Goal: Information Seeking & Learning: Find specific fact

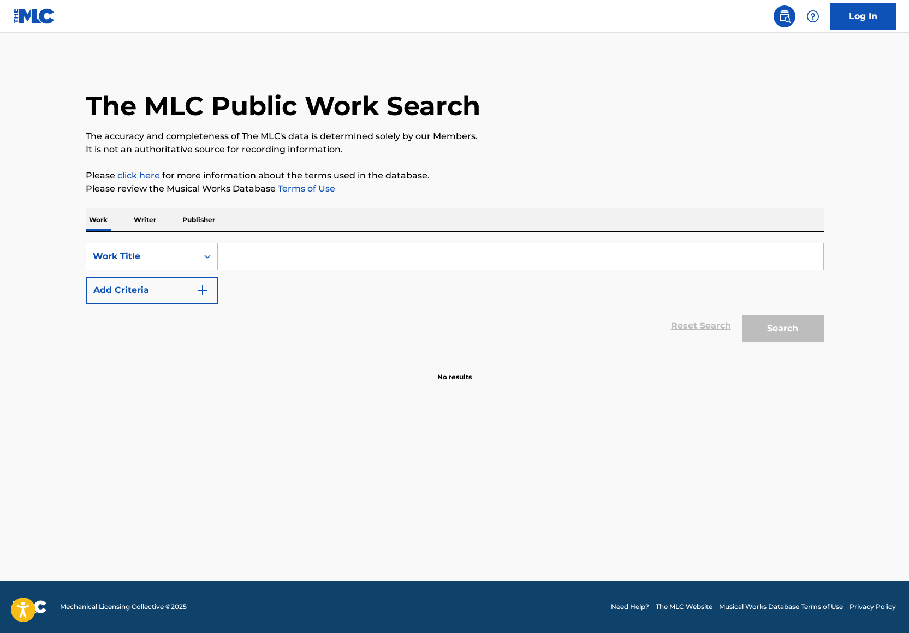
click at [246, 258] on input "Search Form" at bounding box center [520, 256] width 605 height 26
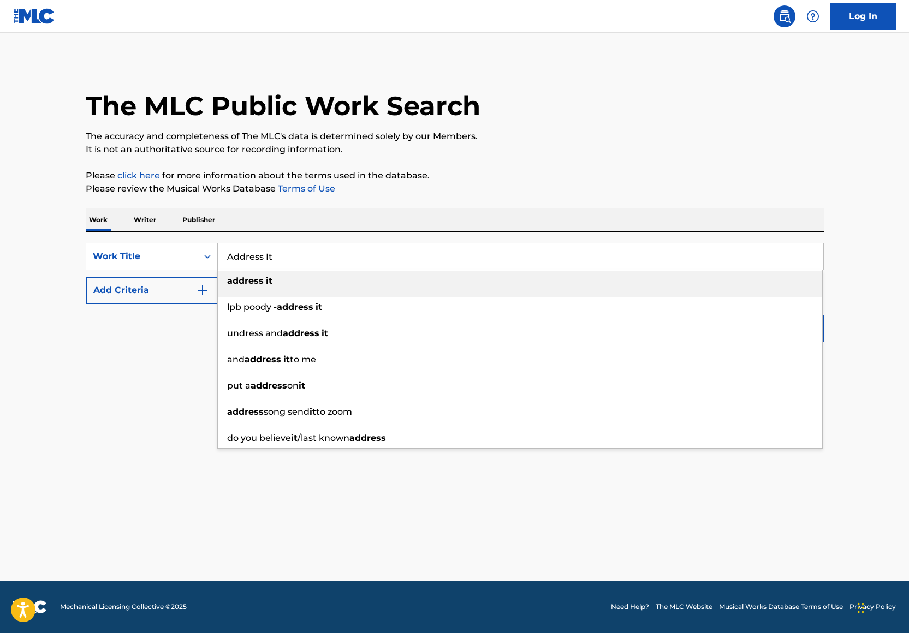
type input "Address It"
click at [475, 188] on p "Please review the Musical Works Database Terms of Use" at bounding box center [455, 188] width 738 height 13
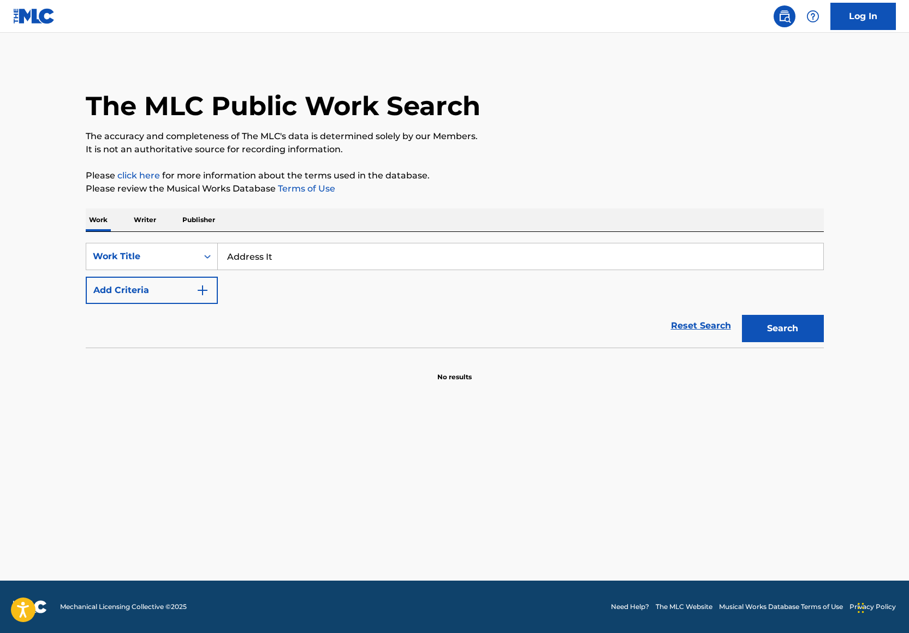
click at [137, 291] on button "Add Criteria" at bounding box center [152, 290] width 132 height 27
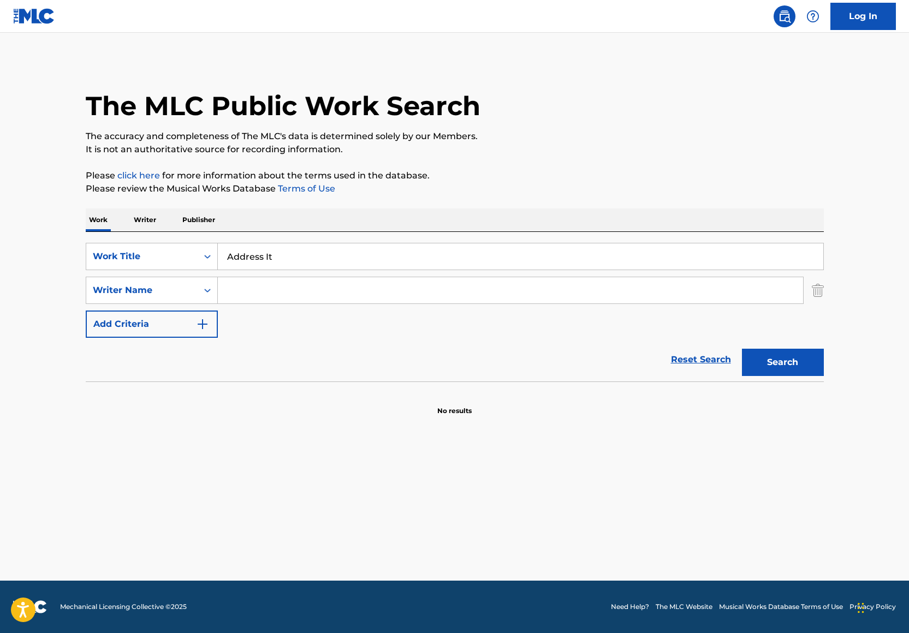
click at [234, 303] on input "Search Form" at bounding box center [510, 290] width 585 height 26
paste input "[PERSON_NAME]"
type input "[PERSON_NAME]"
click at [751, 359] on button "Search" at bounding box center [783, 362] width 82 height 27
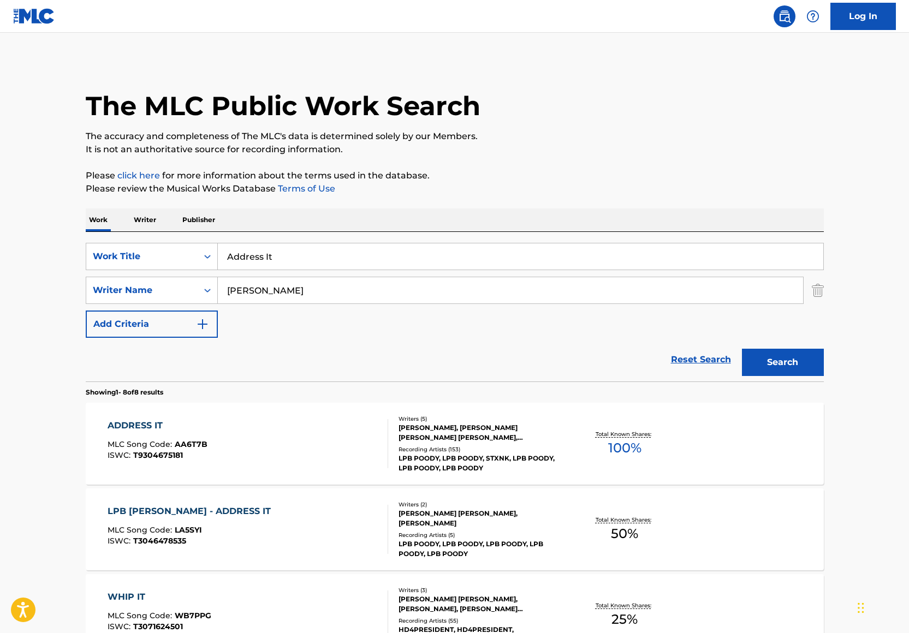
click at [546, 452] on div "Recording Artists ( 153 )" at bounding box center [480, 449] width 165 height 8
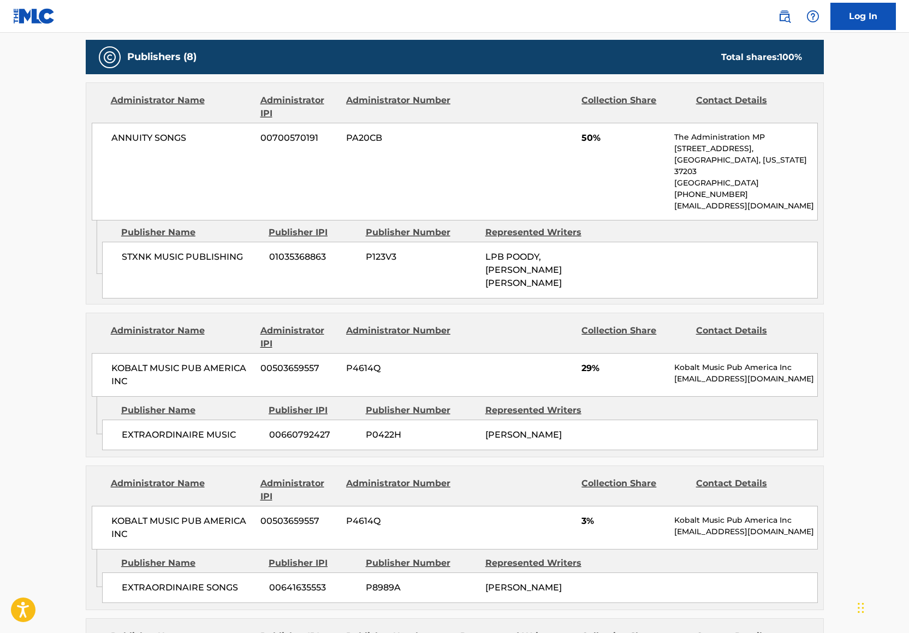
scroll to position [522, 0]
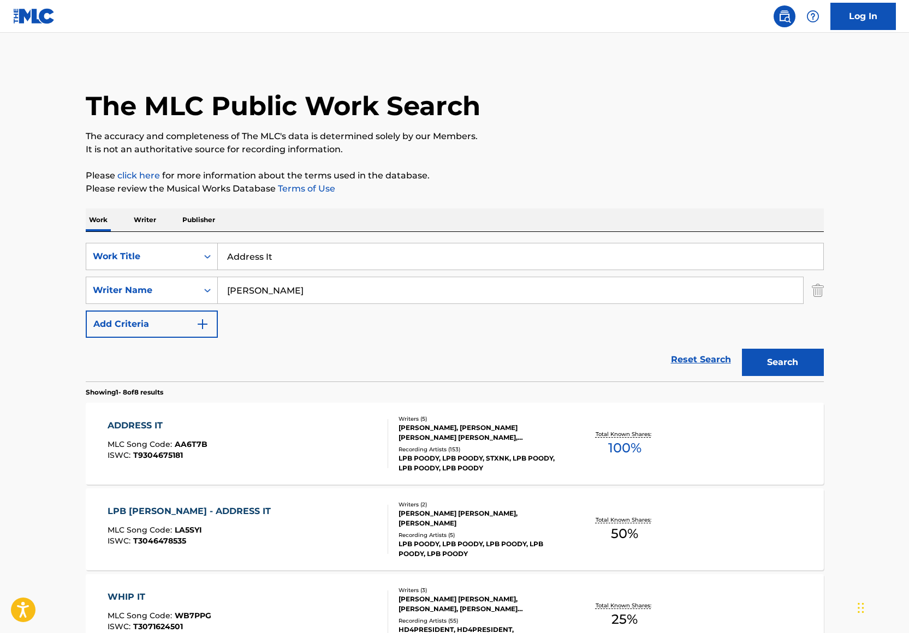
click at [820, 290] on img "Search Form" at bounding box center [817, 290] width 12 height 27
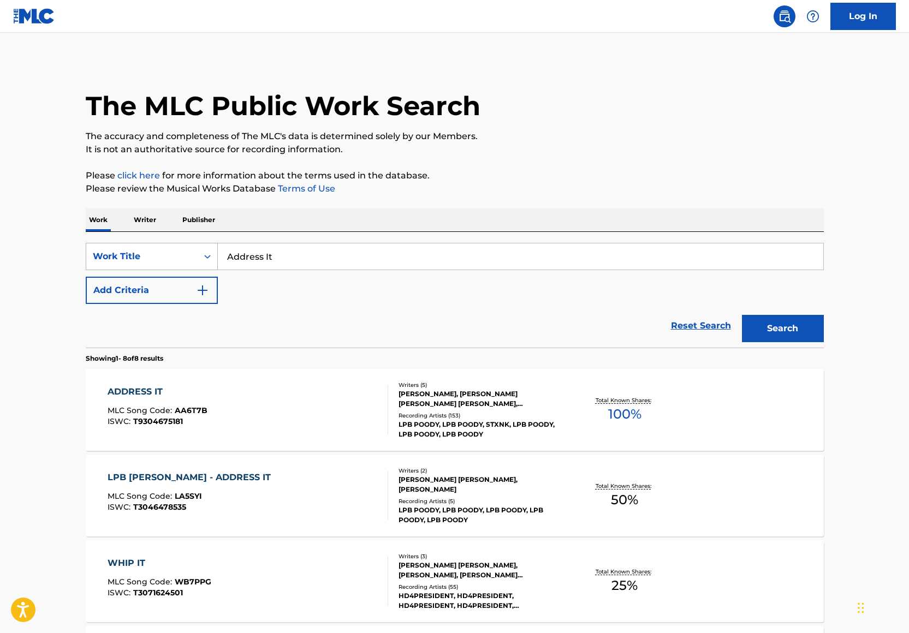
click at [200, 256] on div "Search Form" at bounding box center [208, 257] width 20 height 20
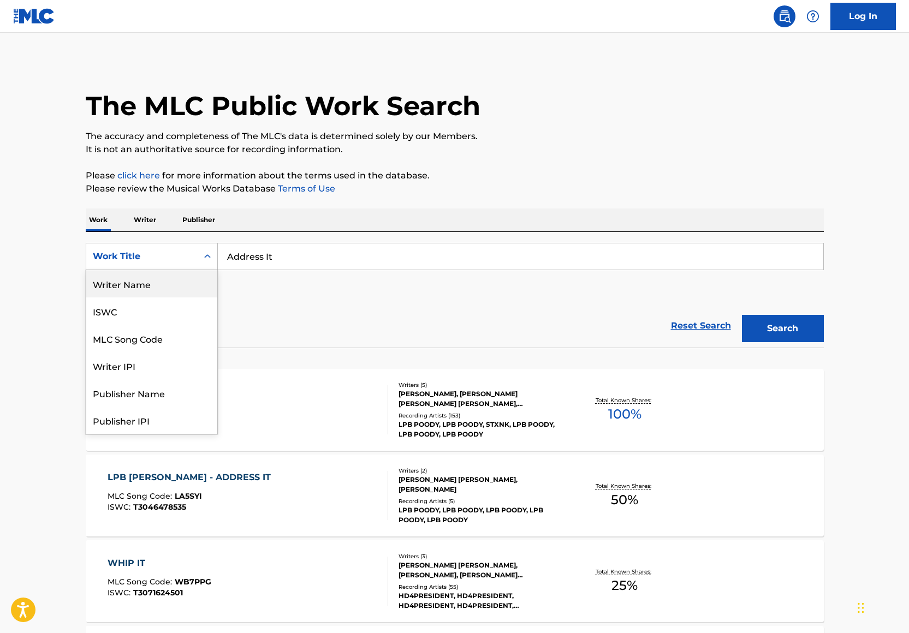
click at [166, 291] on div "Writer Name" at bounding box center [151, 283] width 131 height 27
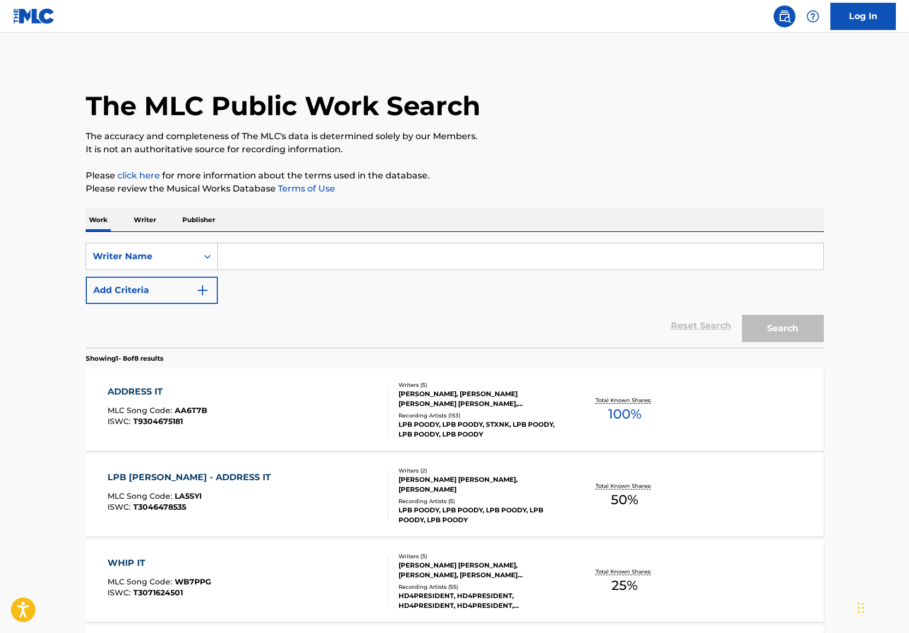
click at [277, 262] on input "Search Form" at bounding box center [520, 256] width 605 height 26
paste input "[PERSON_NAME]"
type input "[PERSON_NAME]"
click at [781, 330] on button "Search" at bounding box center [783, 328] width 82 height 27
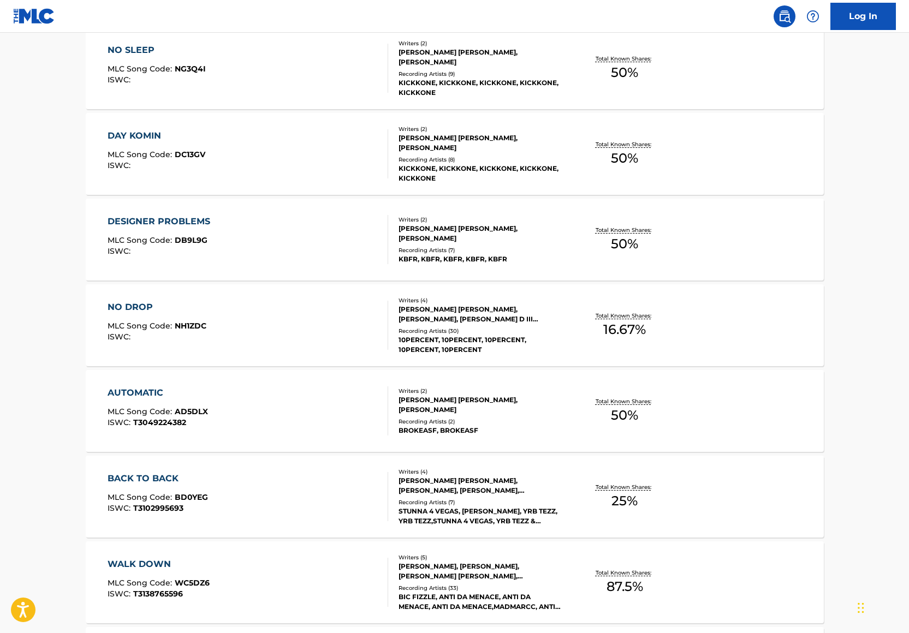
scroll to position [345, 0]
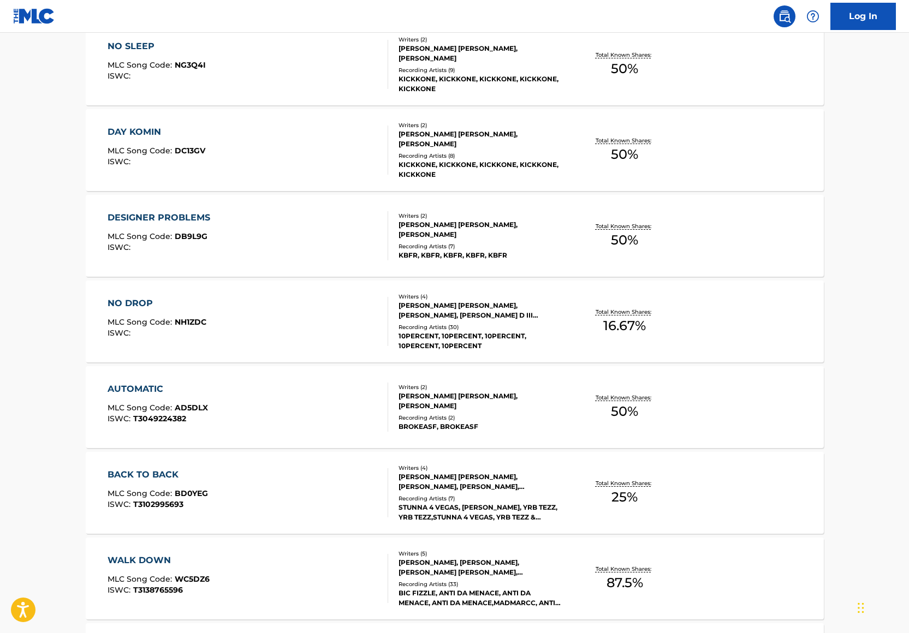
click at [716, 491] on div "BACK TO BACK MLC Song Code : BD0YEG ISWC : T3102995693 Writers ( 4 ) [PERSON_NA…" at bounding box center [455, 493] width 738 height 82
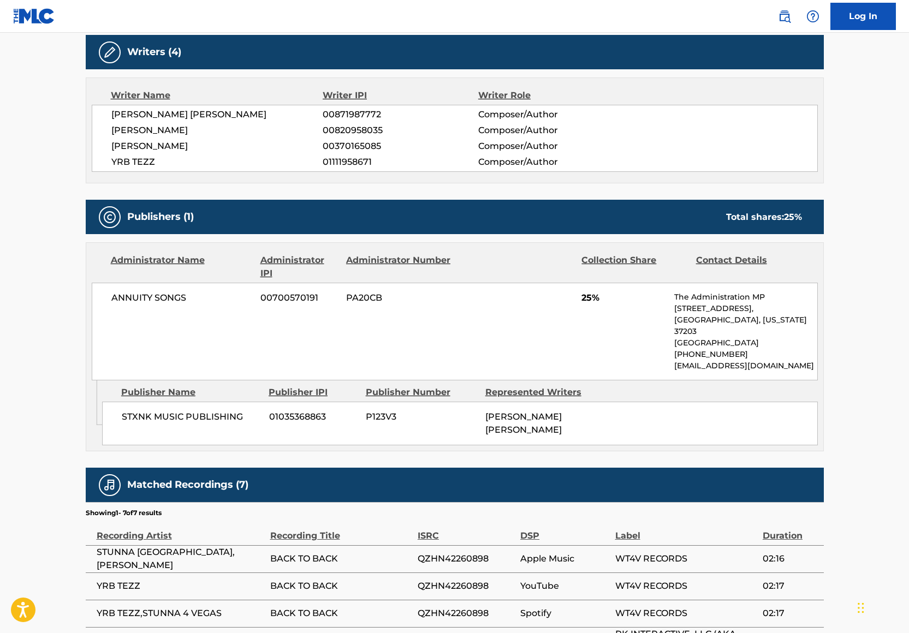
scroll to position [511, 0]
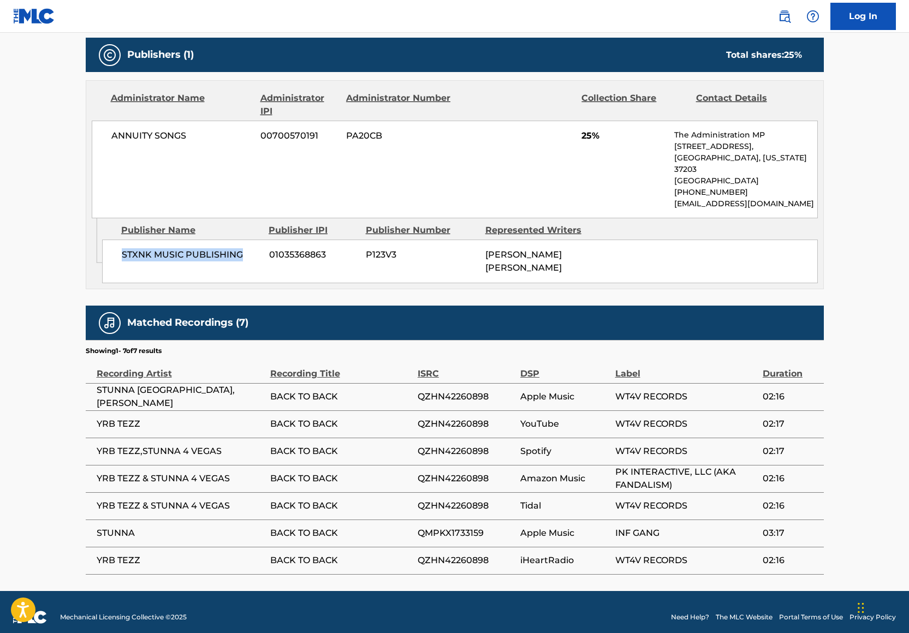
drag, startPoint x: 117, startPoint y: 244, endPoint x: 260, endPoint y: 244, distance: 143.0
click at [260, 244] on div "STXNK MUSIC PUBLISHING 01035368863 P123V3 [PERSON_NAME] [PERSON_NAME]" at bounding box center [459, 262] width 715 height 44
copy span "STXNK MUSIC PUBLISHING"
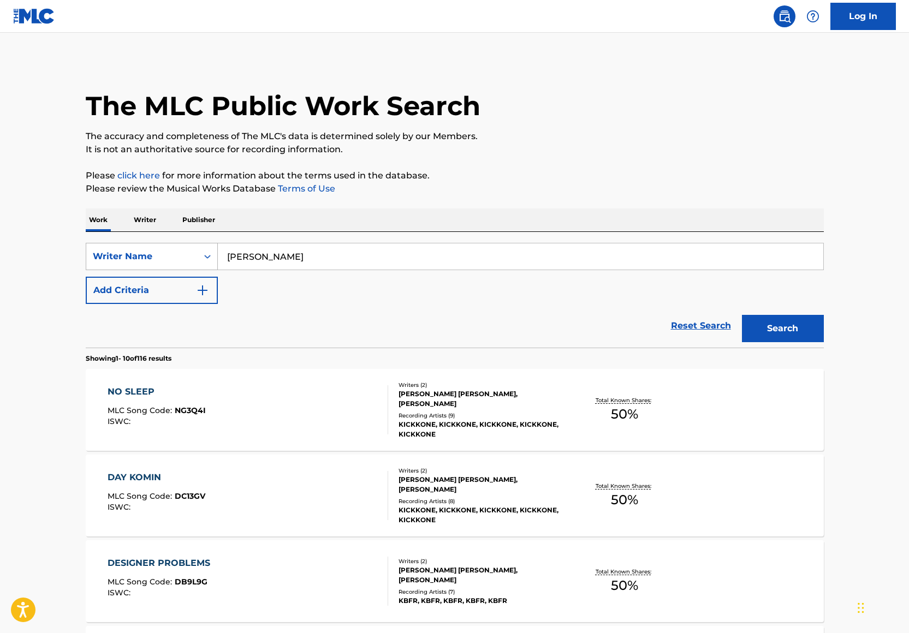
click at [169, 258] on div "Writer Name" at bounding box center [142, 256] width 98 height 13
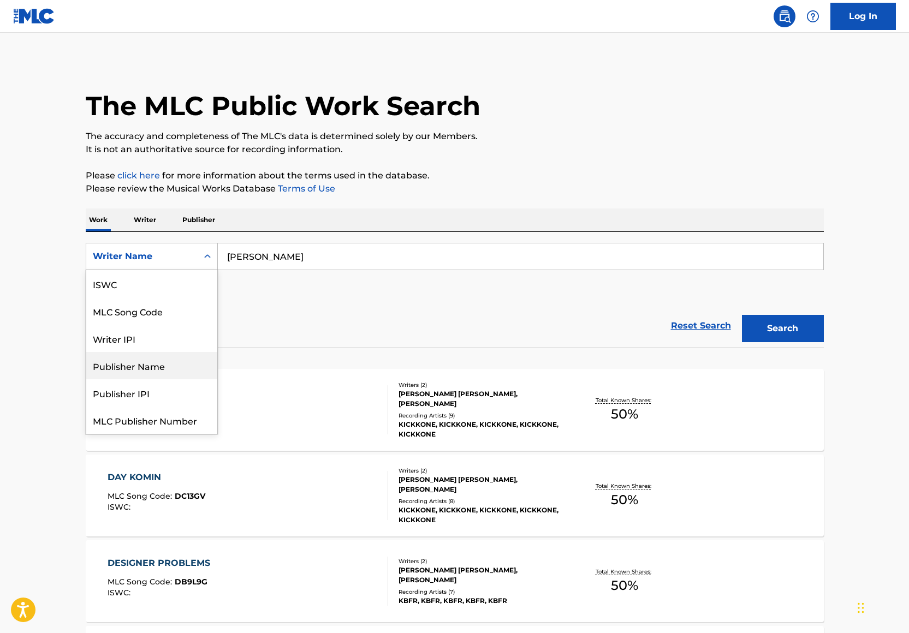
scroll to position [26, 0]
click at [156, 367] on div "Publisher Name" at bounding box center [151, 366] width 131 height 27
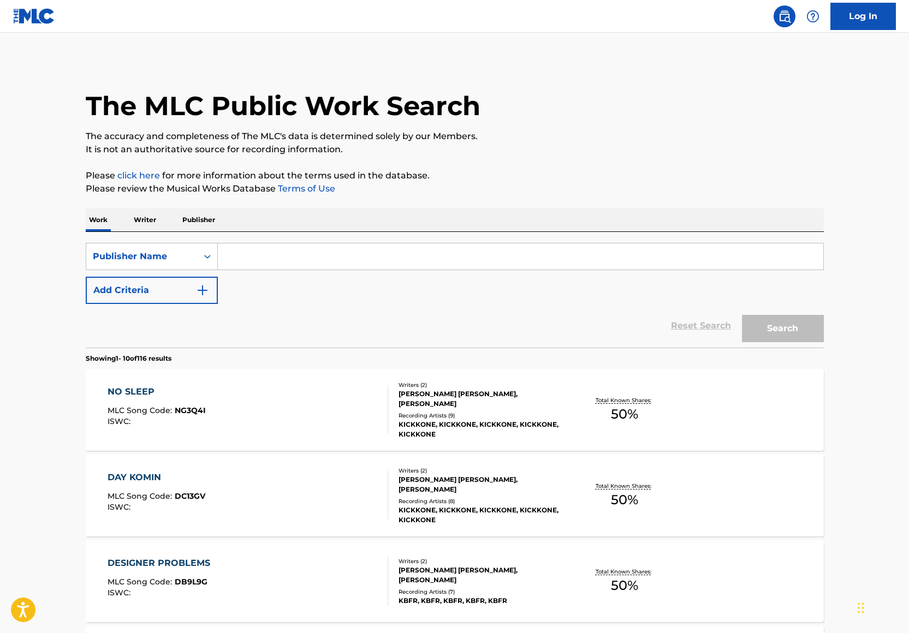
click at [274, 252] on input "Search Form" at bounding box center [520, 256] width 605 height 26
paste input "STXNK MUSIC PUBLISHING"
type input "STXNK MUSIC PUBLISHING"
click at [780, 324] on button "Search" at bounding box center [783, 328] width 82 height 27
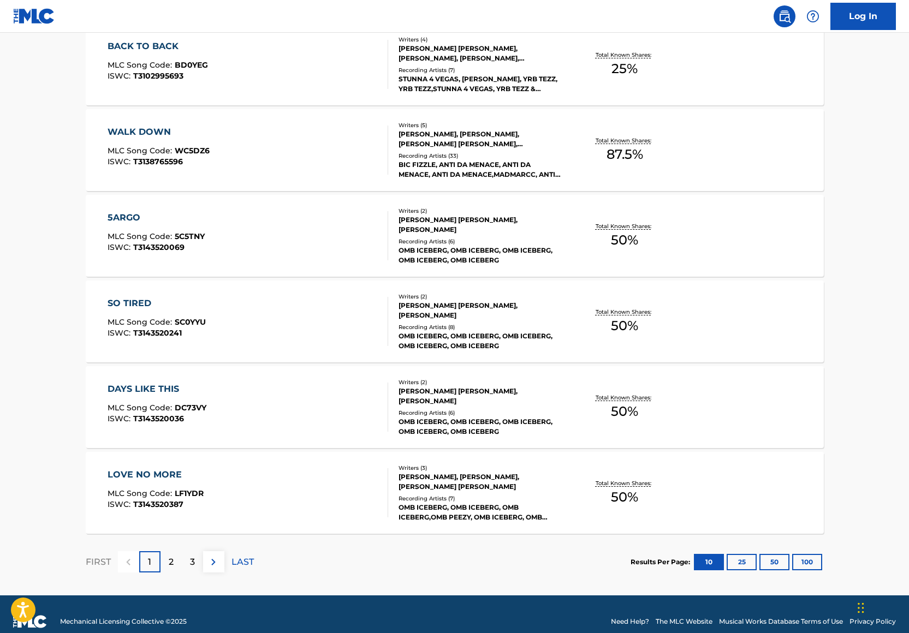
scroll to position [703, 0]
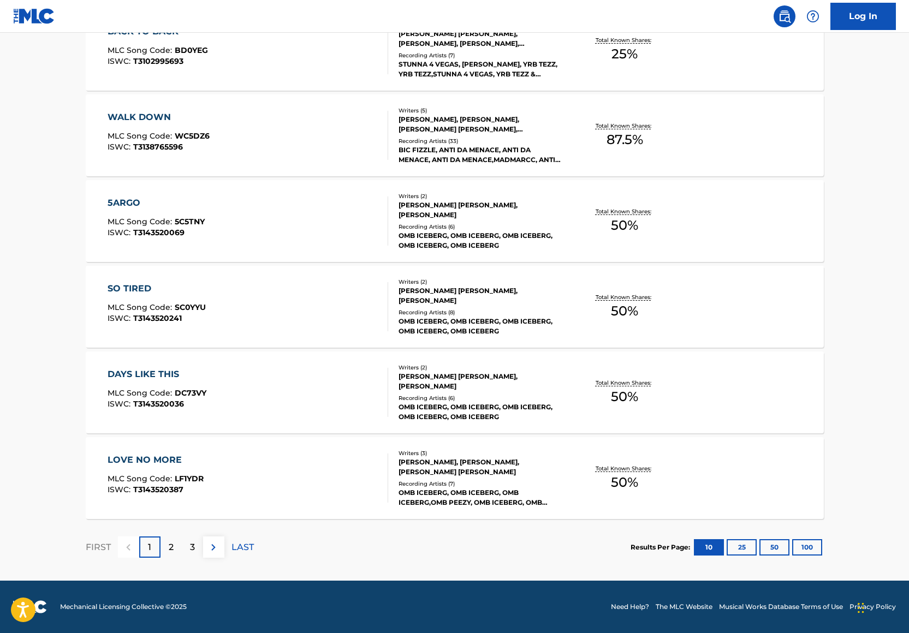
click at [198, 545] on div "3" at bounding box center [192, 546] width 21 height 21
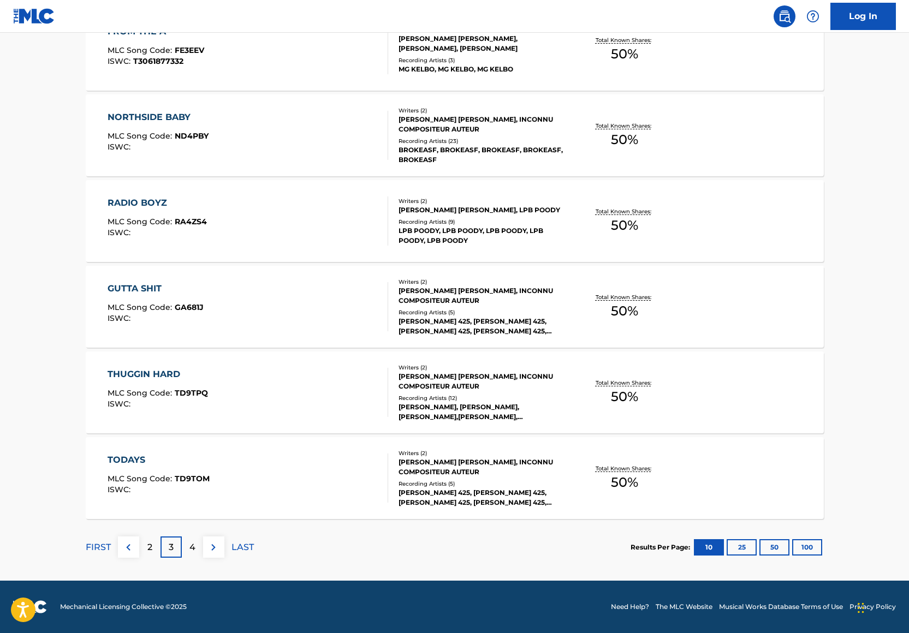
click at [311, 510] on div "TODAYS MLC Song Code : TD9TOM ISWC : Writers ( 2 ) [PERSON_NAME] [PERSON_NAME],…" at bounding box center [455, 478] width 738 height 82
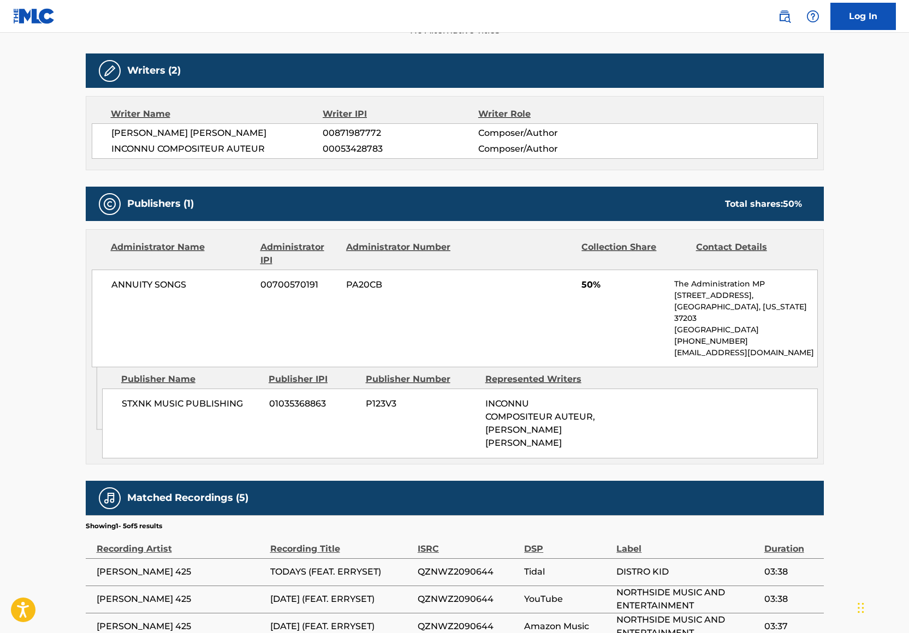
scroll to position [451, 0]
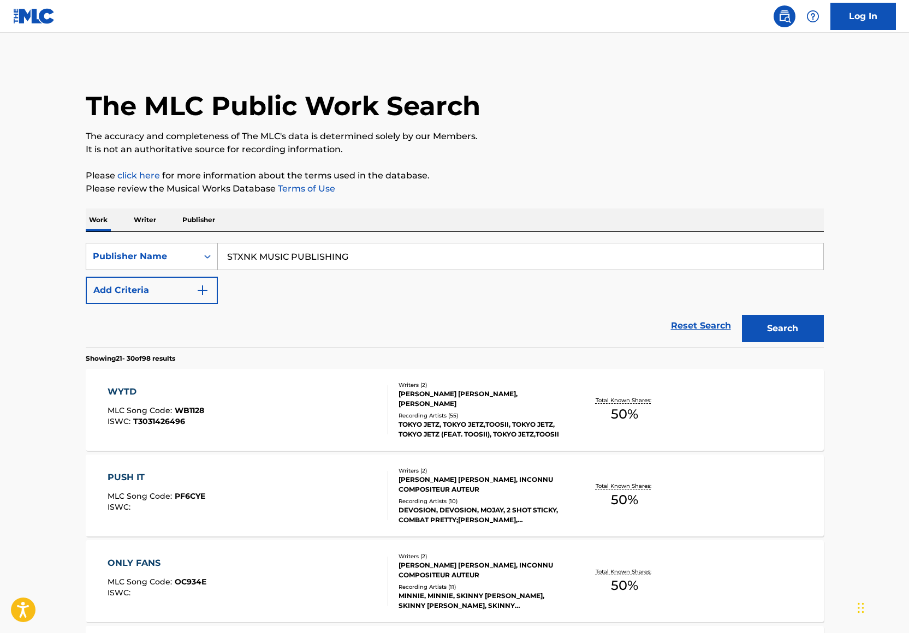
click at [162, 265] on div "Publisher Name" at bounding box center [141, 256] width 111 height 21
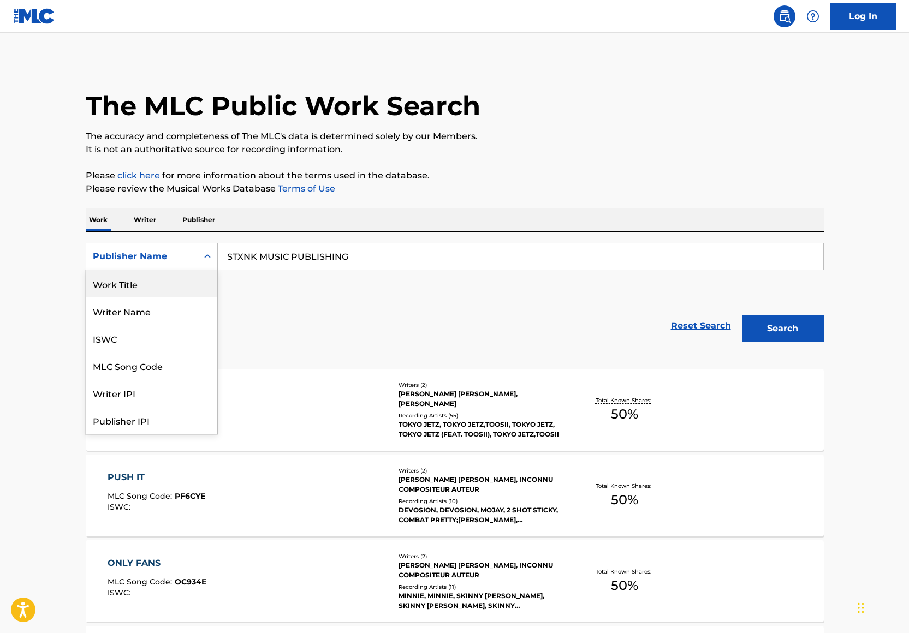
click at [152, 298] on div "Writer Name" at bounding box center [151, 310] width 131 height 27
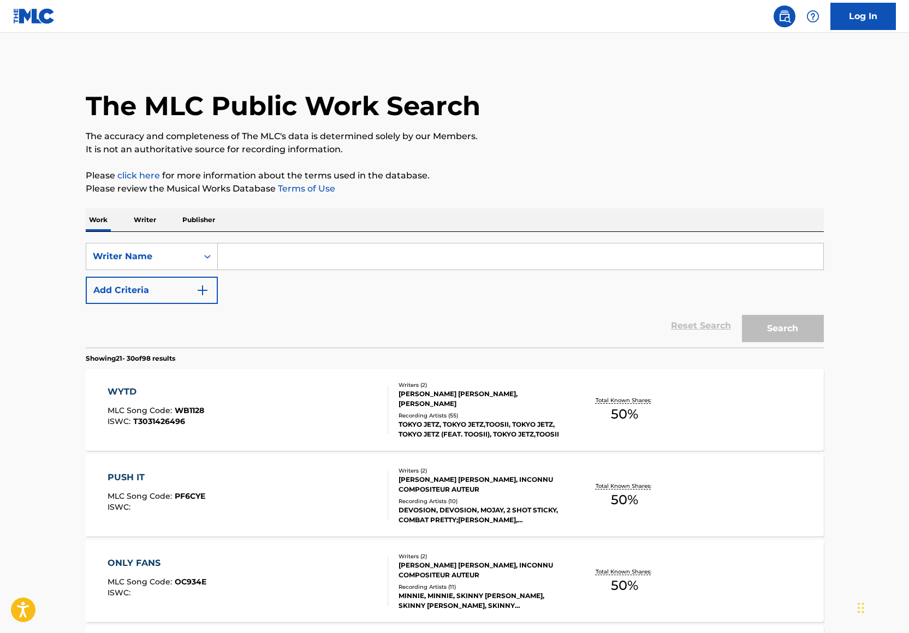
click at [281, 256] on input "Search Form" at bounding box center [520, 256] width 605 height 26
type input "[PERSON_NAME]"
click at [765, 333] on button "Search" at bounding box center [783, 328] width 82 height 27
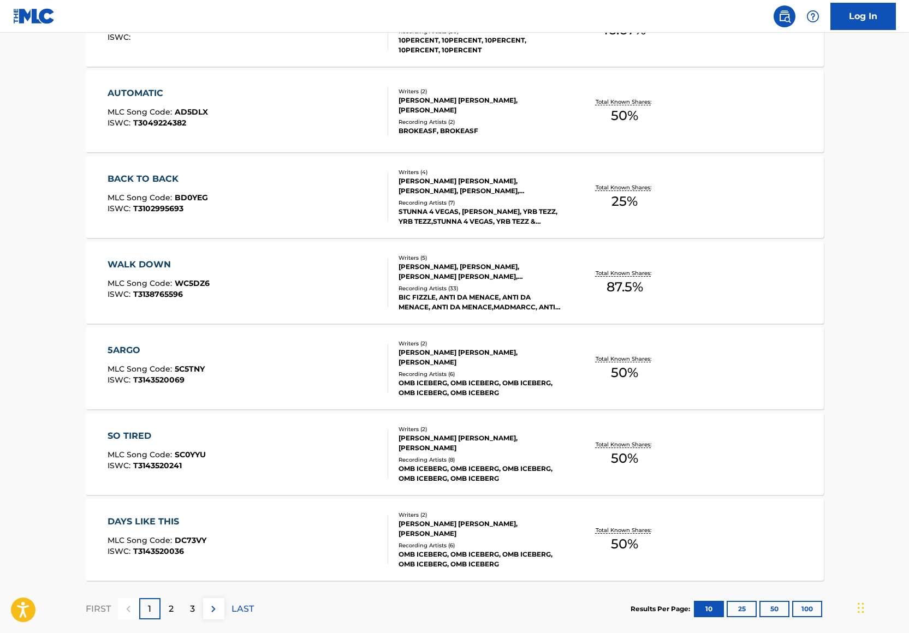
scroll to position [703, 0]
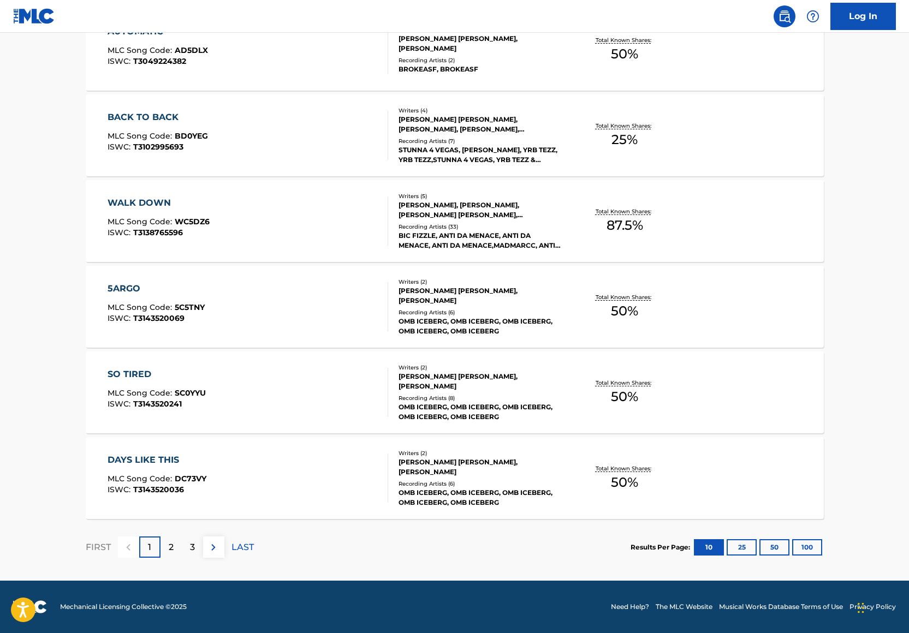
click at [190, 544] on p "3" at bounding box center [192, 547] width 5 height 13
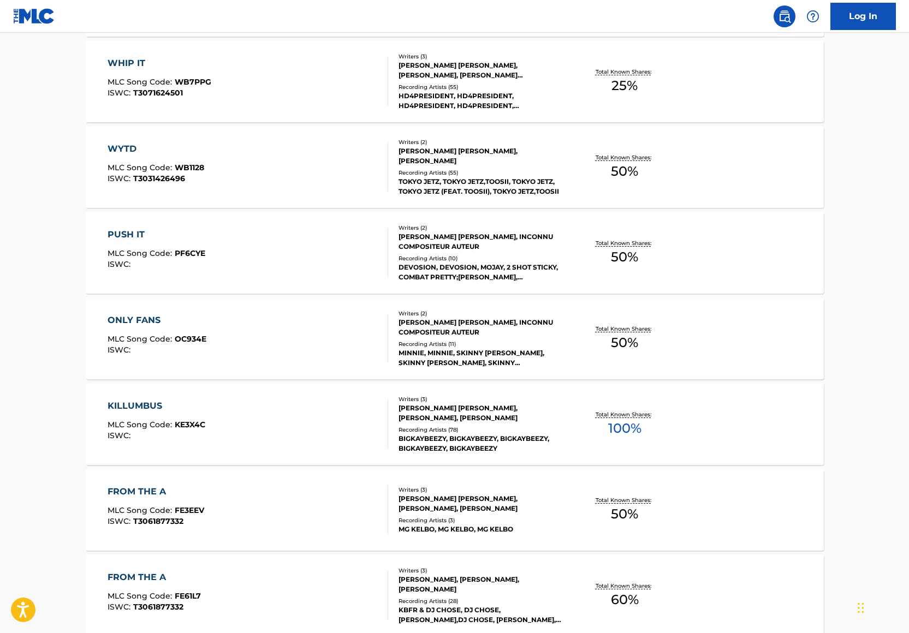
scroll to position [442, 0]
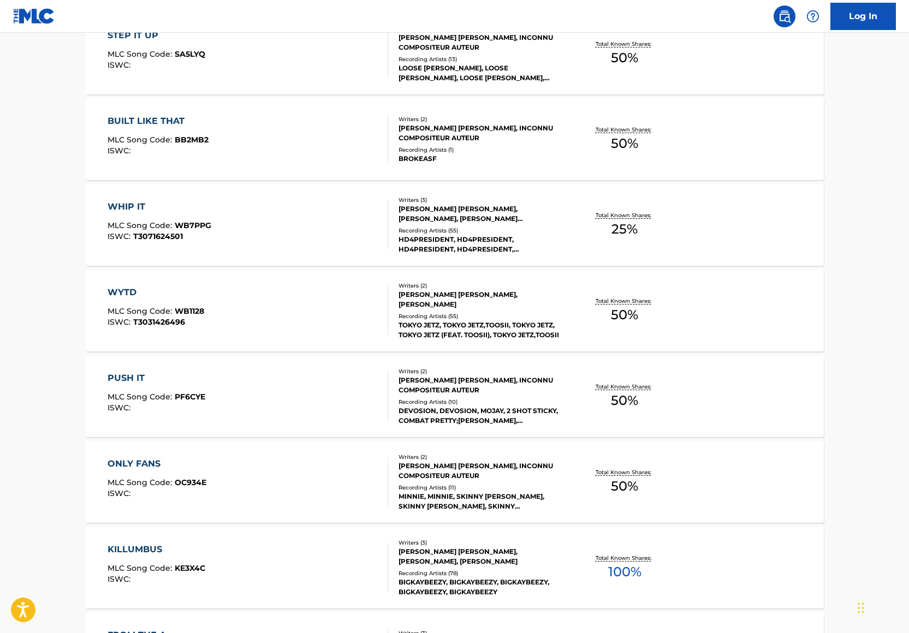
click at [294, 80] on div "STEP IT UP MLC Song Code : SA5LYQ ISWC : Writers ( 2 ) [PERSON_NAME] [PERSON_NA…" at bounding box center [455, 54] width 738 height 82
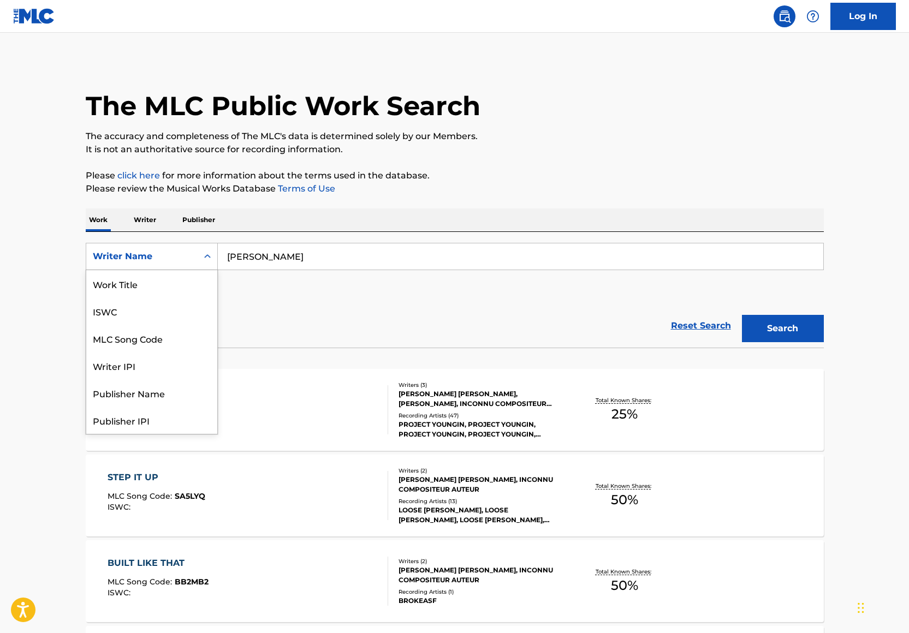
click at [207, 252] on icon "Search Form" at bounding box center [207, 256] width 11 height 11
click at [178, 308] on div "Writer IPI" at bounding box center [151, 310] width 131 height 27
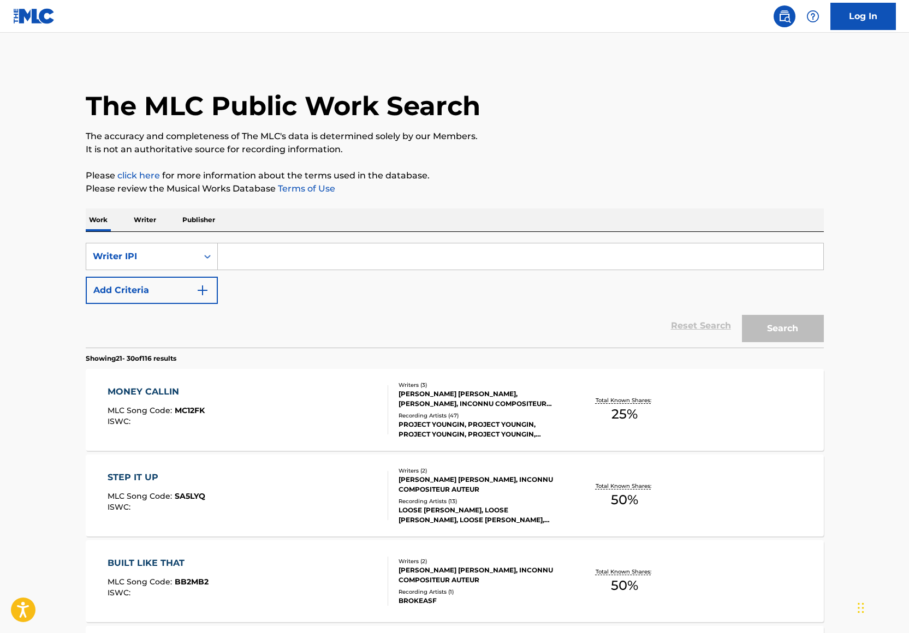
click at [234, 273] on div "SearchWithCriteriab5ba19d6-7213-458b-9fdb-d4295e4ecb8a Writer IPI Add Criteria" at bounding box center [455, 273] width 738 height 61
click at [234, 268] on input "Search Form" at bounding box center [520, 256] width 605 height 26
paste input "01161344094"
click at [245, 255] on input "01161344094" at bounding box center [520, 256] width 605 height 26
type input "01161344094"
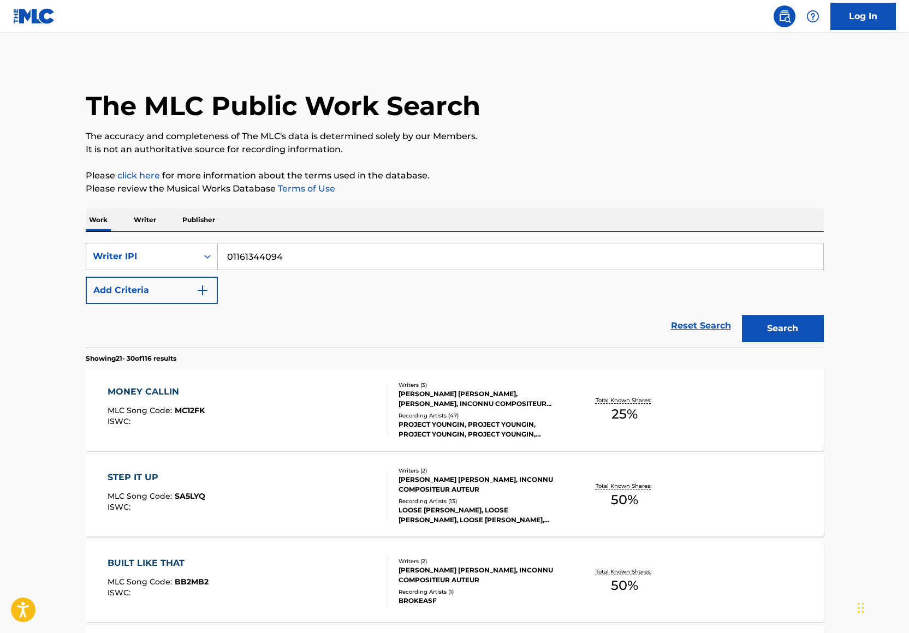
click at [742, 315] on button "Search" at bounding box center [783, 328] width 82 height 27
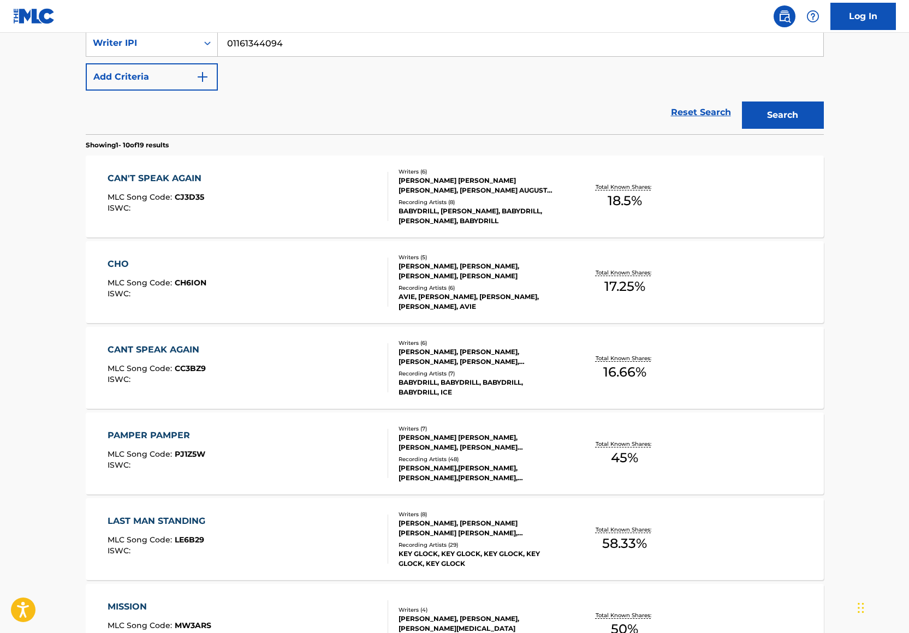
scroll to position [222, 0]
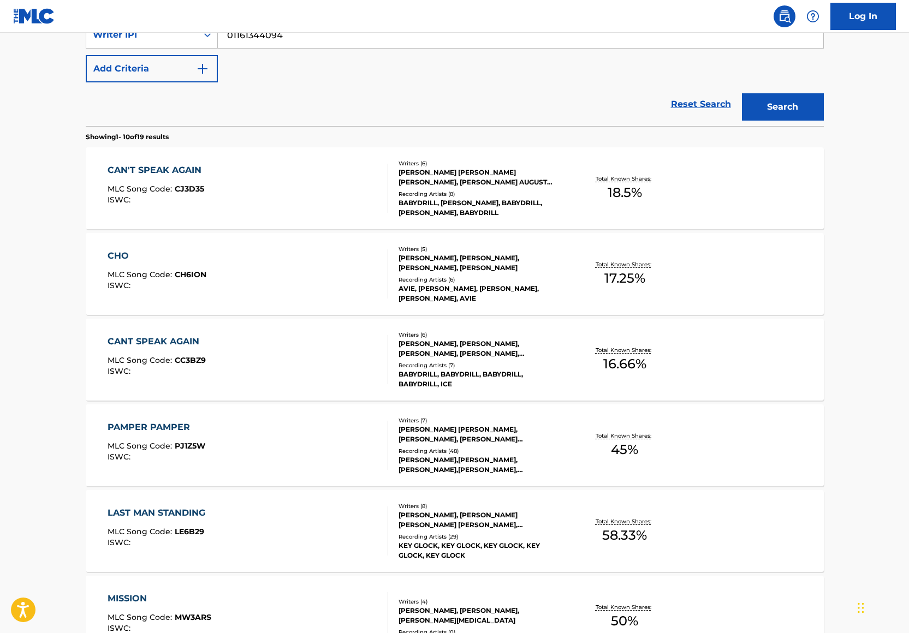
click at [506, 199] on div "BABYDRILL, [PERSON_NAME], BABYDRILL, [PERSON_NAME], BABYDRILL" at bounding box center [480, 208] width 165 height 20
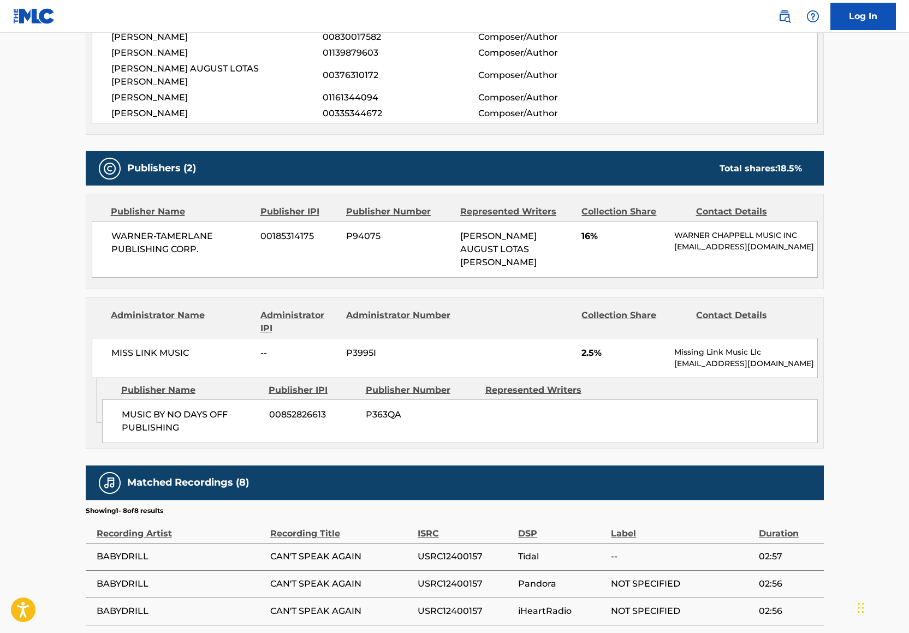
scroll to position [225, 0]
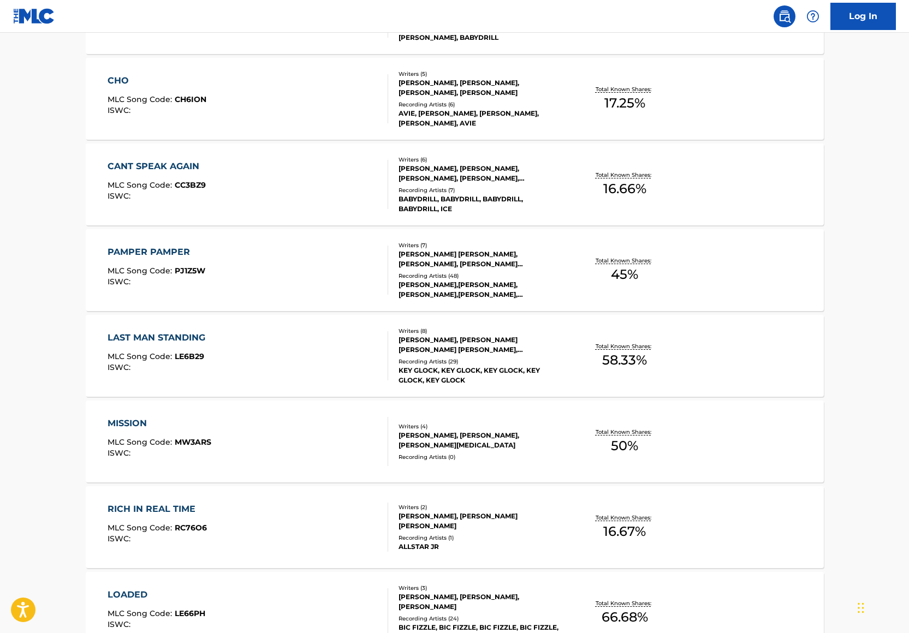
scroll to position [398, 0]
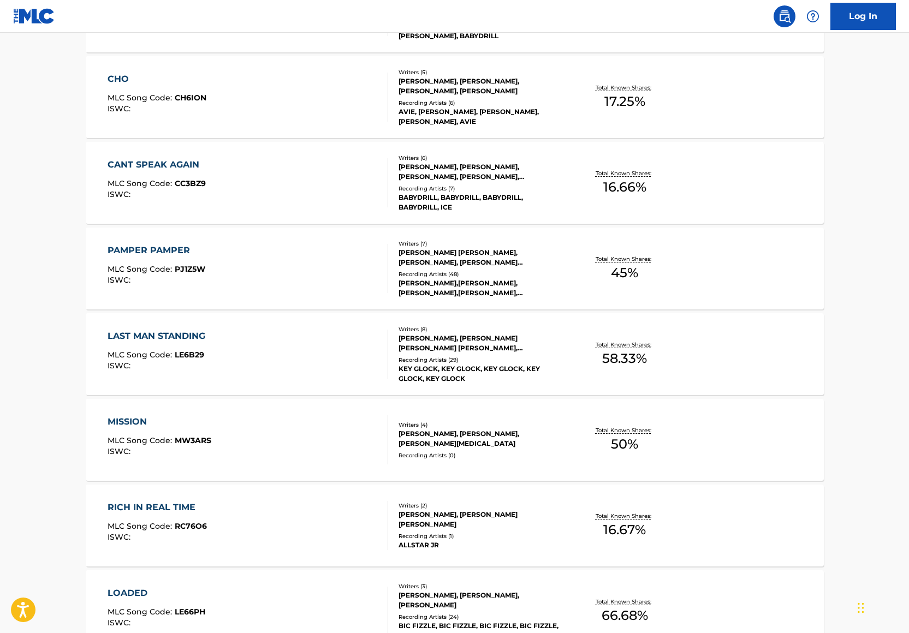
click at [379, 364] on div at bounding box center [383, 354] width 9 height 49
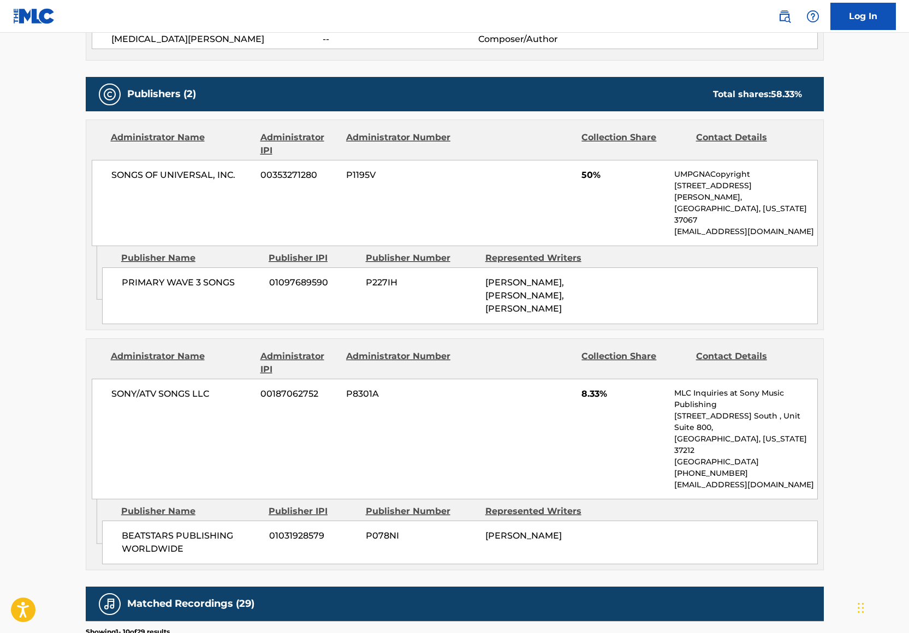
scroll to position [535, 0]
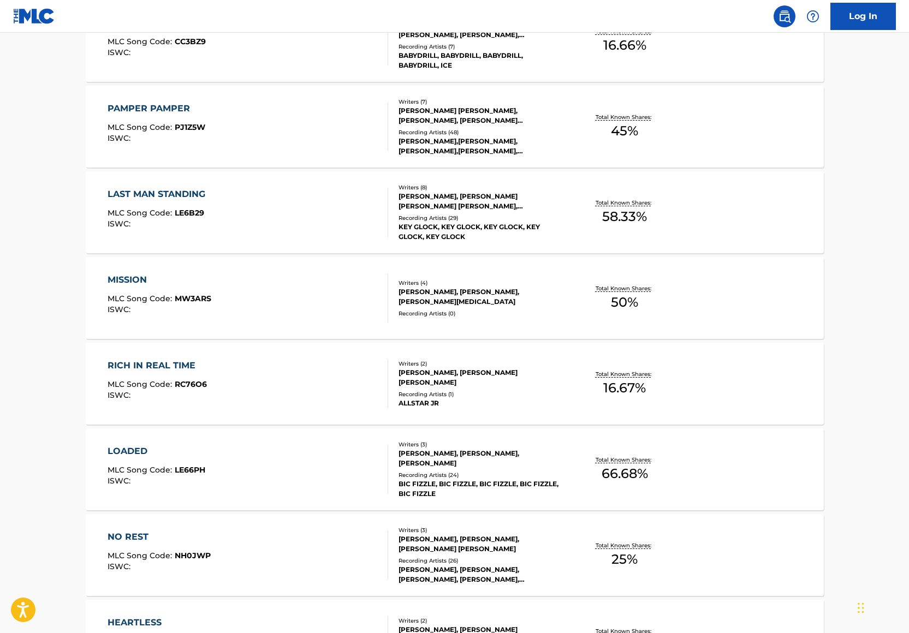
scroll to position [703, 0]
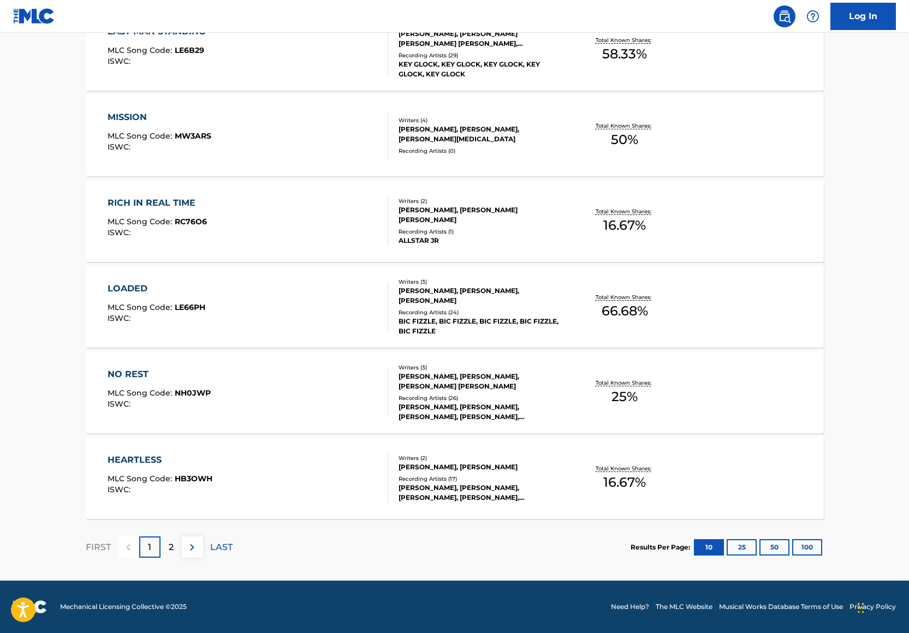
click at [169, 548] on p "2" at bounding box center [171, 547] width 5 height 13
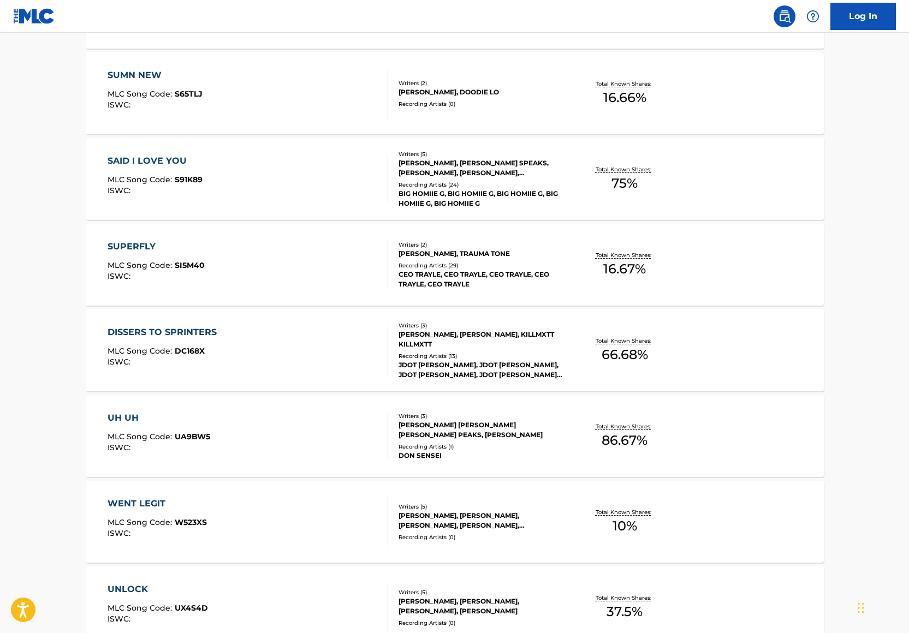
scroll to position [617, 0]
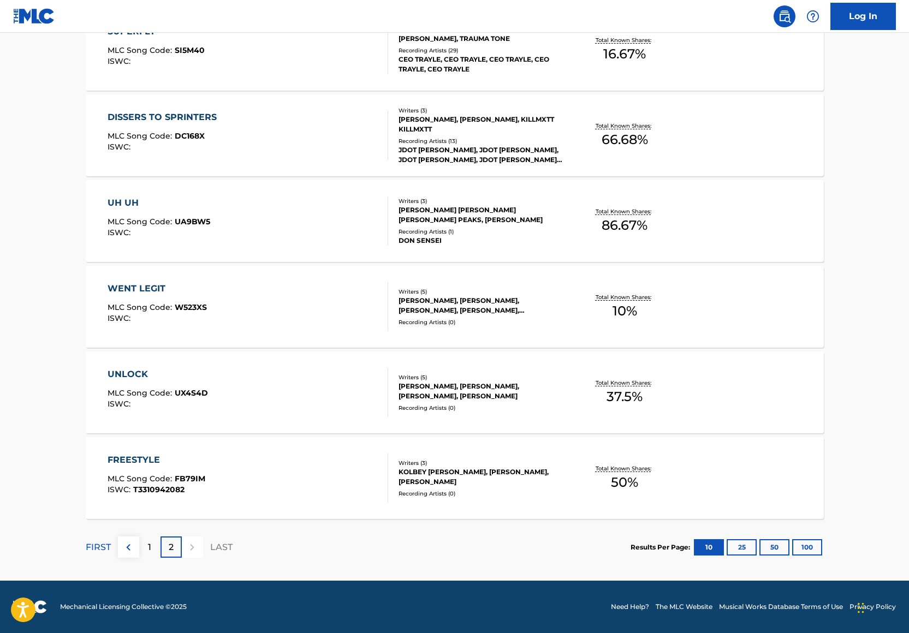
click at [218, 278] on div "WENT LEGIT MLC Song Code : W523XS ISWC : Writers ( 5 ) [PERSON_NAME], [PERSON_N…" at bounding box center [455, 307] width 738 height 82
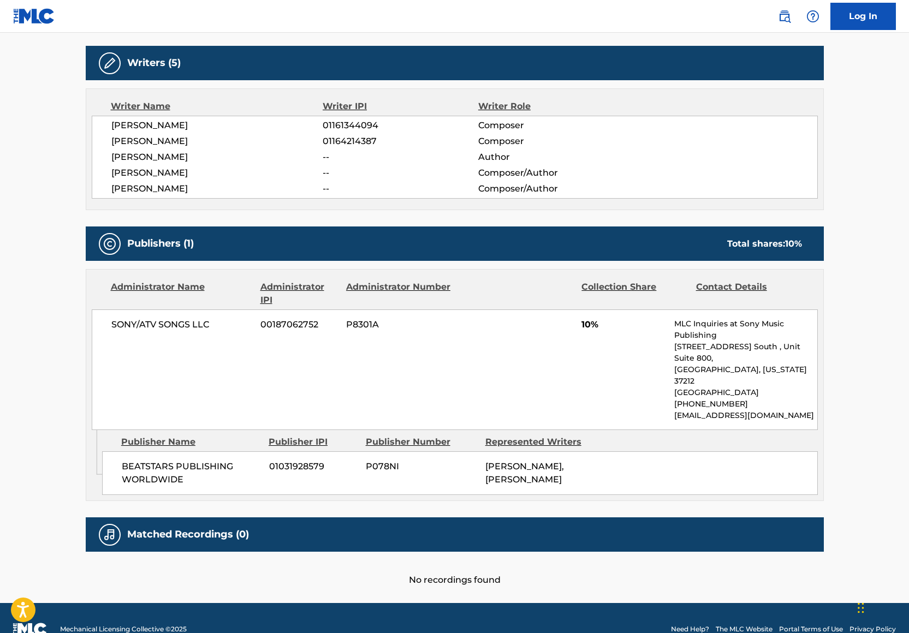
scroll to position [339, 0]
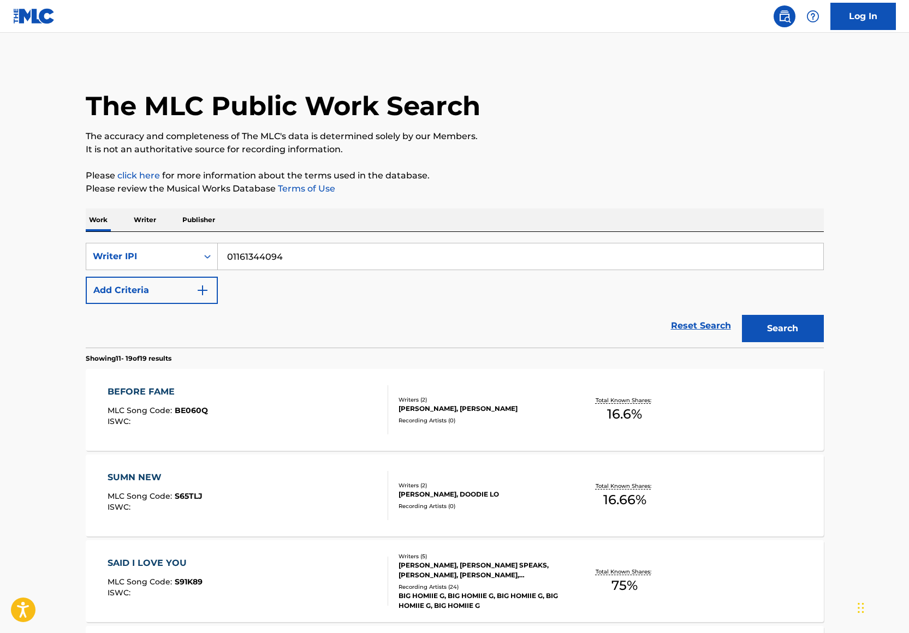
click at [283, 261] on input "01161344094" at bounding box center [520, 256] width 605 height 26
click at [206, 249] on div "Search Form" at bounding box center [208, 257] width 20 height 20
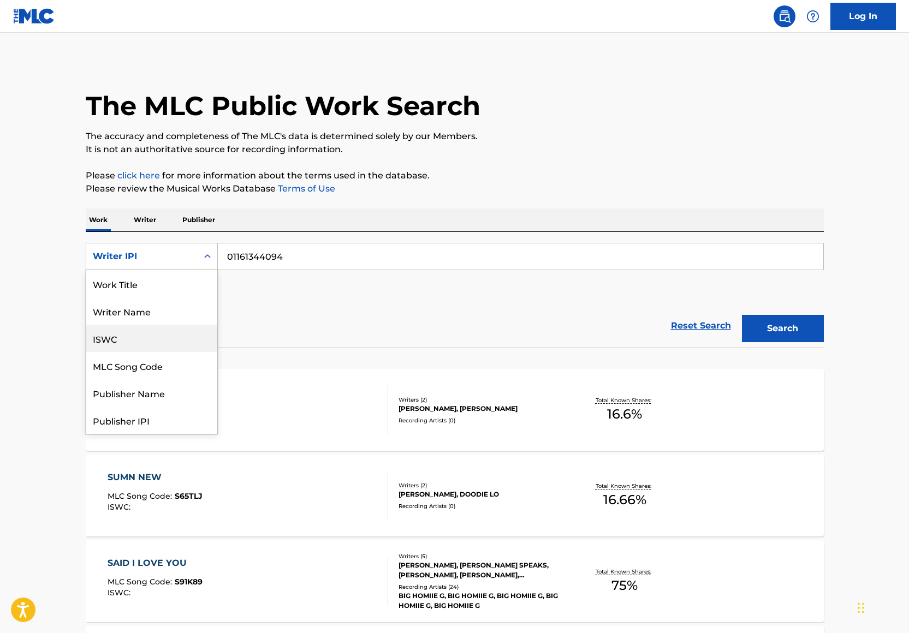
click at [162, 325] on div "ISWC" at bounding box center [151, 338] width 131 height 27
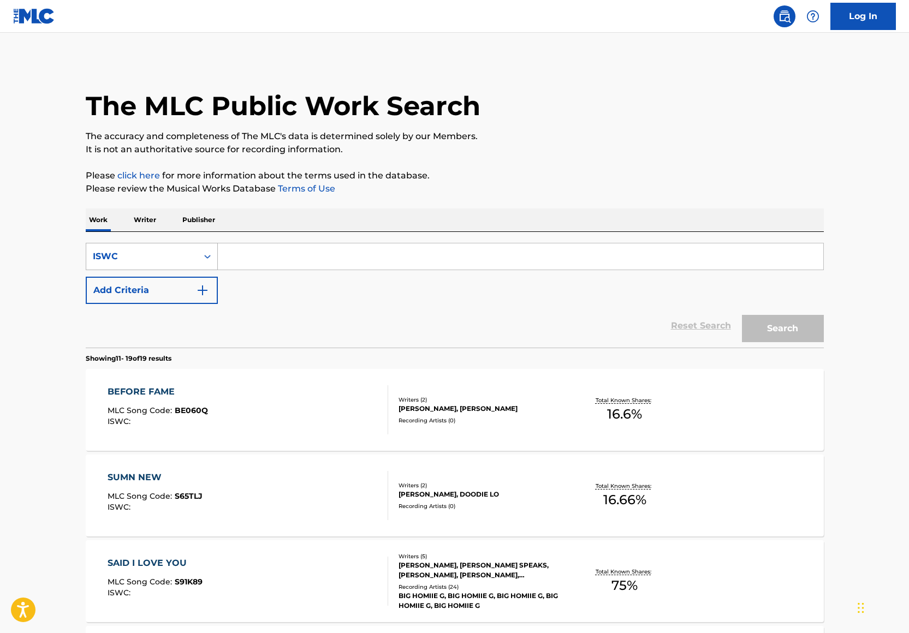
click at [179, 266] on div "ISWC" at bounding box center [141, 256] width 111 height 21
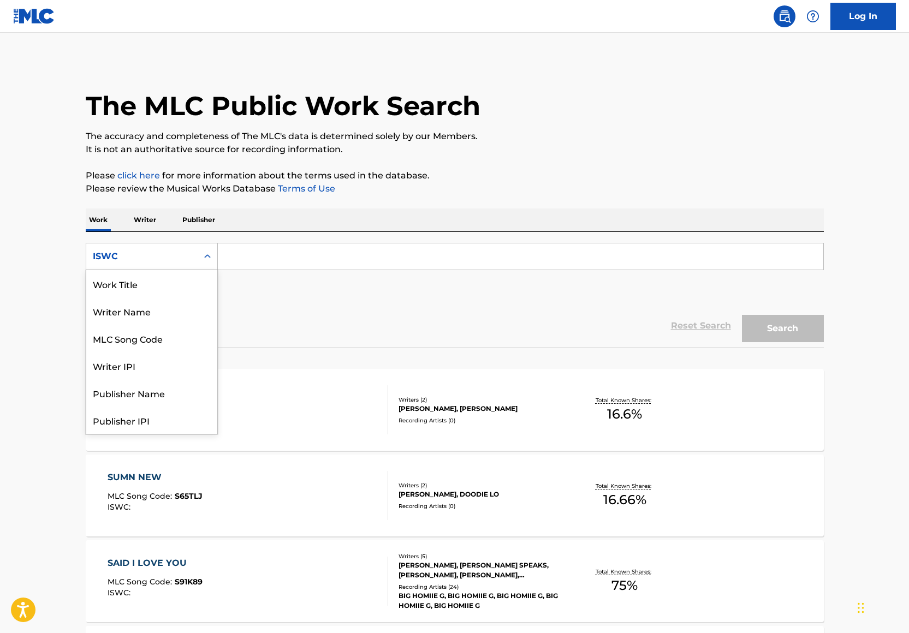
scroll to position [55, 0]
click at [175, 293] on div "MLC Song Code" at bounding box center [151, 283] width 131 height 27
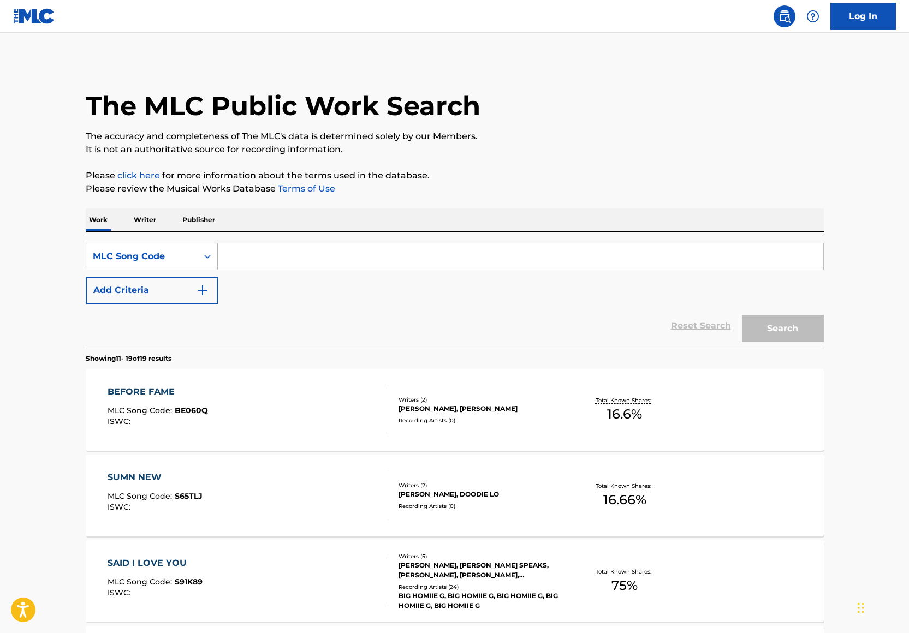
click at [173, 252] on div "MLC Song Code" at bounding box center [142, 256] width 98 height 13
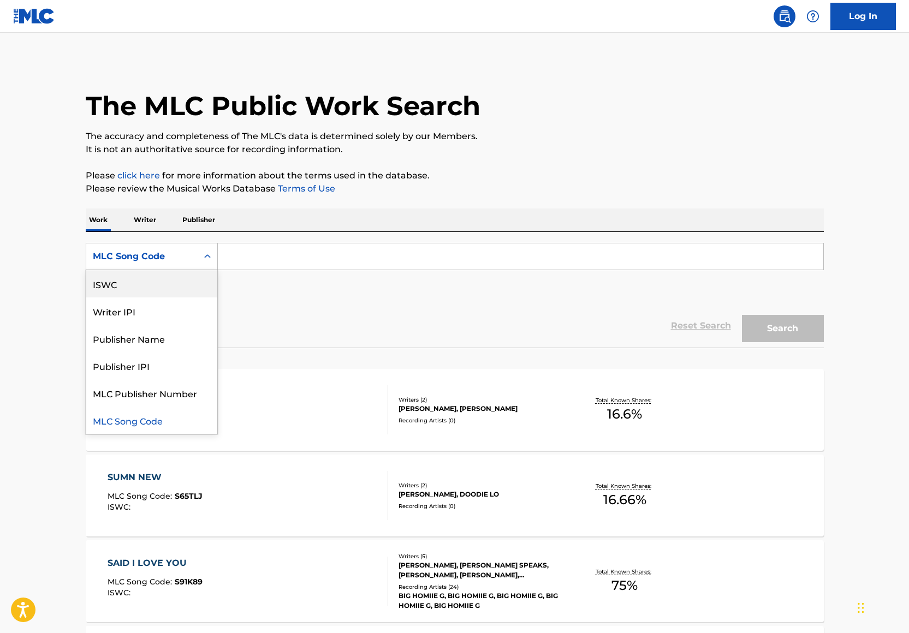
scroll to position [0, 0]
click at [148, 310] on div "Writer Name" at bounding box center [151, 310] width 131 height 27
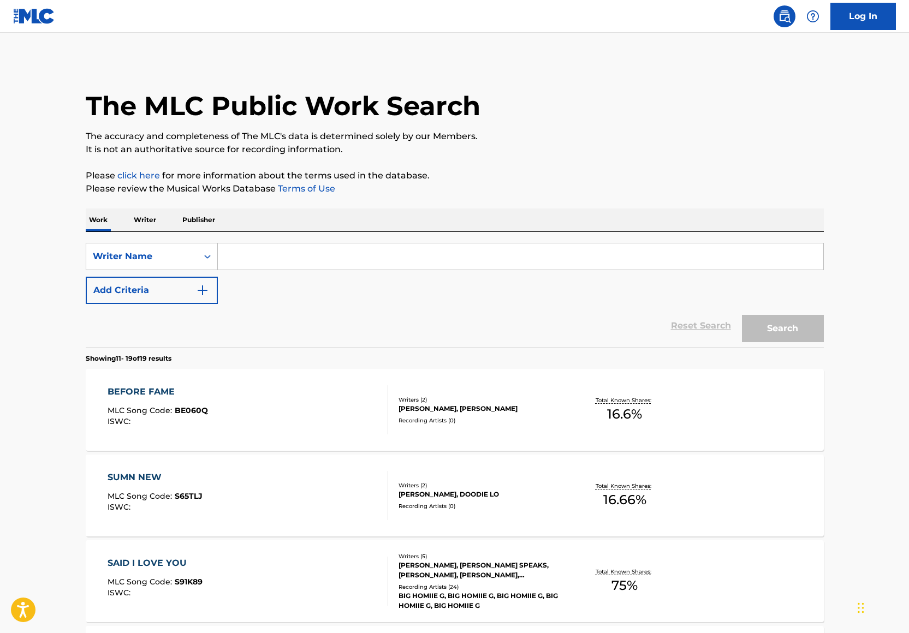
click at [278, 255] on input "Search Form" at bounding box center [520, 256] width 605 height 26
paste input "Lychkin [MEDICAL_DATA][PERSON_NAME]"
type input "Lychkin [MEDICAL_DATA][PERSON_NAME]"
click at [753, 324] on button "Search" at bounding box center [783, 328] width 82 height 27
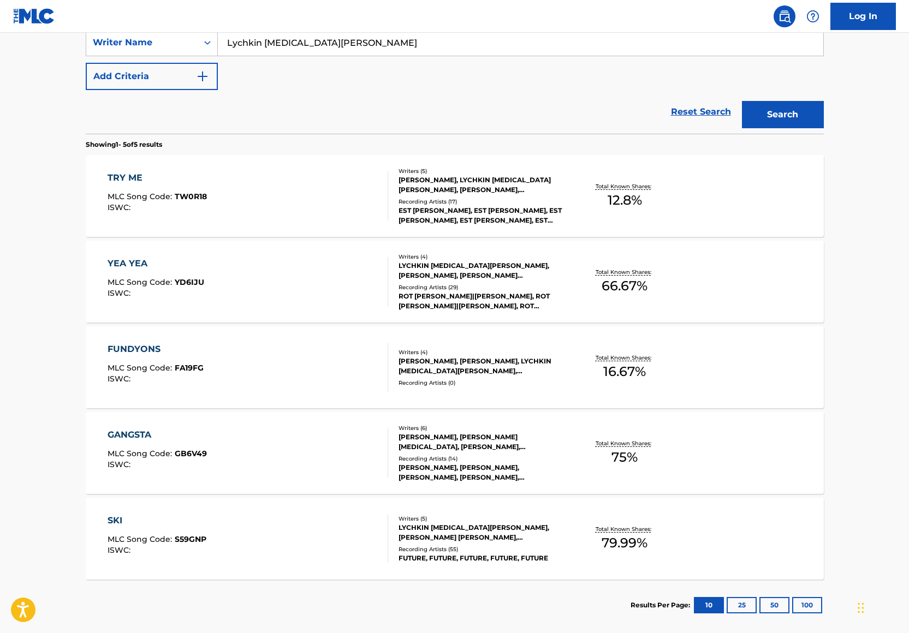
scroll to position [216, 0]
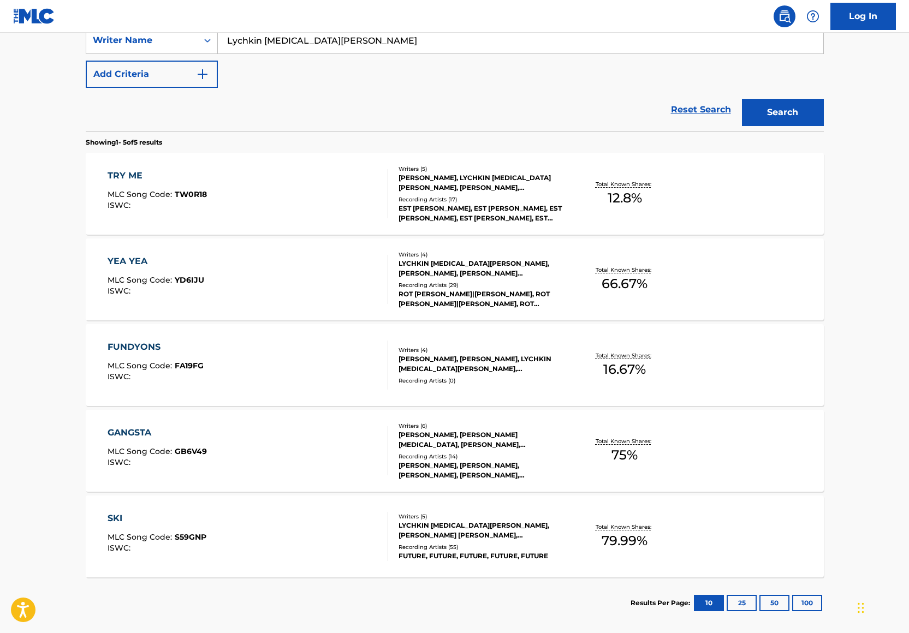
click at [512, 463] on div "[PERSON_NAME], [PERSON_NAME], [PERSON_NAME], [PERSON_NAME], [PERSON_NAME]" at bounding box center [480, 471] width 165 height 20
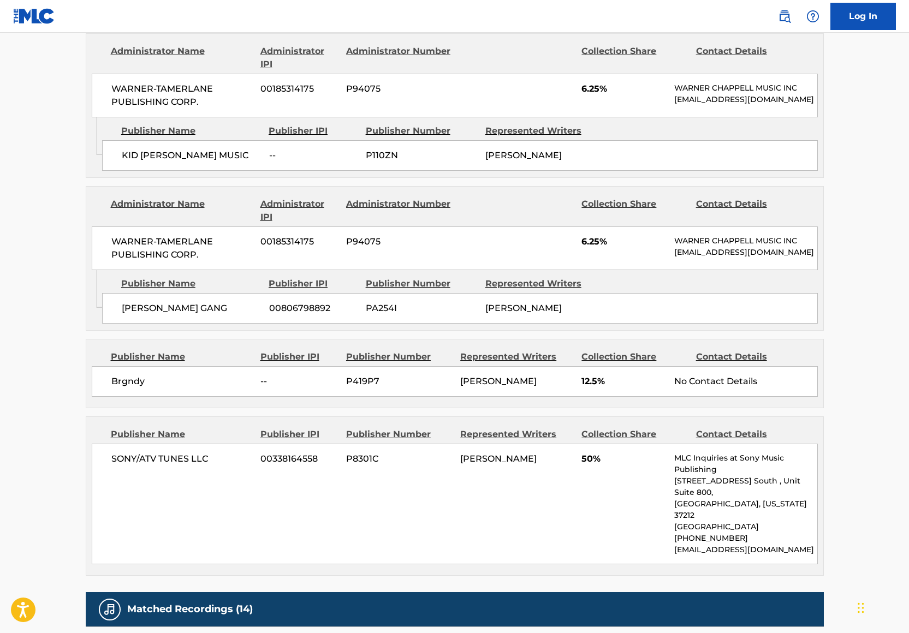
scroll to position [220, 0]
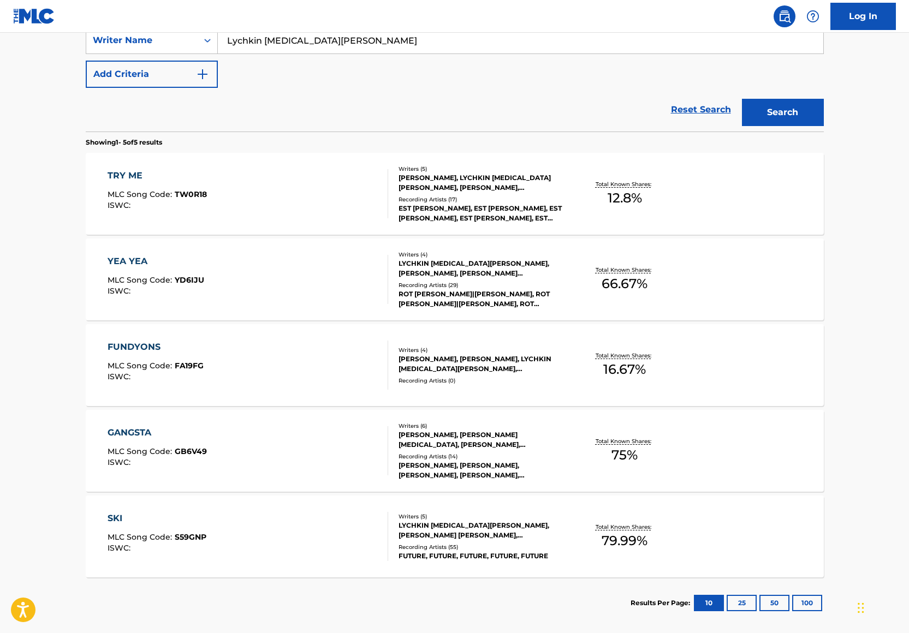
scroll to position [269, 0]
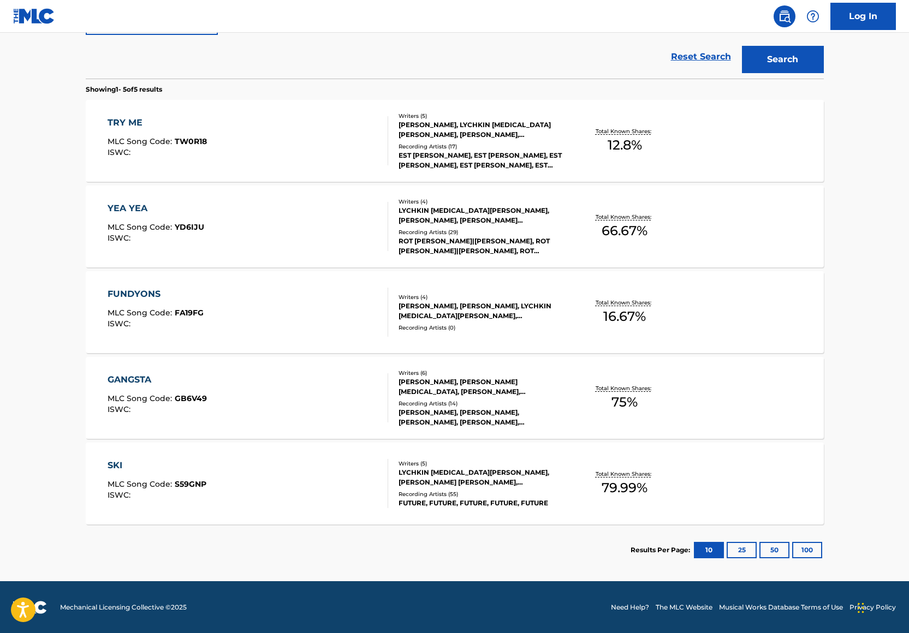
click at [593, 495] on div "Total Known Shares: 79.99 %" at bounding box center [624, 483] width 123 height 33
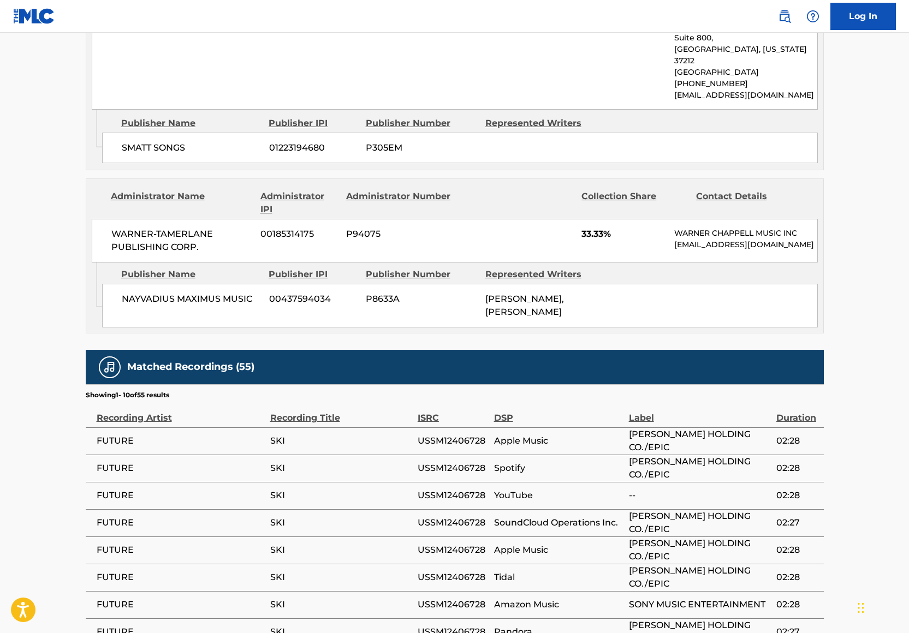
scroll to position [1010, 0]
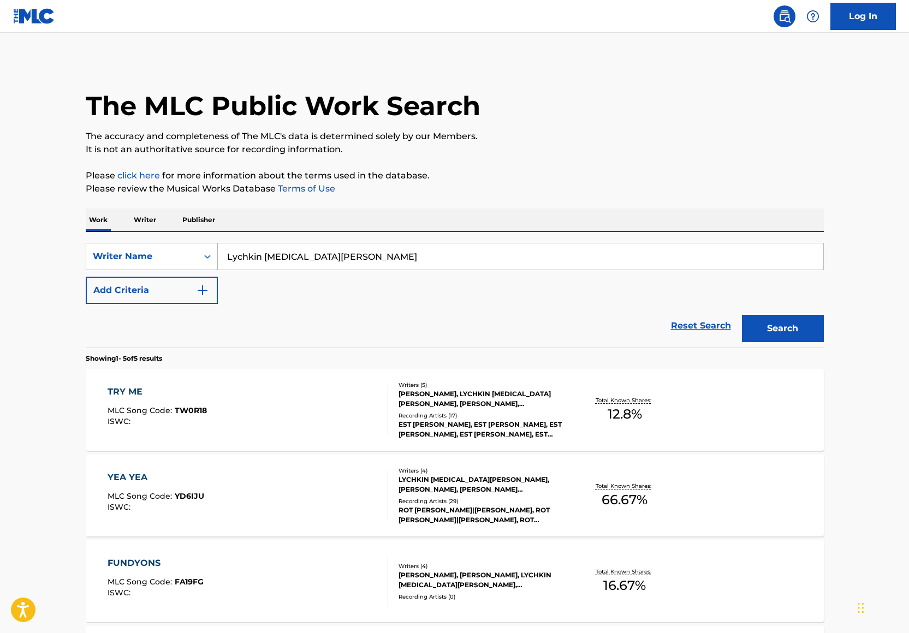
click at [183, 252] on div "Writer Name" at bounding box center [142, 256] width 98 height 13
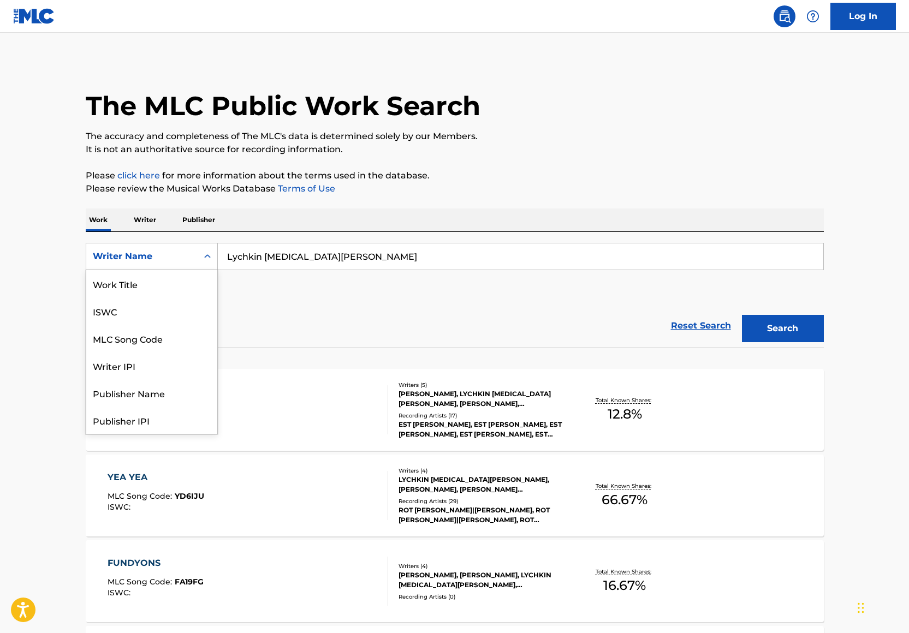
scroll to position [55, 0]
click at [159, 313] on div "Writer IPI" at bounding box center [151, 310] width 131 height 27
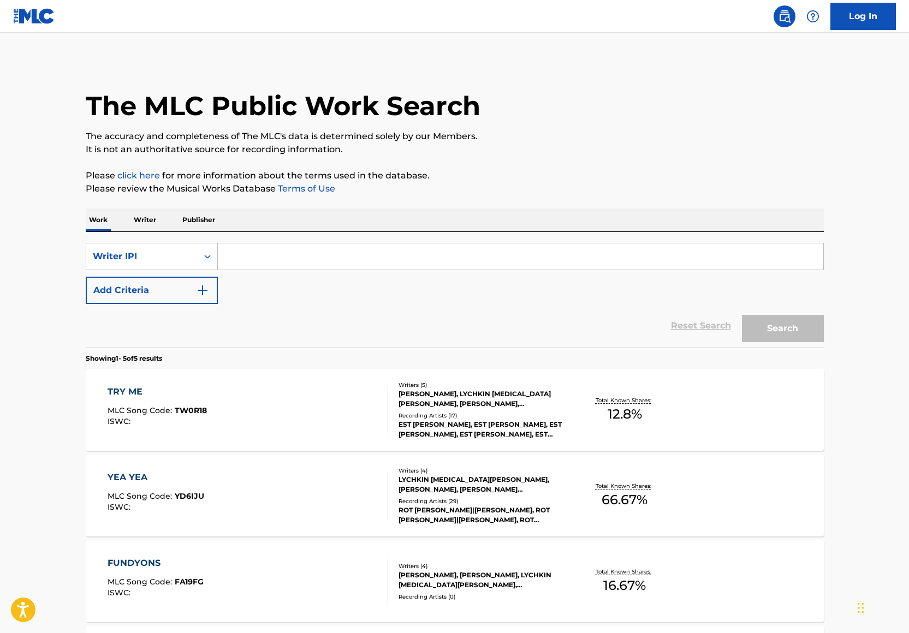
click at [246, 261] on input "Search Form" at bounding box center [520, 256] width 605 height 26
paste input "01161640483"
type input "01161640483"
click at [782, 326] on button "Search" at bounding box center [783, 328] width 82 height 27
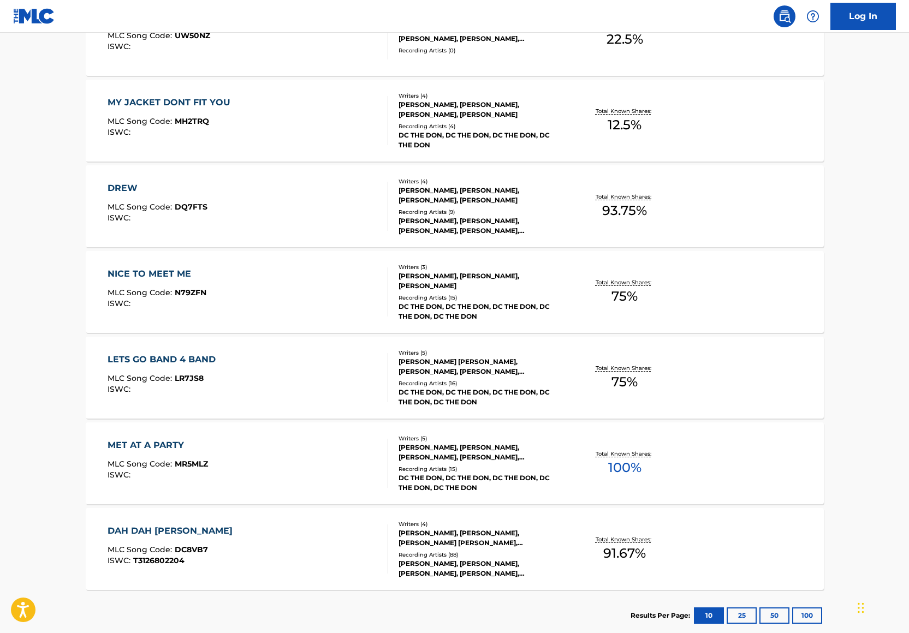
scroll to position [612, 0]
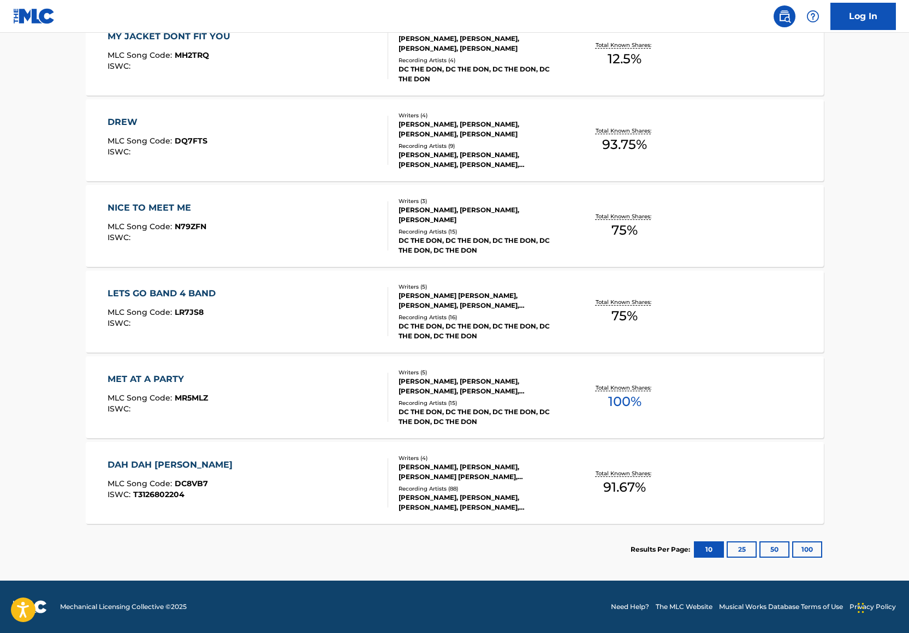
click at [347, 467] on div "DAH DAH [PERSON_NAME] MLC Song Code : DC8VB7 ISWC : T3126802204" at bounding box center [248, 482] width 280 height 49
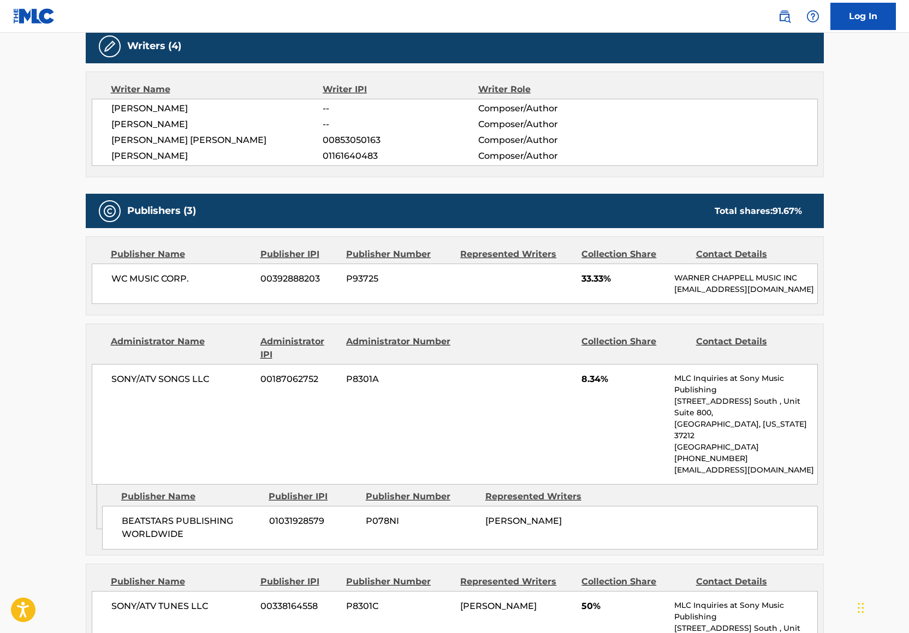
scroll to position [167, 0]
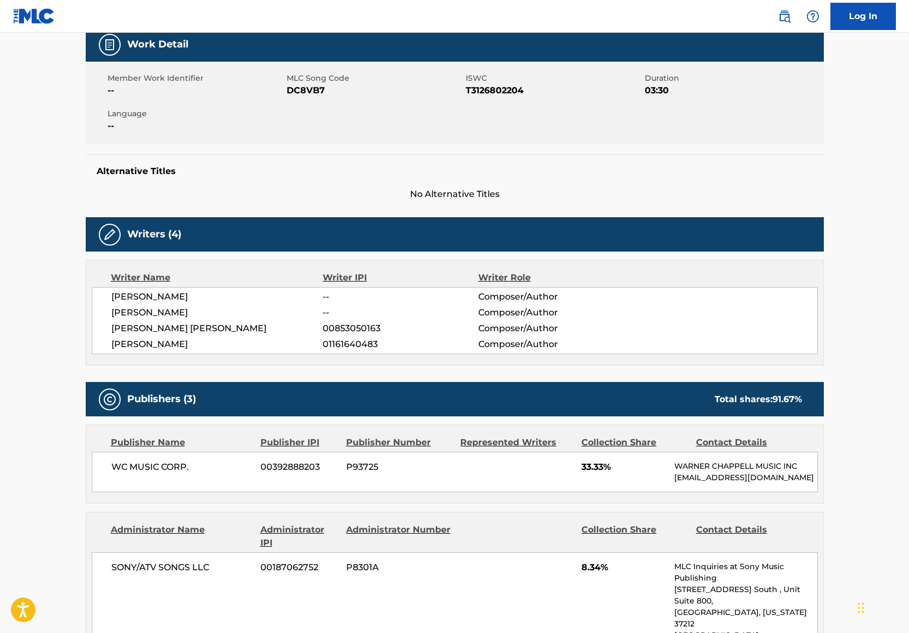
drag, startPoint x: 231, startPoint y: 344, endPoint x: 101, endPoint y: 344, distance: 130.4
click at [101, 344] on div "[PERSON_NAME] -- Composer/Author [PERSON_NAME] -- Composer/Author [PERSON_NAME]…" at bounding box center [455, 320] width 726 height 67
copy span "[PERSON_NAME]"
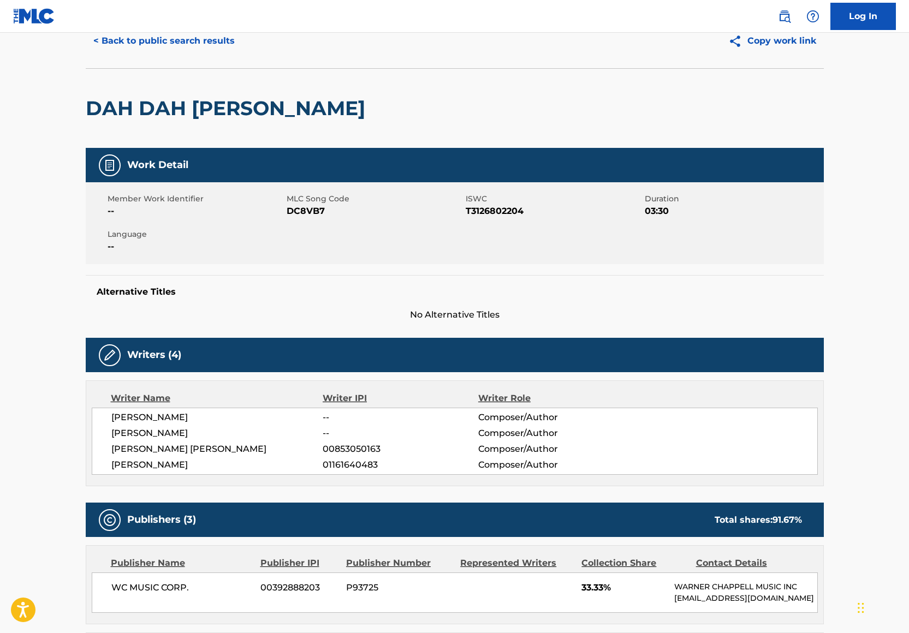
scroll to position [0, 0]
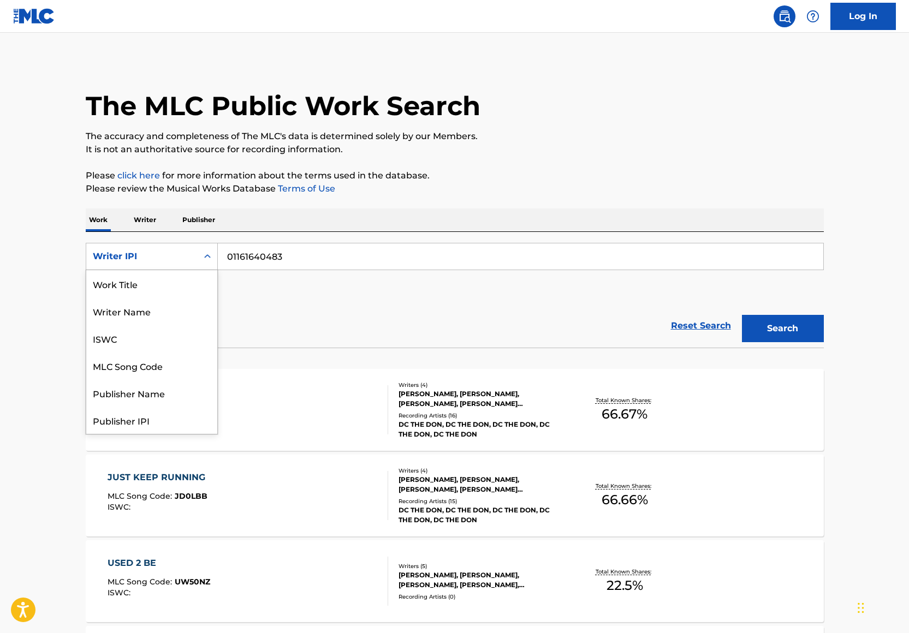
click at [170, 255] on div "Writer IPI" at bounding box center [142, 256] width 98 height 13
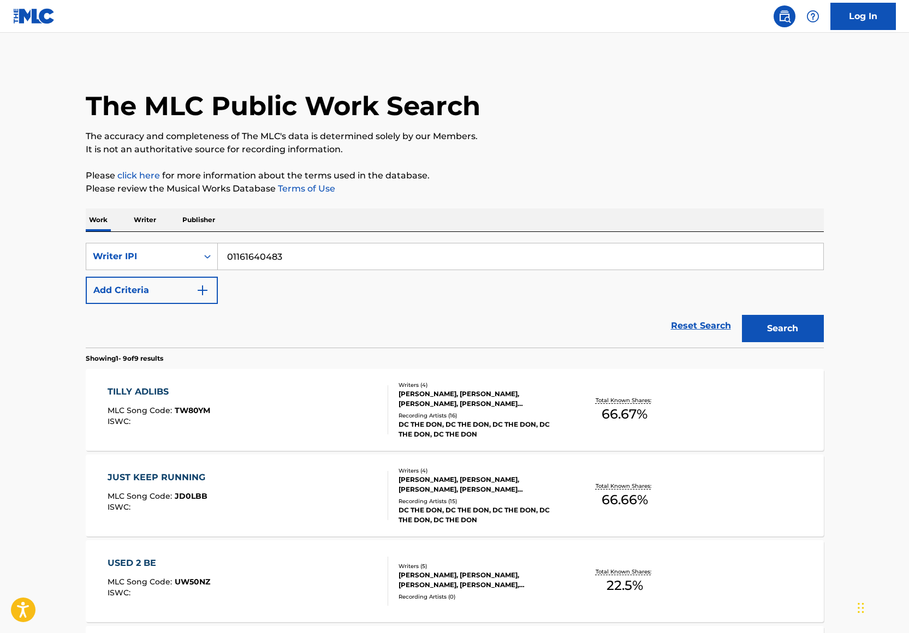
click at [286, 256] on input "01161640483" at bounding box center [520, 256] width 605 height 26
click at [198, 256] on div "Search Form" at bounding box center [208, 257] width 20 height 20
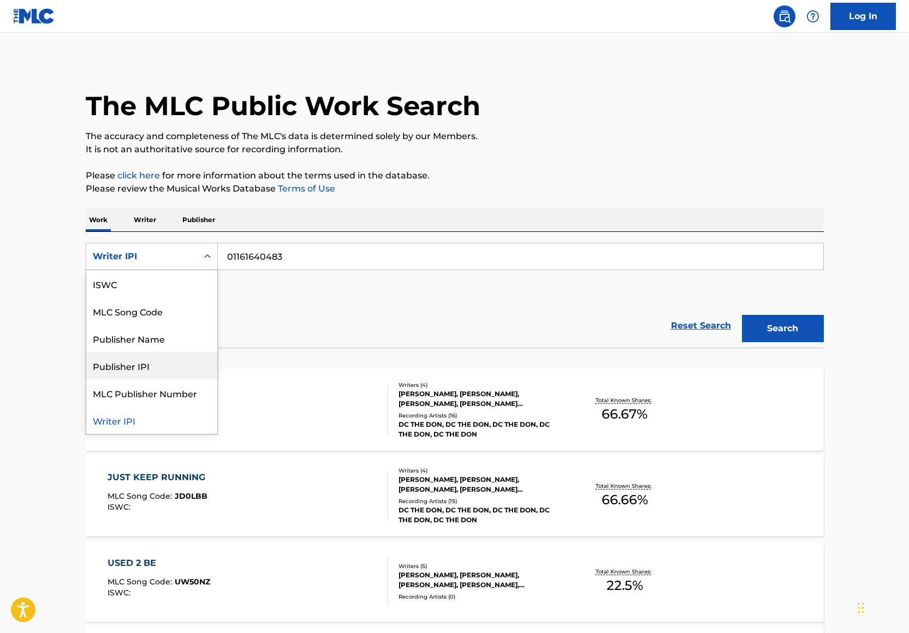
scroll to position [0, 0]
click at [147, 306] on div "Writer Name" at bounding box center [151, 310] width 131 height 27
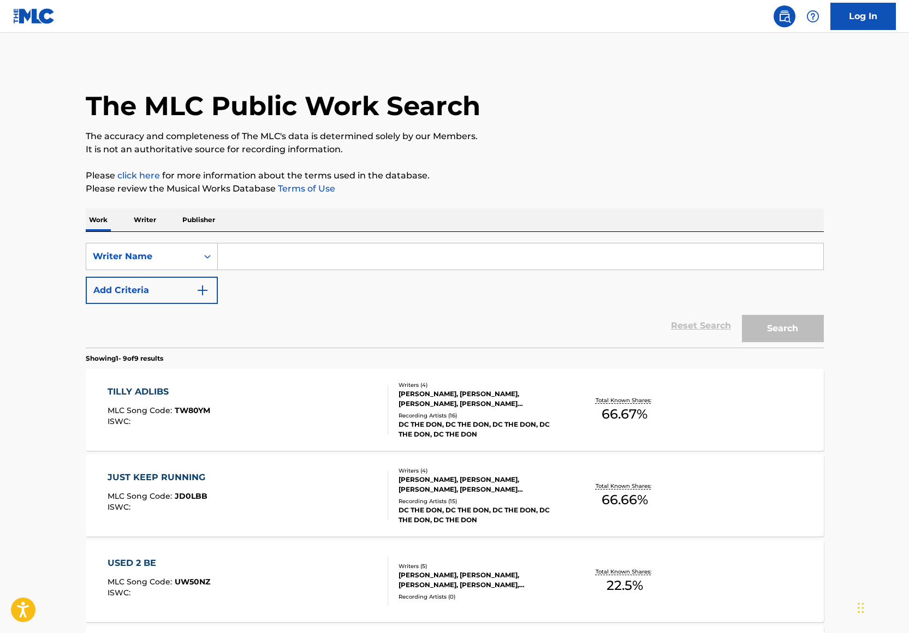
click at [238, 255] on input "Search Form" at bounding box center [520, 256] width 605 height 26
paste input "[PERSON_NAME]"
type input "[PERSON_NAME]"
click at [797, 327] on button "Search" at bounding box center [783, 328] width 82 height 27
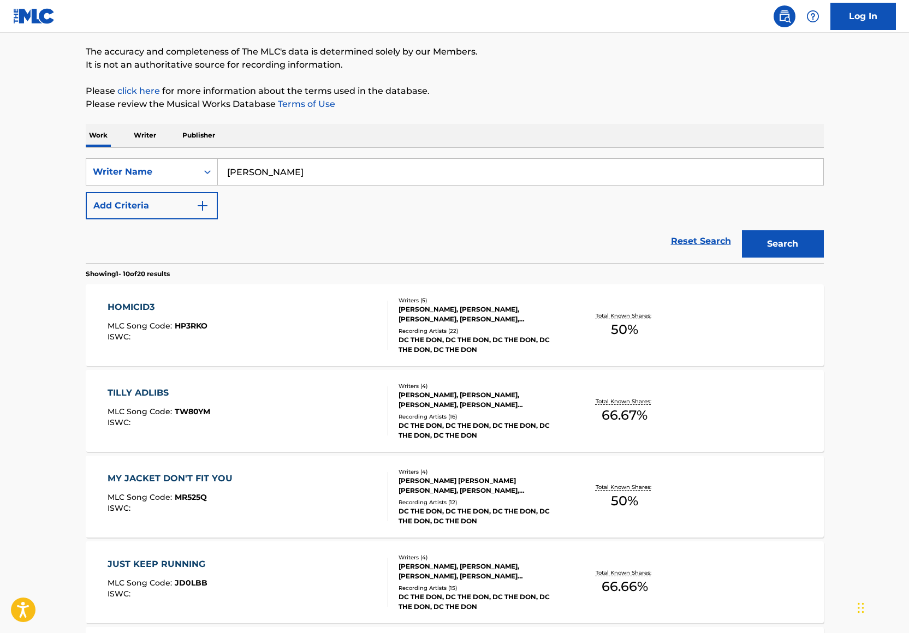
scroll to position [85, 0]
click at [560, 355] on div "HOMICID3 MLC Song Code : HP3RKO ISWC : Writers ( 5 ) [PERSON_NAME], [PERSON_NAM…" at bounding box center [455, 325] width 738 height 82
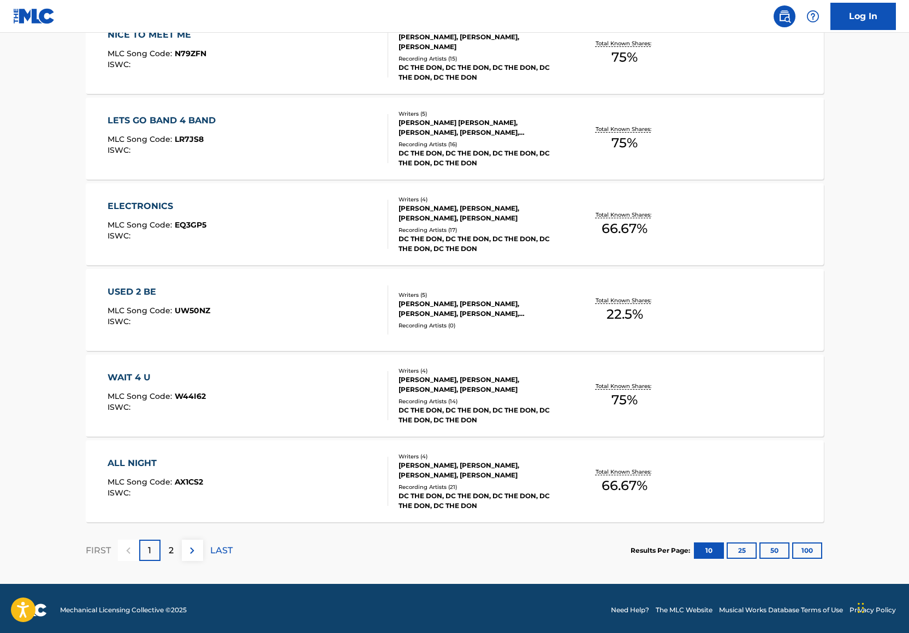
scroll to position [703, 0]
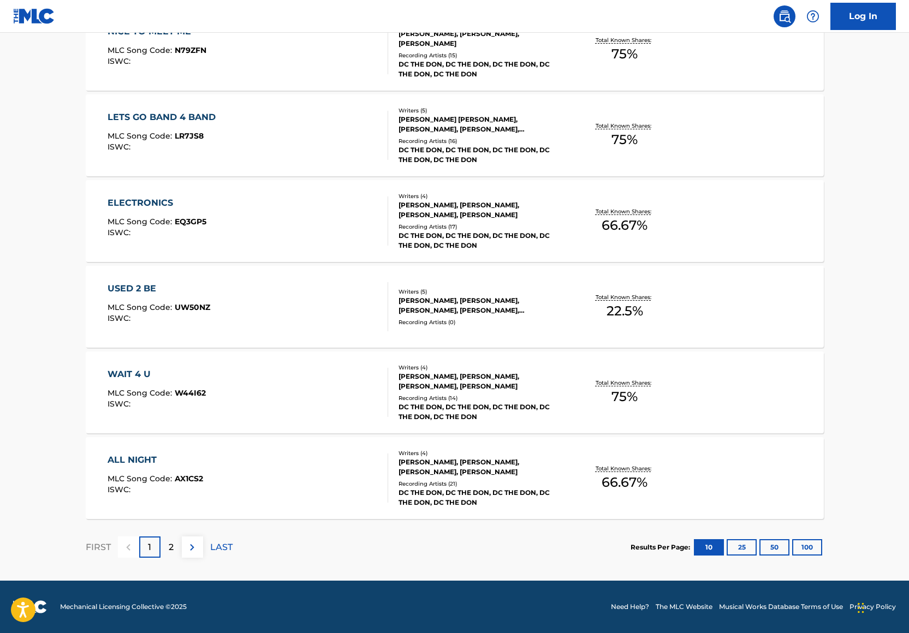
click at [177, 544] on div "2" at bounding box center [170, 546] width 21 height 21
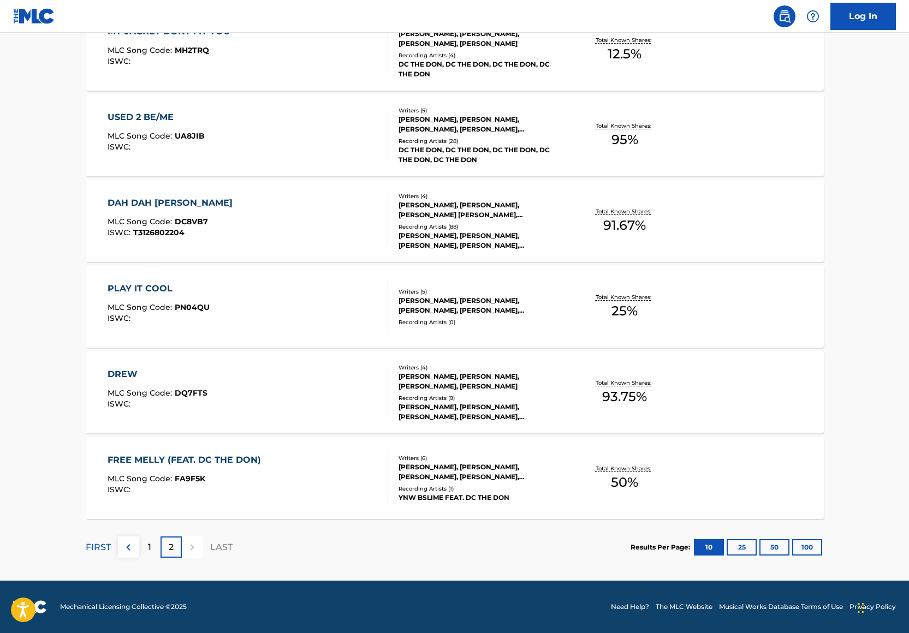
click at [172, 203] on div "DAH DAH [PERSON_NAME]" at bounding box center [173, 202] width 130 height 13
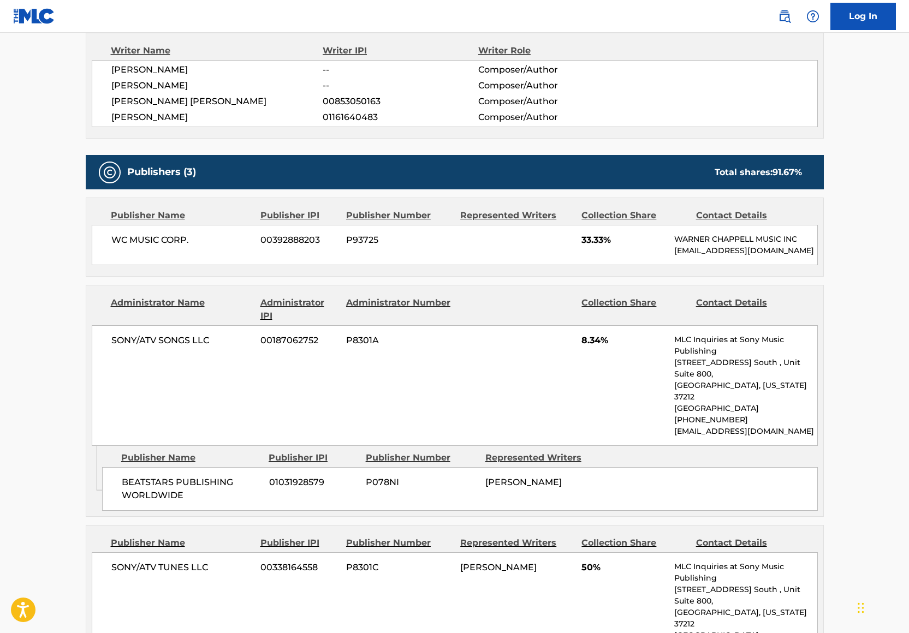
scroll to position [475, 0]
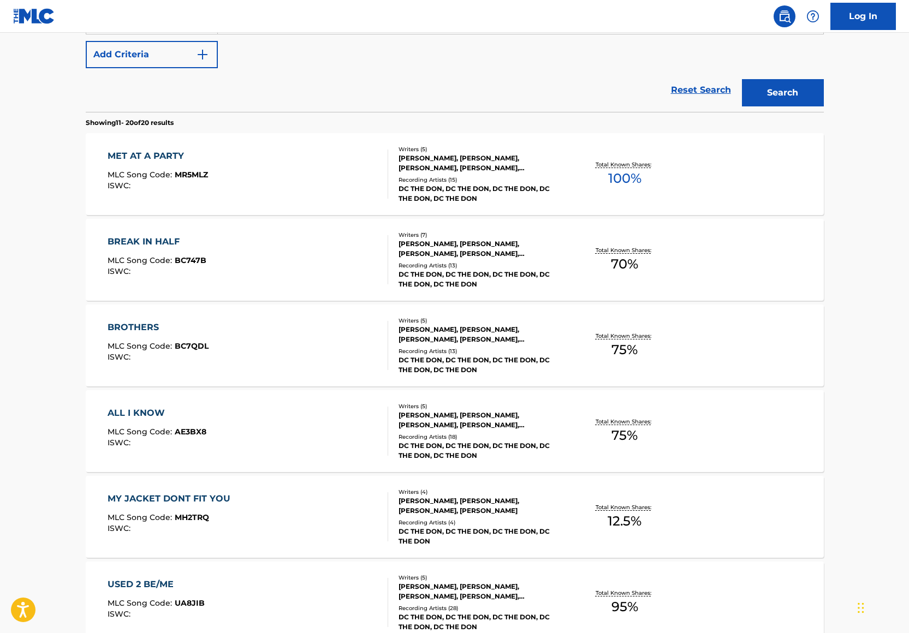
scroll to position [703, 0]
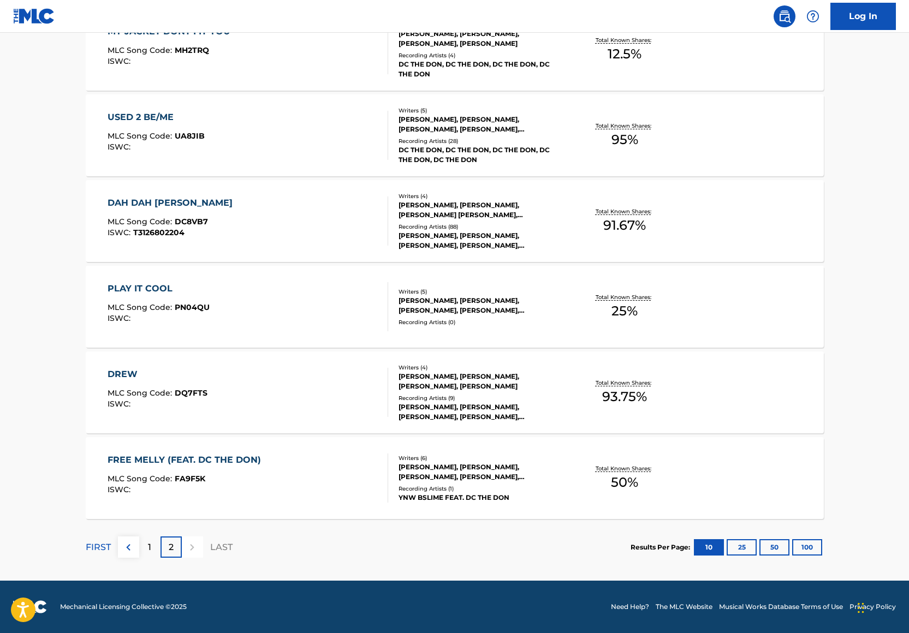
click at [152, 550] on div "1" at bounding box center [149, 546] width 21 height 21
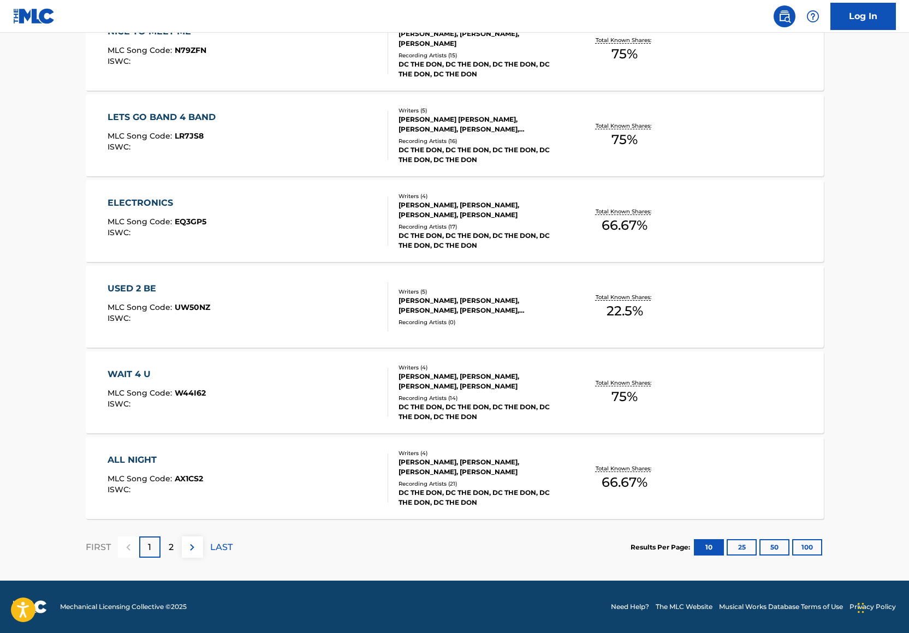
click at [171, 542] on p "2" at bounding box center [171, 547] width 5 height 13
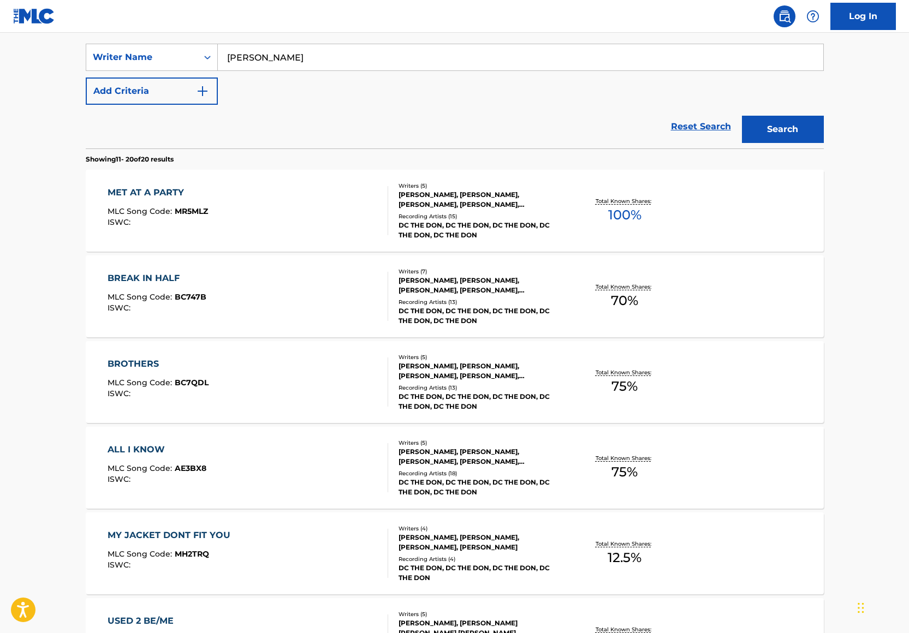
scroll to position [0, 0]
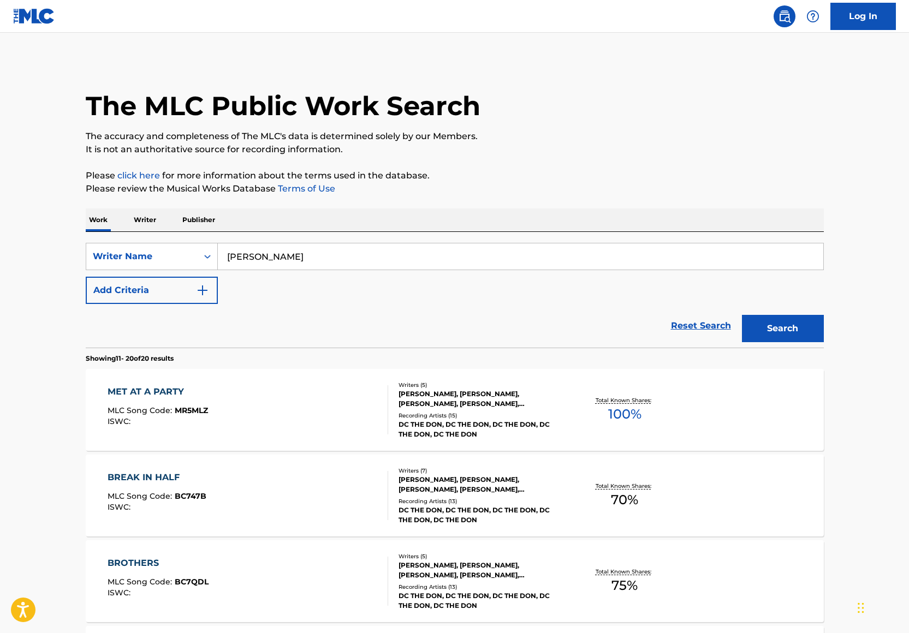
click at [177, 294] on button "Add Criteria" at bounding box center [152, 290] width 132 height 27
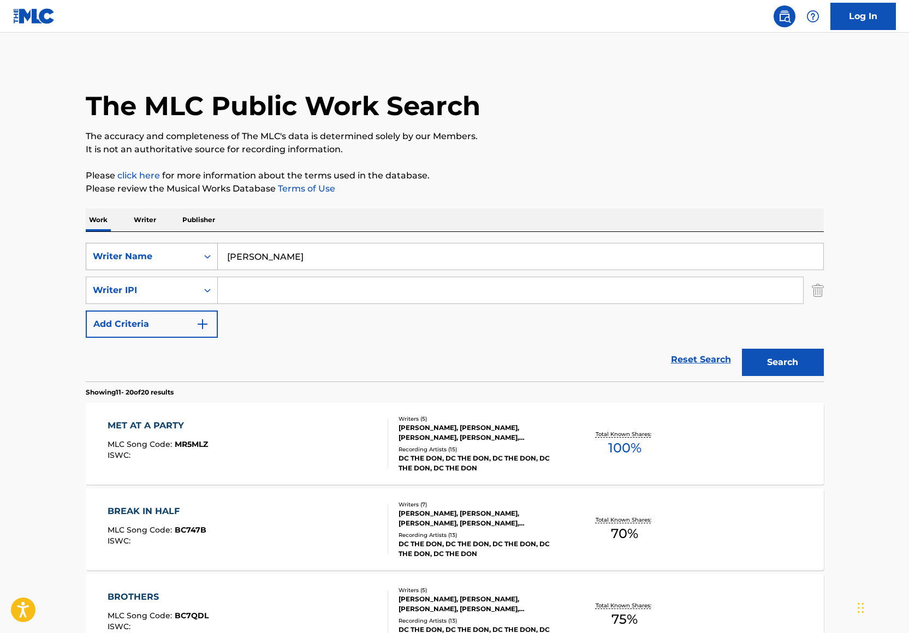
click at [188, 261] on div "Writer Name" at bounding box center [142, 256] width 98 height 13
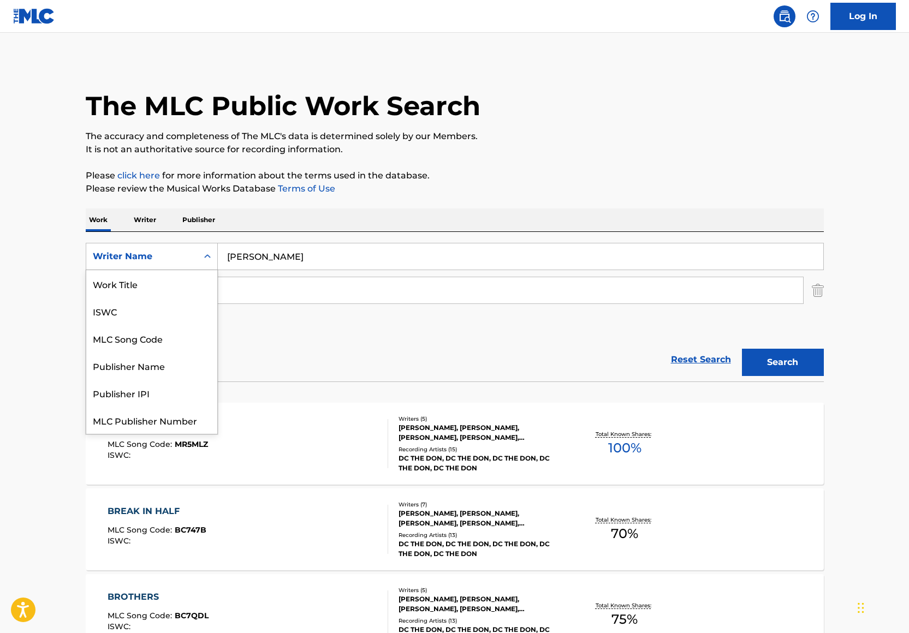
scroll to position [27, 0]
click at [246, 260] on input "[PERSON_NAME]" at bounding box center [520, 256] width 605 height 26
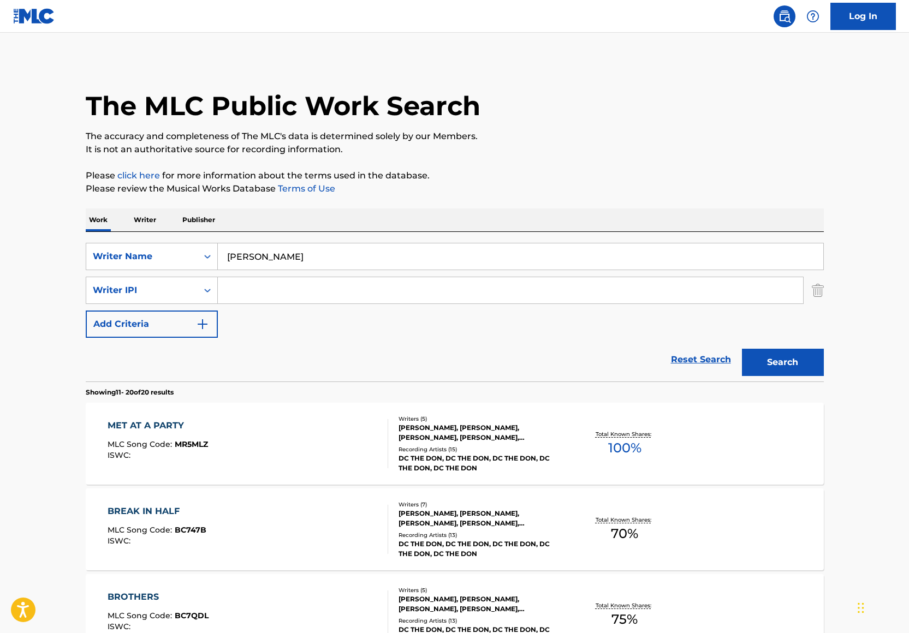
click at [246, 260] on input "[PERSON_NAME]" at bounding box center [520, 256] width 605 height 26
click at [235, 292] on input "Search Form" at bounding box center [510, 290] width 585 height 26
click at [185, 256] on div "Writer Name" at bounding box center [142, 256] width 98 height 13
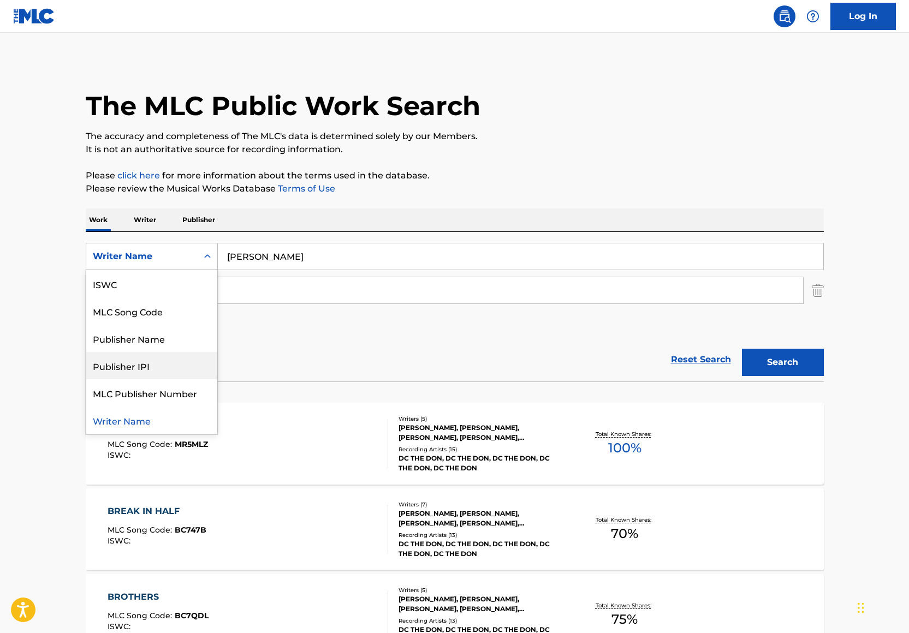
scroll to position [0, 0]
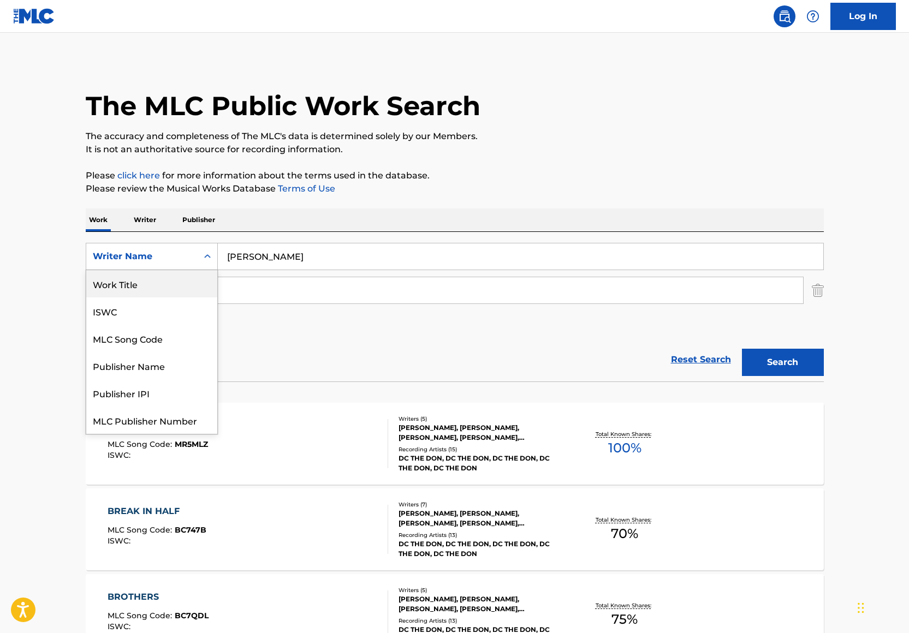
click at [142, 274] on div "Work Title" at bounding box center [151, 283] width 131 height 27
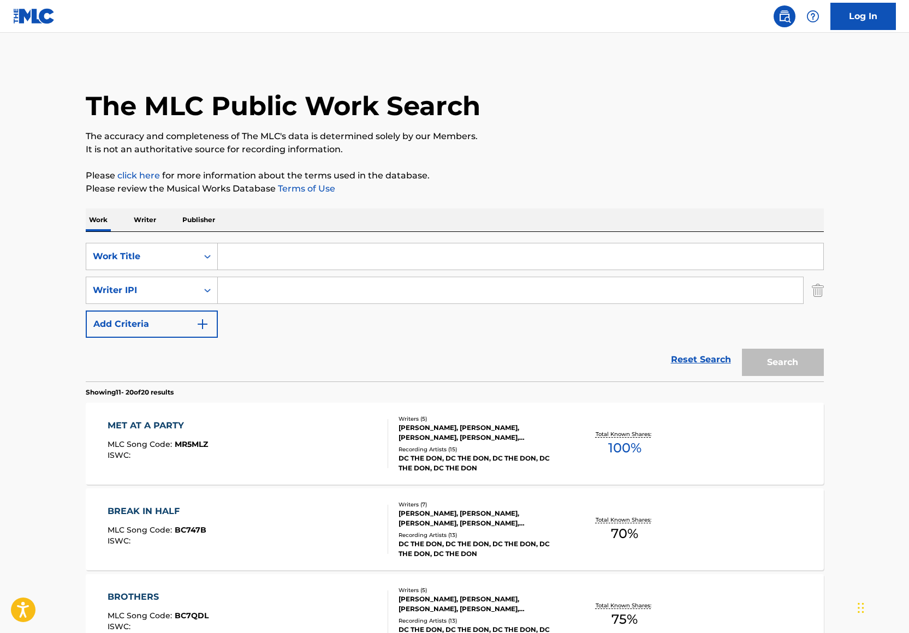
click at [232, 265] on input "Search Form" at bounding box center [520, 256] width 605 height 26
paste input "[PERSON_NAME]"
type input "[PERSON_NAME]"
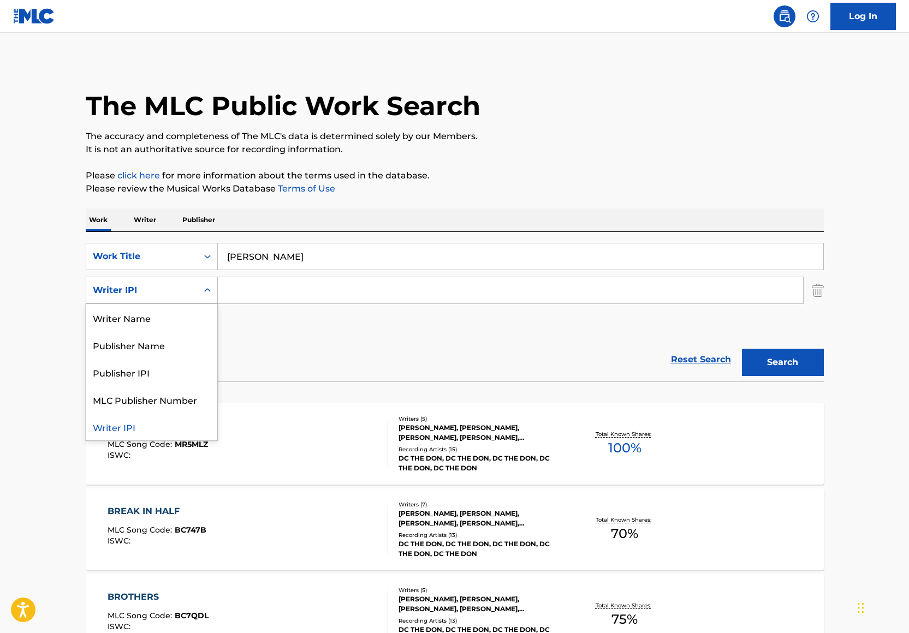
click at [180, 295] on div "Writer IPI" at bounding box center [142, 290] width 98 height 13
click at [200, 292] on div "Search Form" at bounding box center [208, 290] width 20 height 20
click at [192, 292] on div "Writer IPI" at bounding box center [141, 290] width 111 height 21
click at [188, 316] on div "Writer Name" at bounding box center [151, 317] width 131 height 27
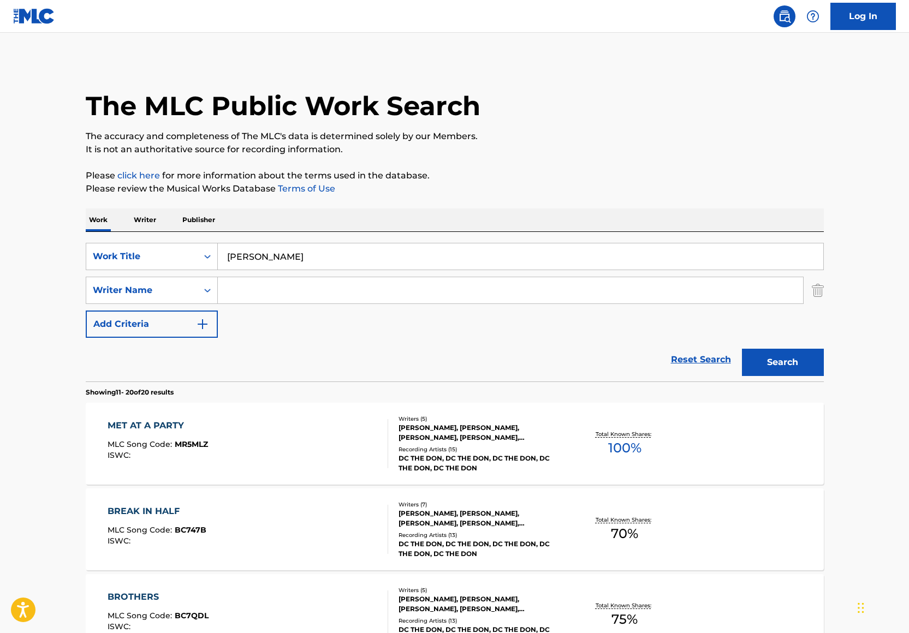
click at [254, 296] on input "Search Form" at bounding box center [510, 290] width 585 height 26
type input "P"
type input "Outside"
click at [445, 237] on div "SearchWithCriteriaf7696032-6792-4e9a-978a-bccbcbdec9fe Work Title [PERSON_NAME]…" at bounding box center [455, 307] width 738 height 150
click at [782, 361] on button "Search" at bounding box center [783, 362] width 82 height 27
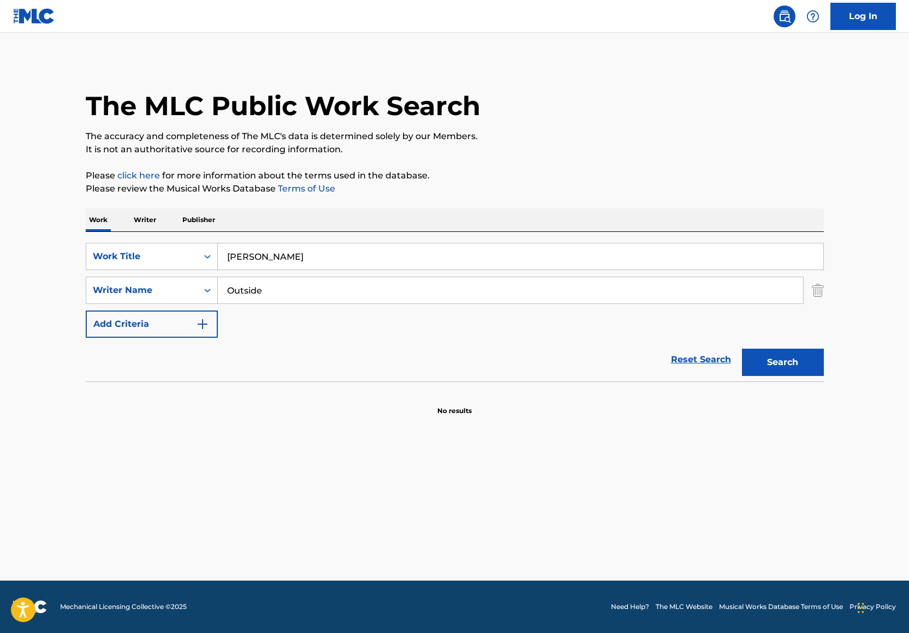
click at [261, 255] on input "[PERSON_NAME]" at bounding box center [520, 256] width 605 height 26
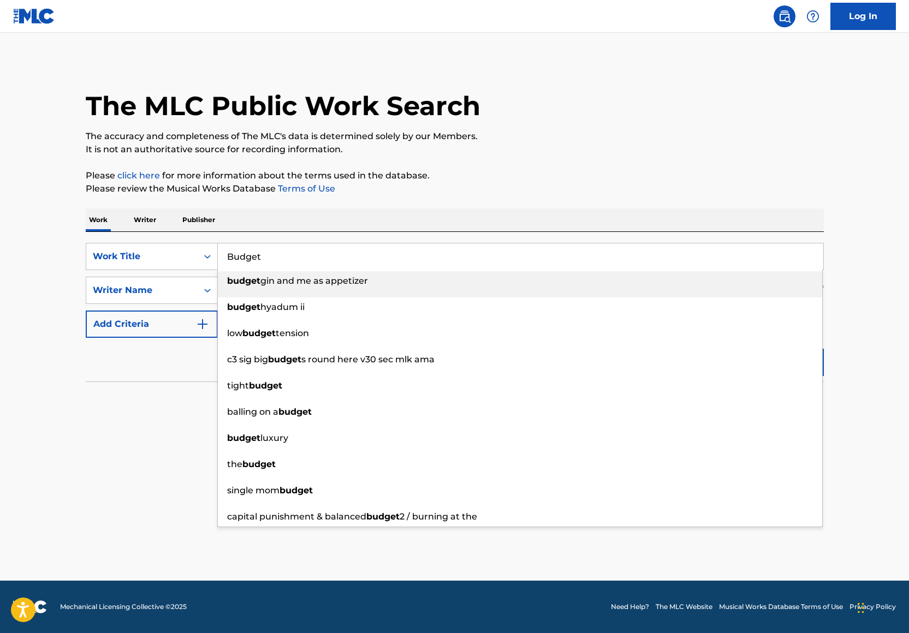
click at [342, 252] on input "Budget" at bounding box center [520, 256] width 605 height 26
type input "Budget"
click at [162, 283] on div "Writer Name" at bounding box center [141, 290] width 111 height 21
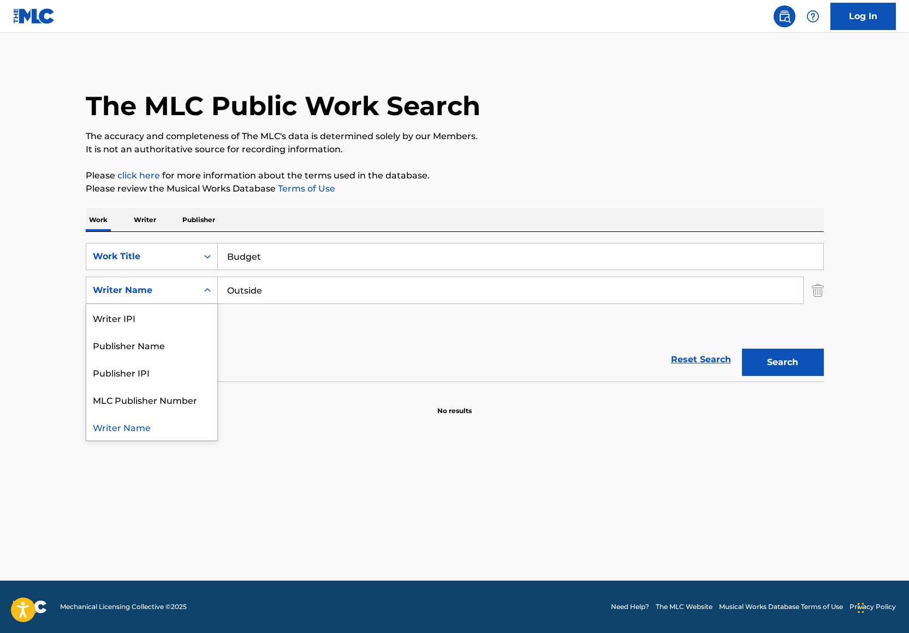
click at [267, 292] on input "Outside" at bounding box center [510, 290] width 585 height 26
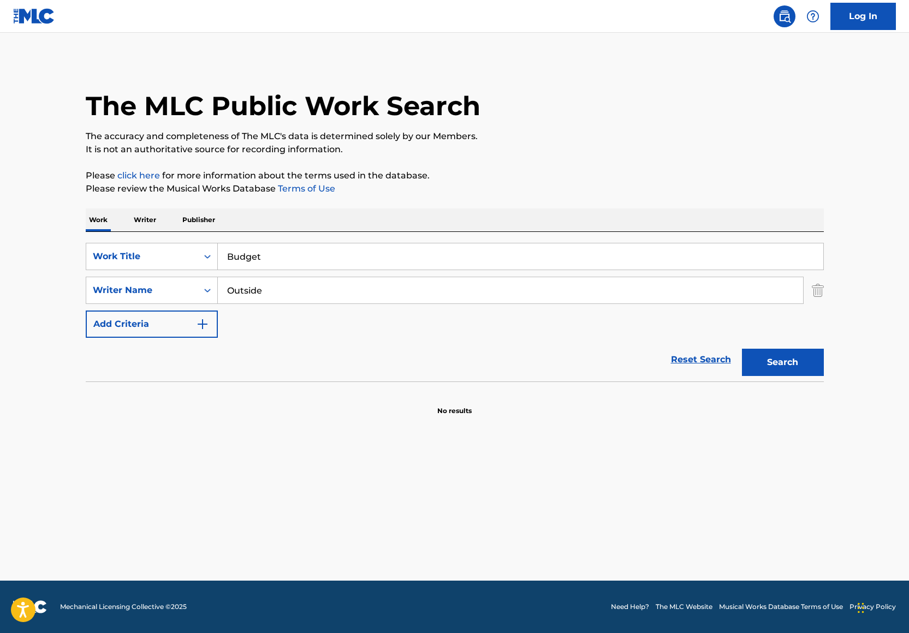
click at [268, 291] on input "Outside" at bounding box center [510, 290] width 585 height 26
paste input "[PERSON_NAME]"
type input "[PERSON_NAME]"
click at [798, 365] on button "Search" at bounding box center [783, 362] width 82 height 27
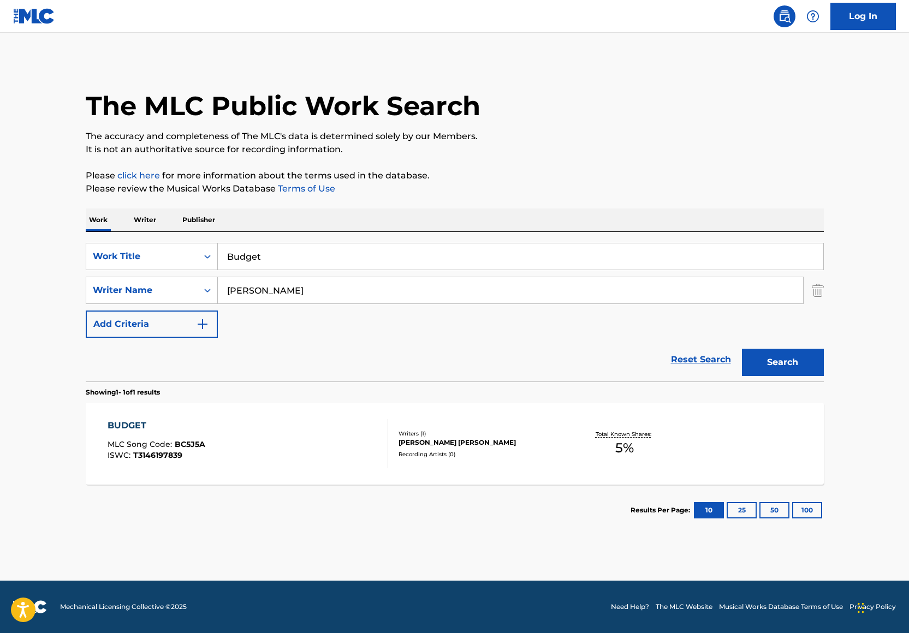
click at [450, 457] on div "Recording Artists ( 0 )" at bounding box center [480, 454] width 165 height 8
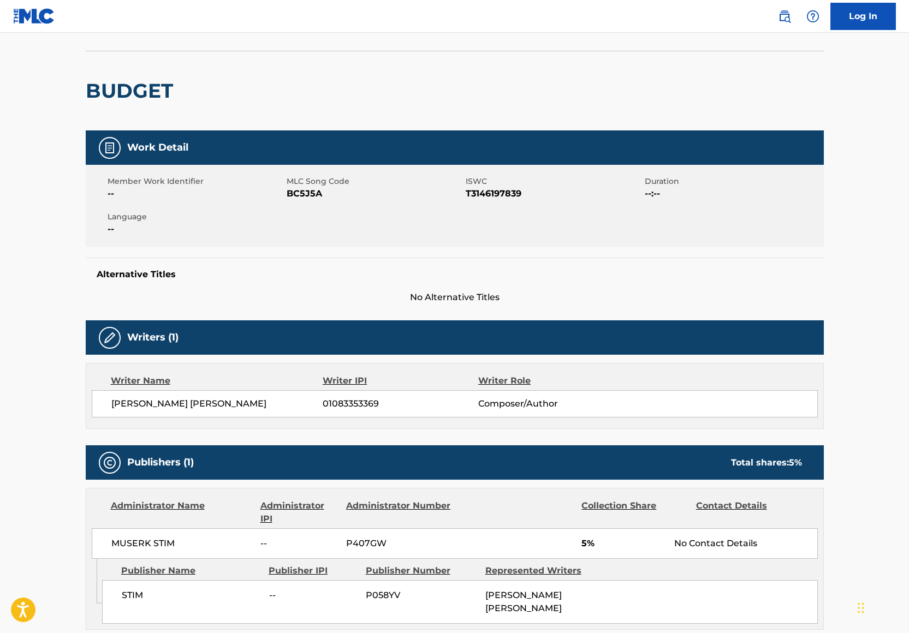
scroll to position [142, 0]
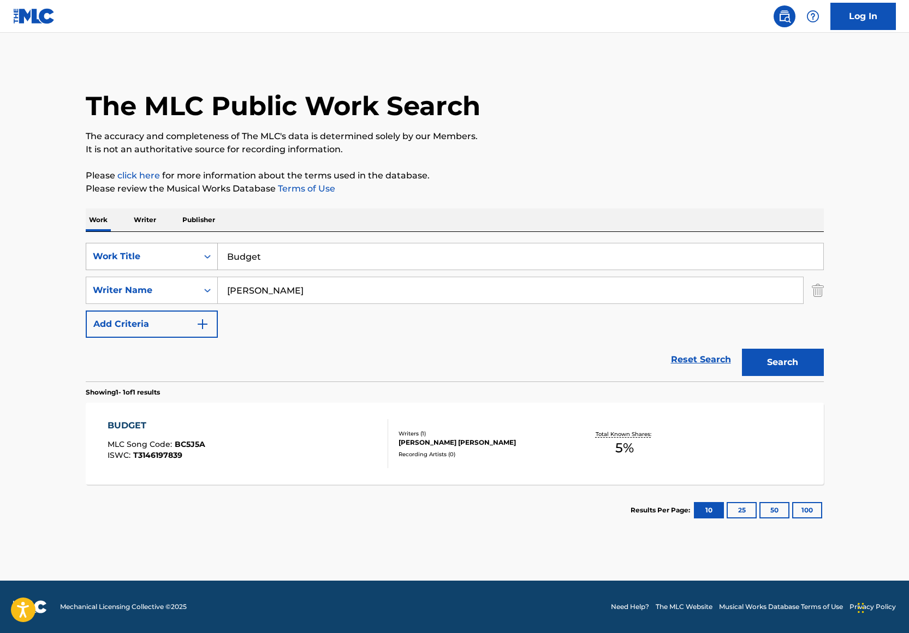
click at [153, 264] on div "Work Title" at bounding box center [141, 256] width 111 height 21
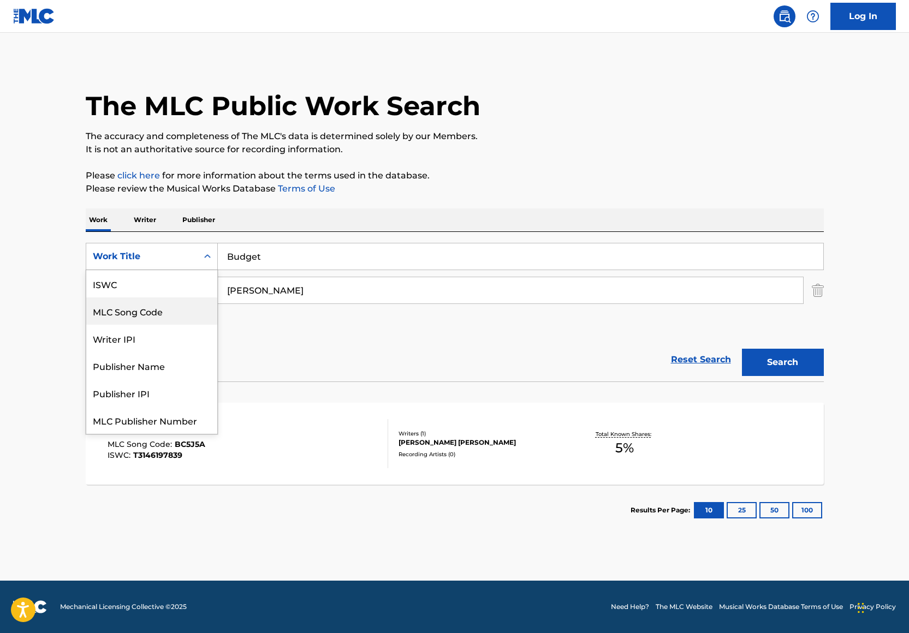
click at [816, 290] on img "Search Form" at bounding box center [817, 290] width 12 height 27
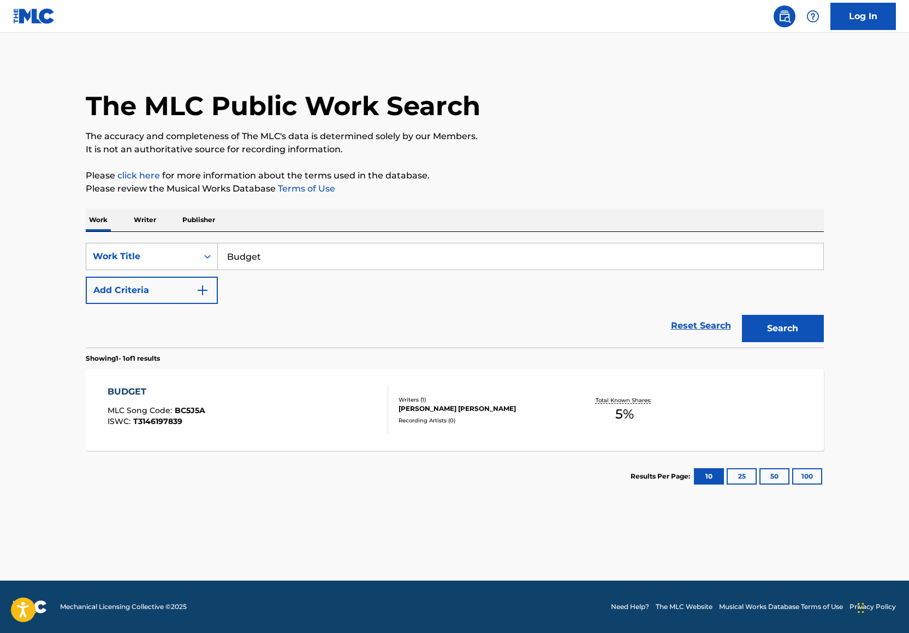
click at [199, 253] on div "Search Form" at bounding box center [208, 257] width 20 height 20
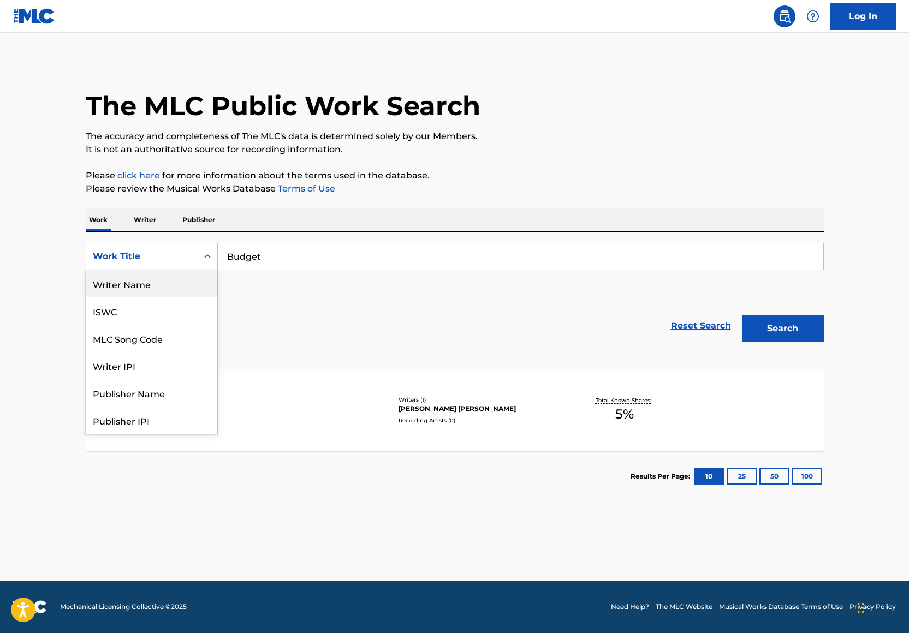
click at [162, 281] on div "Writer Name" at bounding box center [151, 283] width 131 height 27
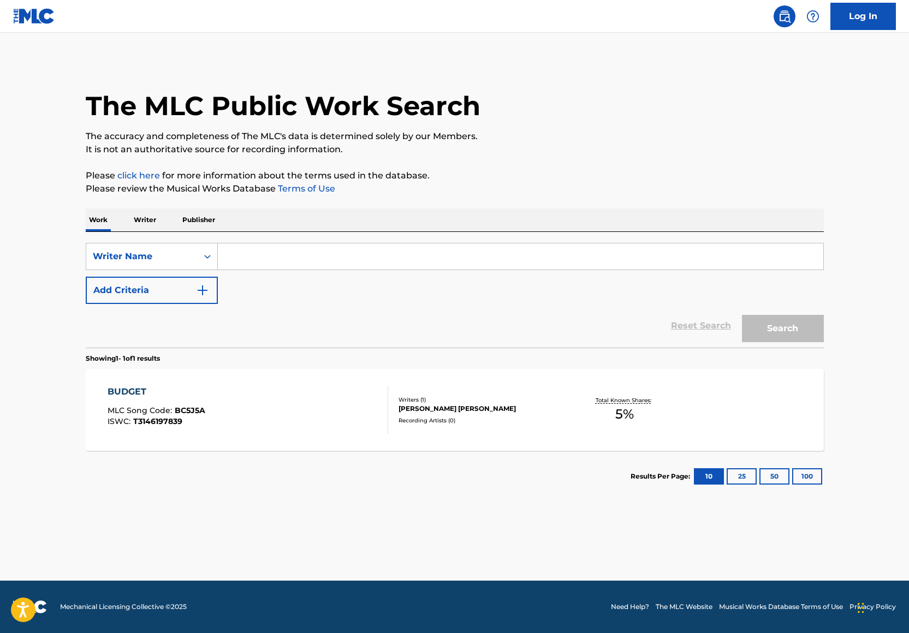
click at [246, 263] on input "Search Form" at bounding box center [520, 256] width 605 height 26
paste input "[PERSON_NAME]"
type input "[PERSON_NAME]"
click at [781, 331] on button "Search" at bounding box center [783, 328] width 82 height 27
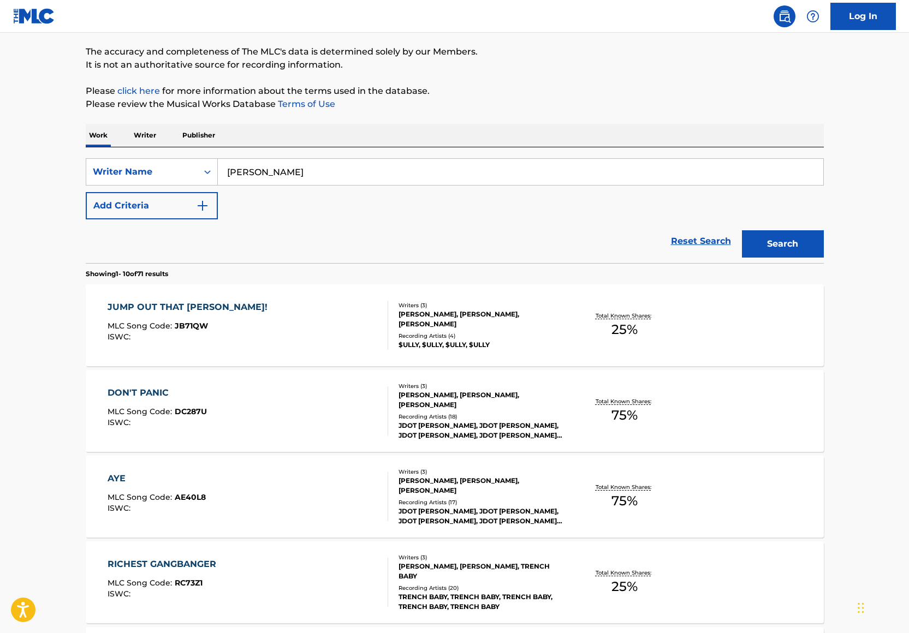
scroll to position [190, 0]
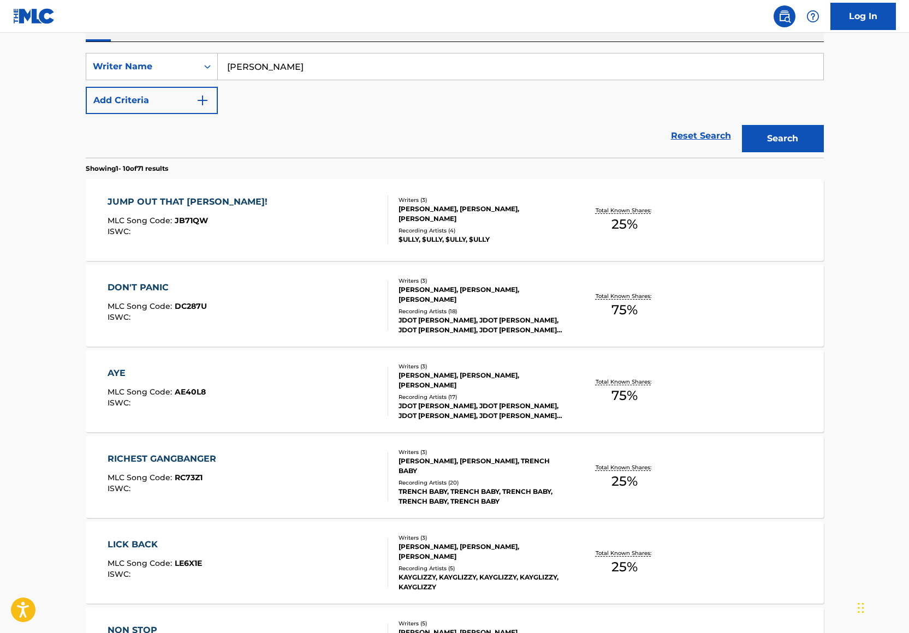
click at [504, 227] on div "Recording Artists ( 4 )" at bounding box center [480, 230] width 165 height 8
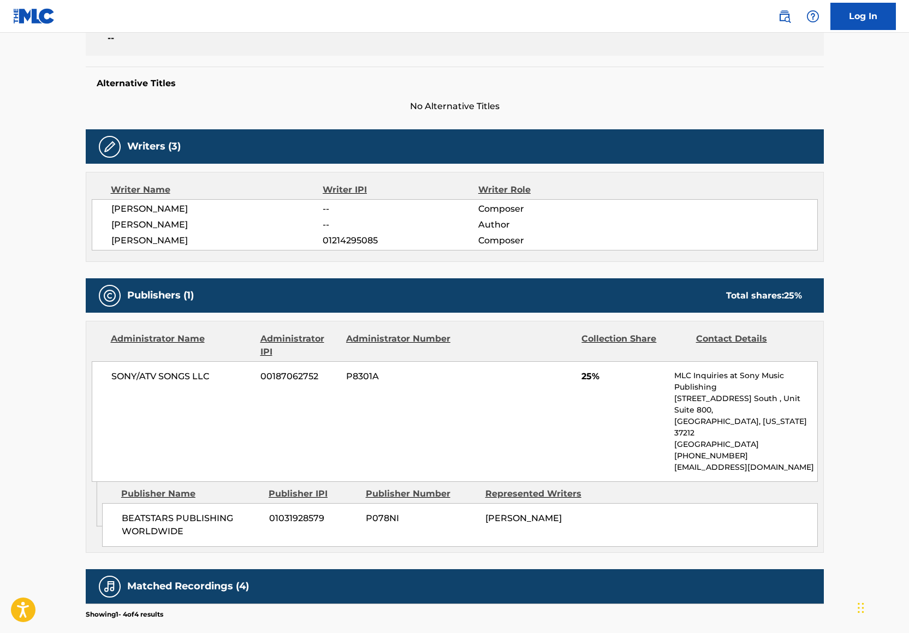
scroll to position [222, 0]
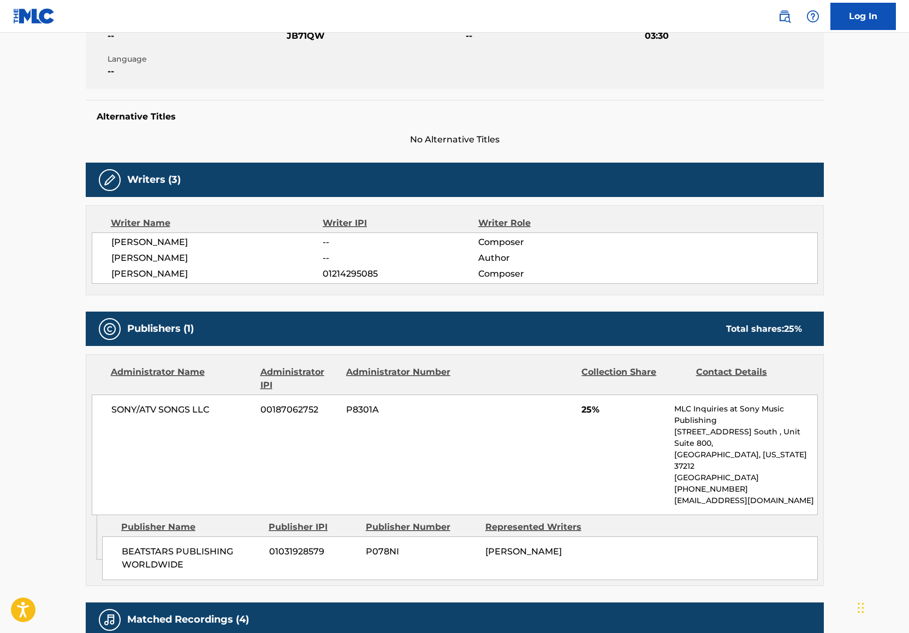
scroll to position [190, 0]
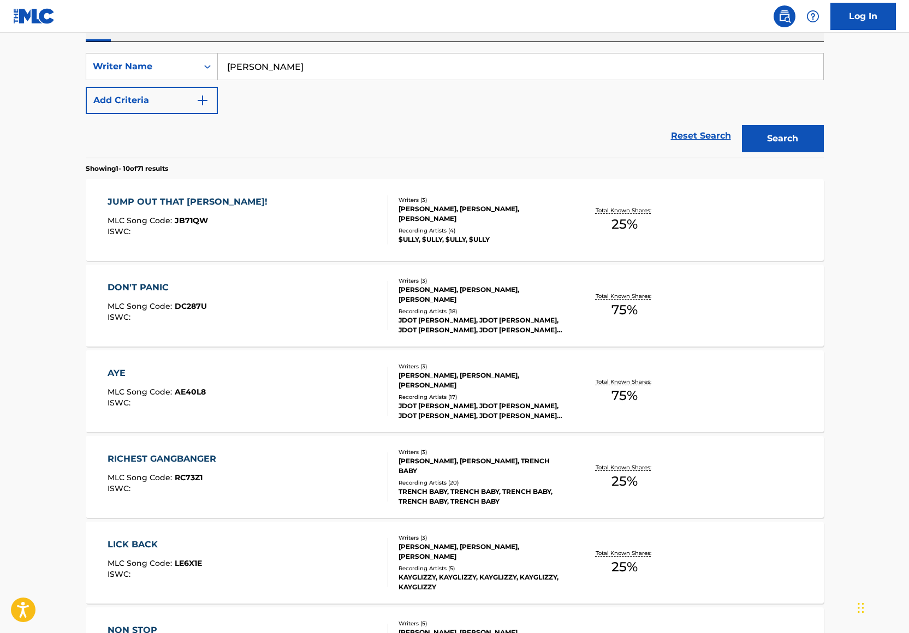
click at [518, 381] on div "[PERSON_NAME], [PERSON_NAME], [PERSON_NAME]" at bounding box center [480, 381] width 165 height 20
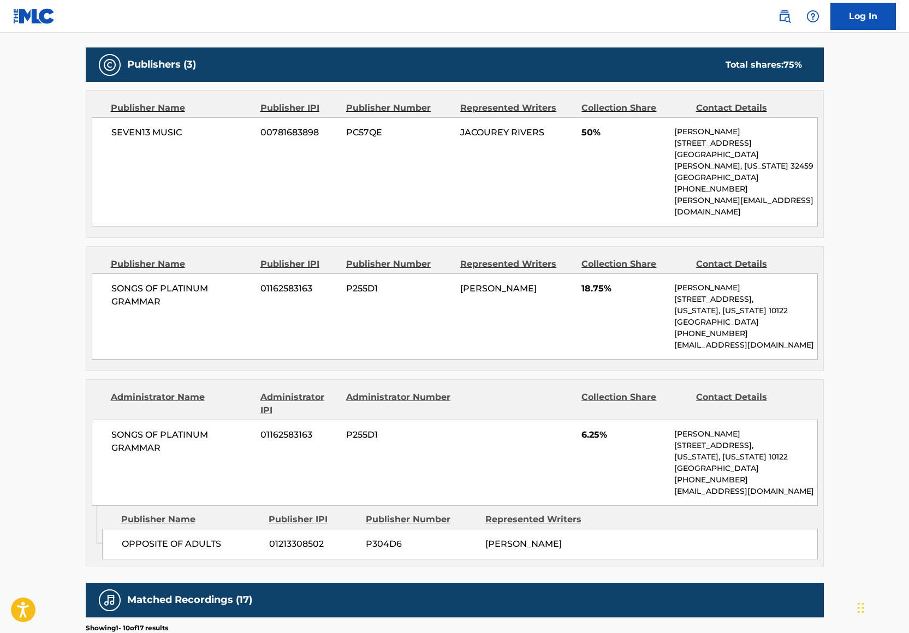
scroll to position [626, 0]
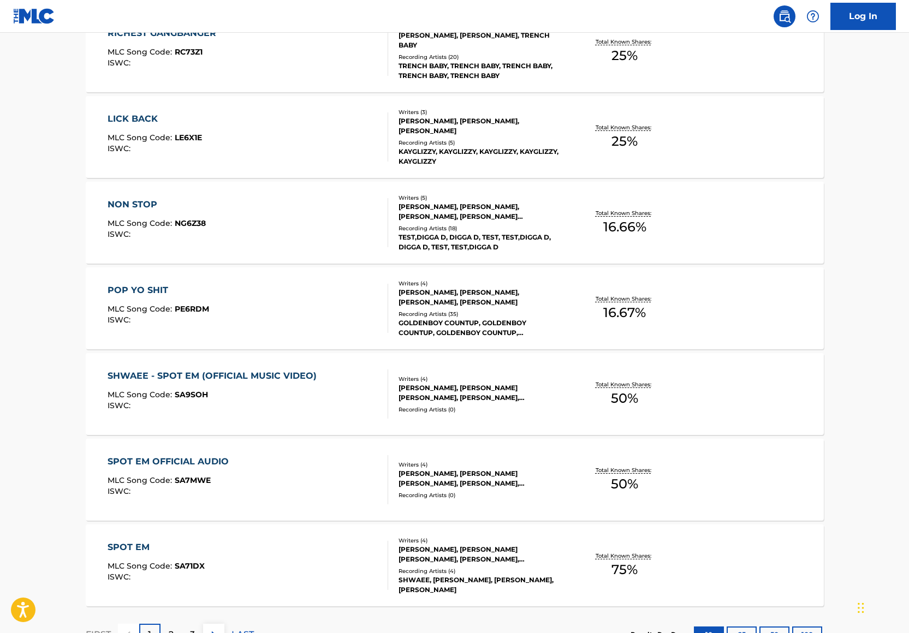
scroll to position [703, 0]
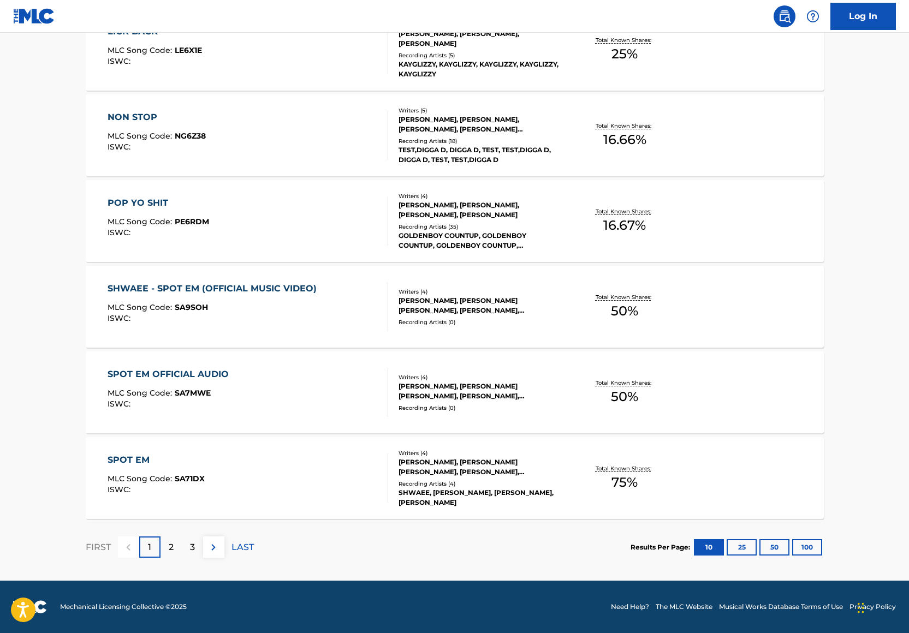
click at [187, 550] on div "3" at bounding box center [192, 546] width 21 height 21
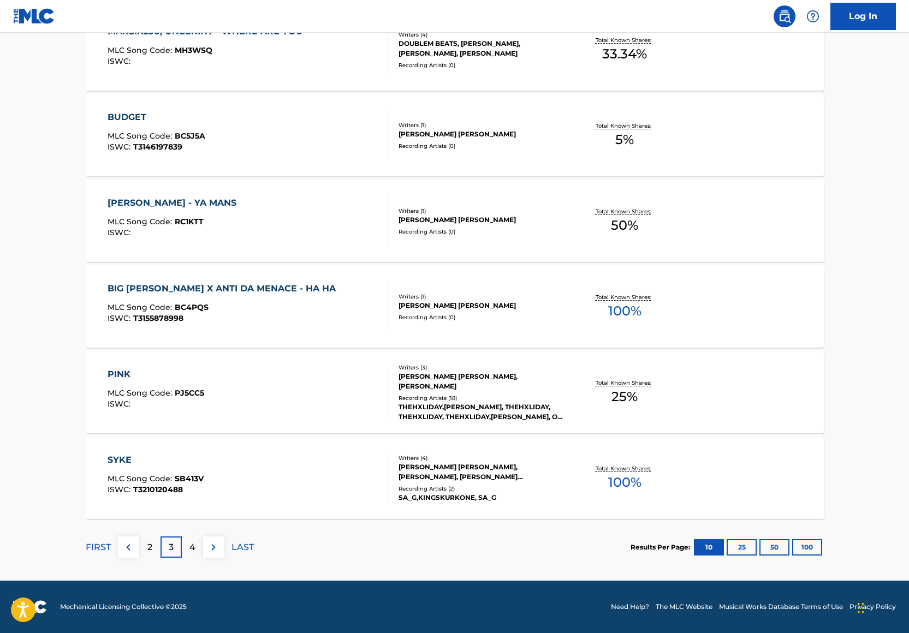
click at [196, 544] on div "4" at bounding box center [192, 546] width 21 height 21
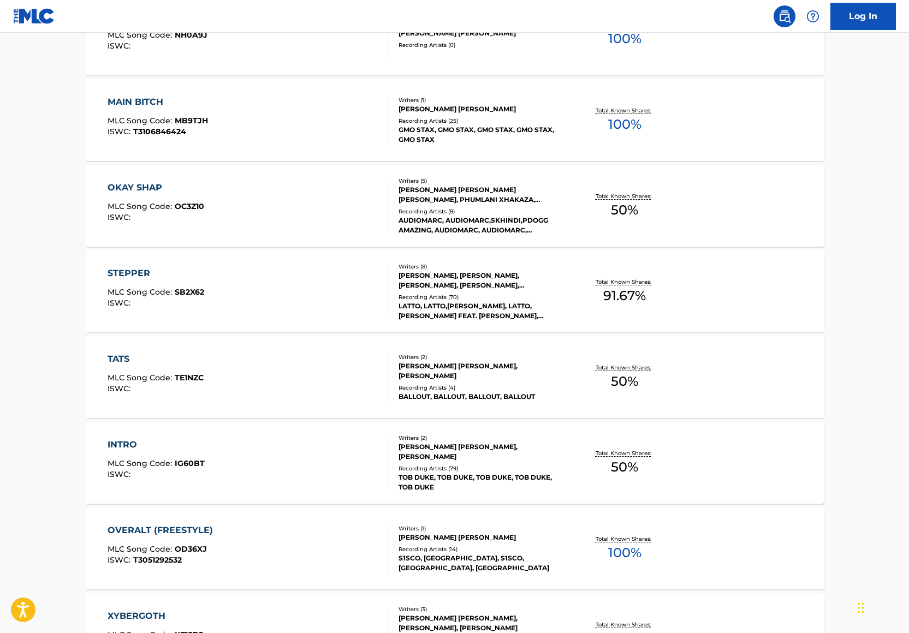
scroll to position [551, 0]
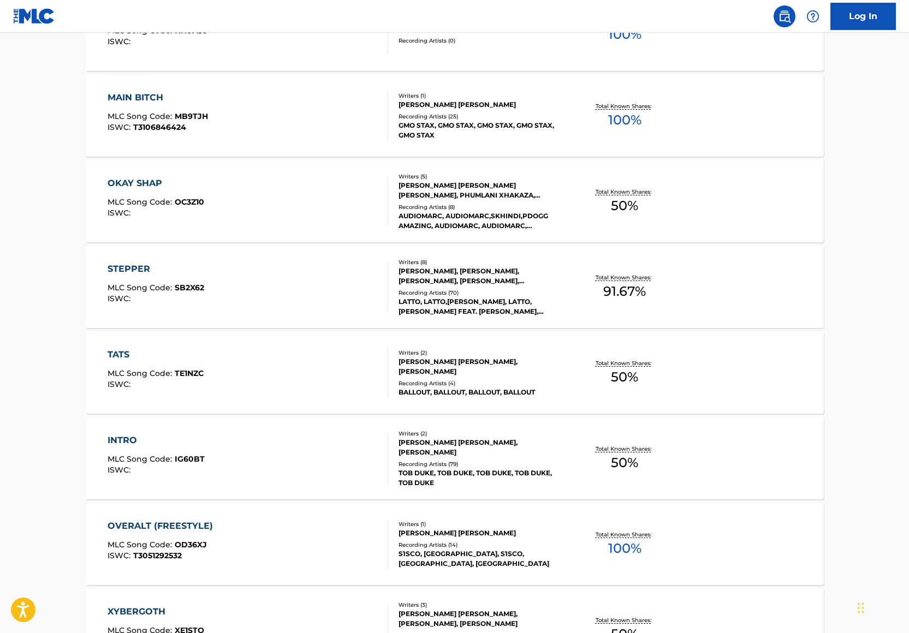
click at [477, 309] on div "LATTO, LATTO,[PERSON_NAME], LATTO, [PERSON_NAME] FEAT. [PERSON_NAME], [PERSON_N…" at bounding box center [480, 307] width 165 height 20
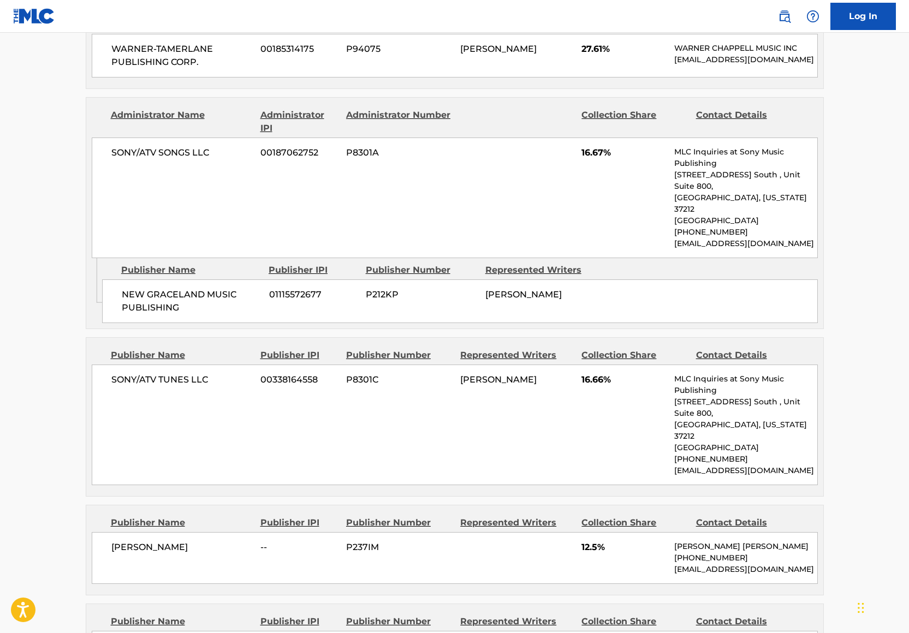
scroll to position [438, 0]
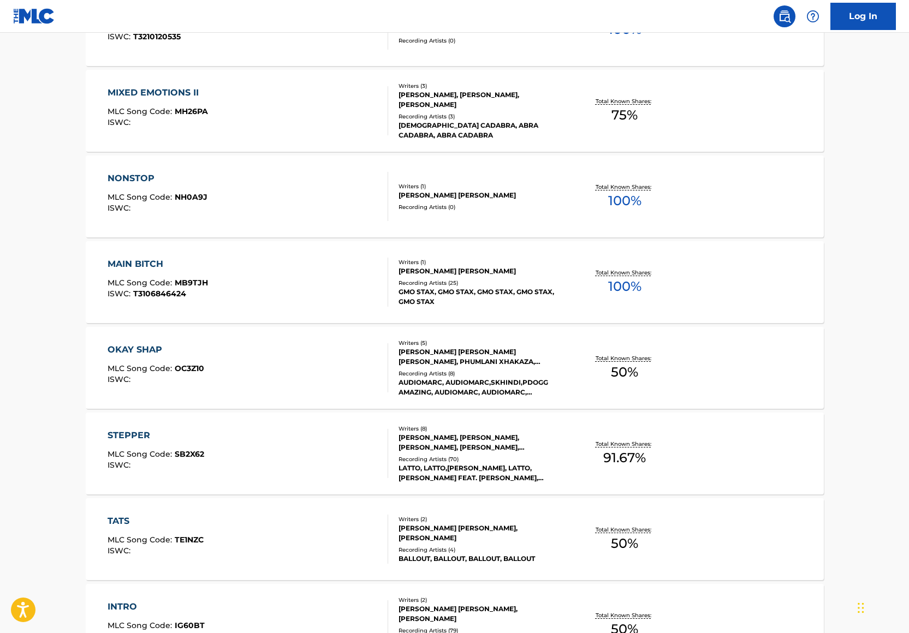
scroll to position [379, 0]
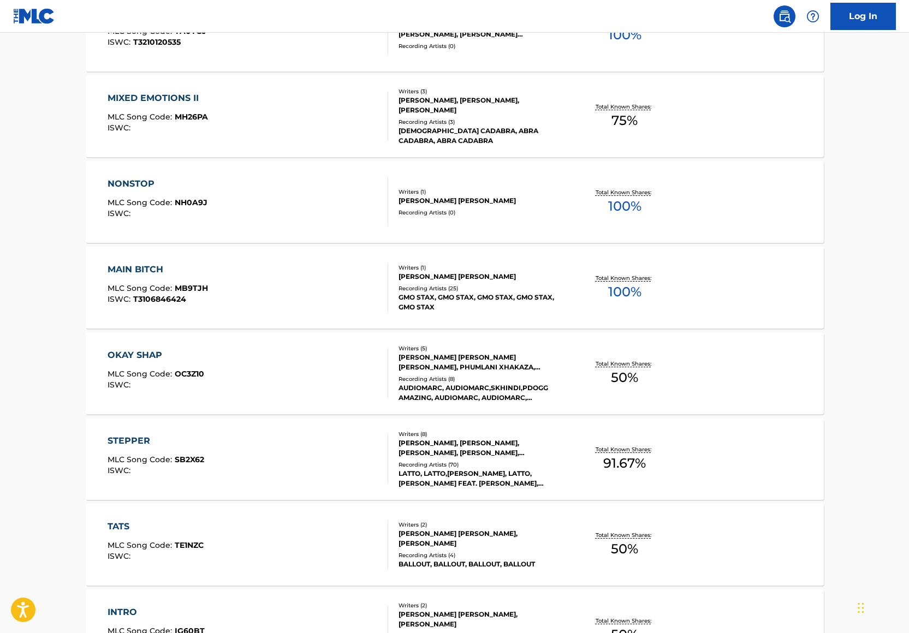
click at [300, 207] on div "NONSTOP MLC Song Code : NH0A9J ISWC :" at bounding box center [248, 201] width 280 height 49
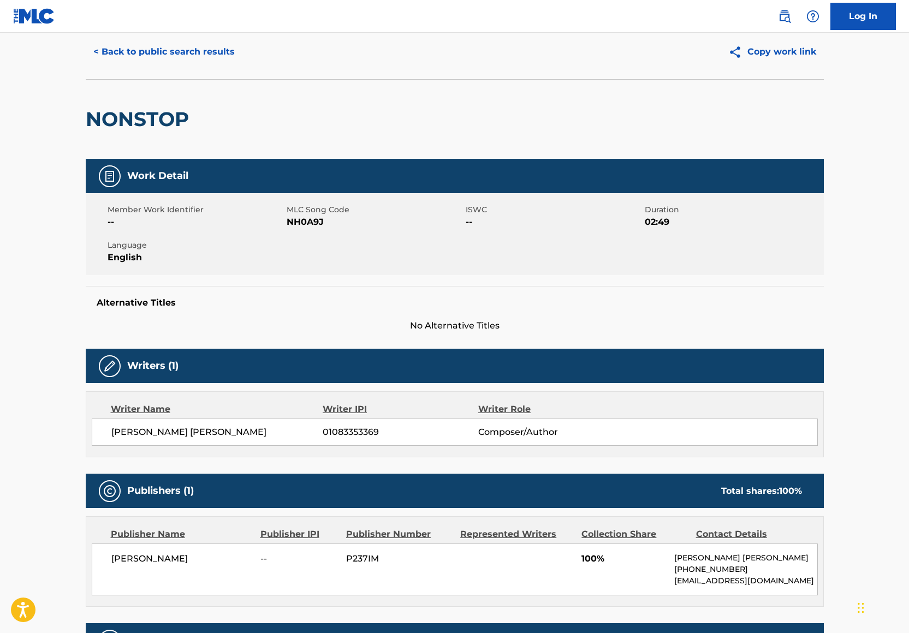
scroll to position [162, 0]
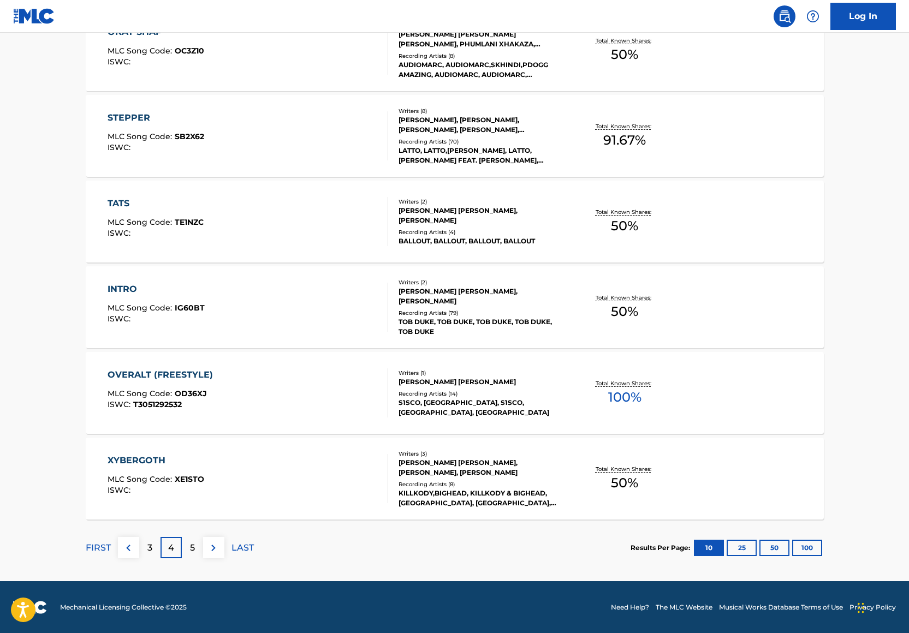
scroll to position [703, 0]
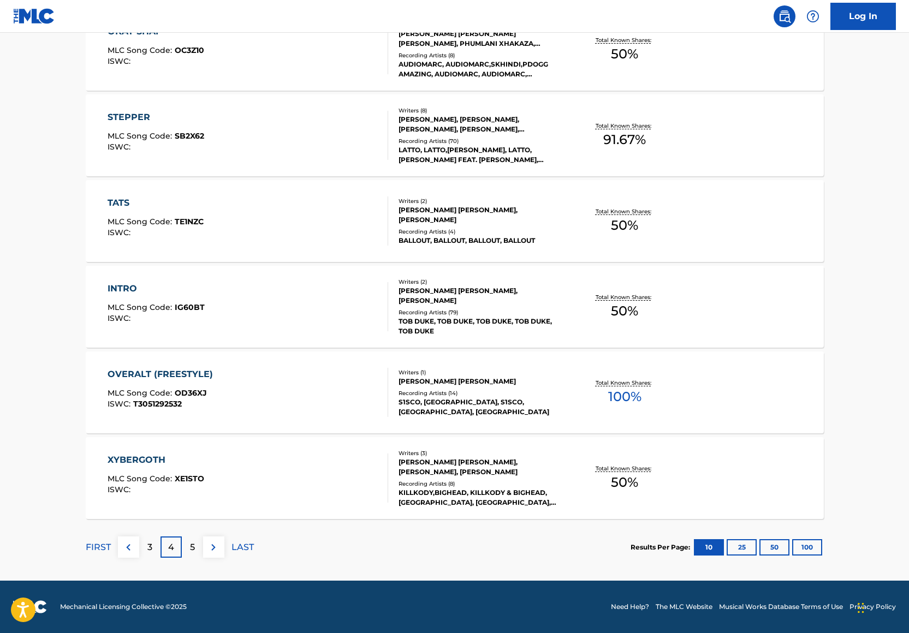
click at [188, 544] on div "5" at bounding box center [192, 546] width 21 height 21
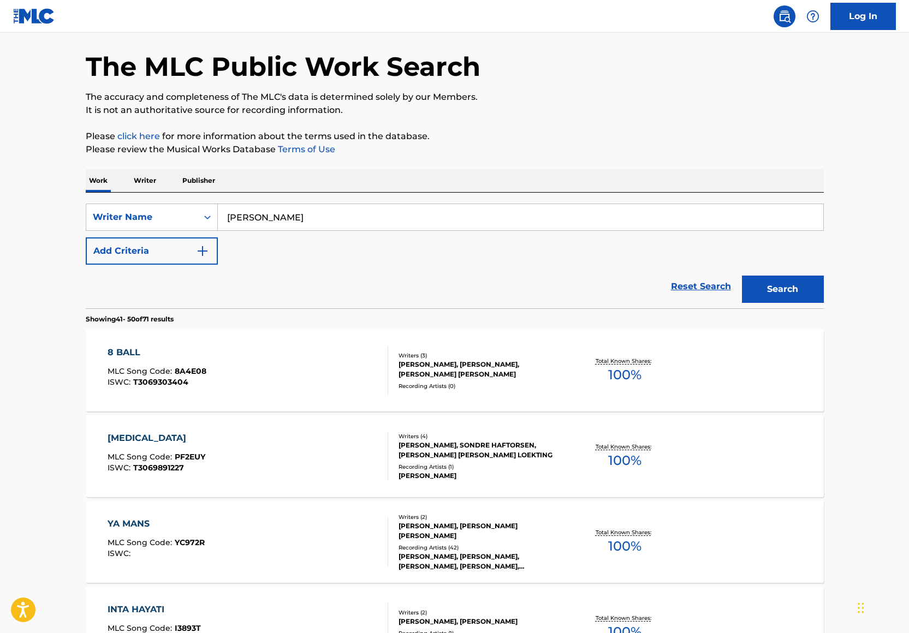
scroll to position [0, 0]
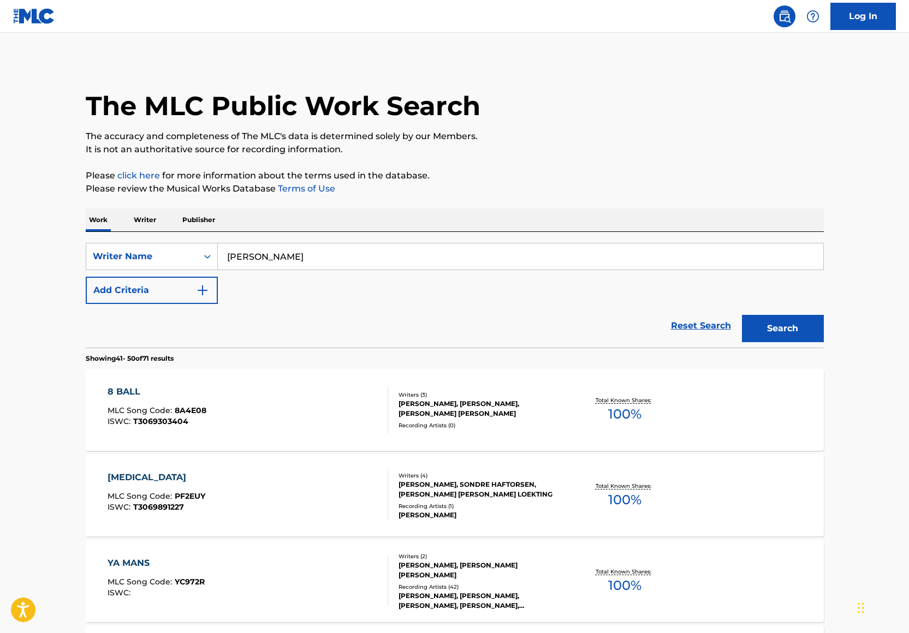
click at [180, 278] on button "Add Criteria" at bounding box center [152, 290] width 132 height 27
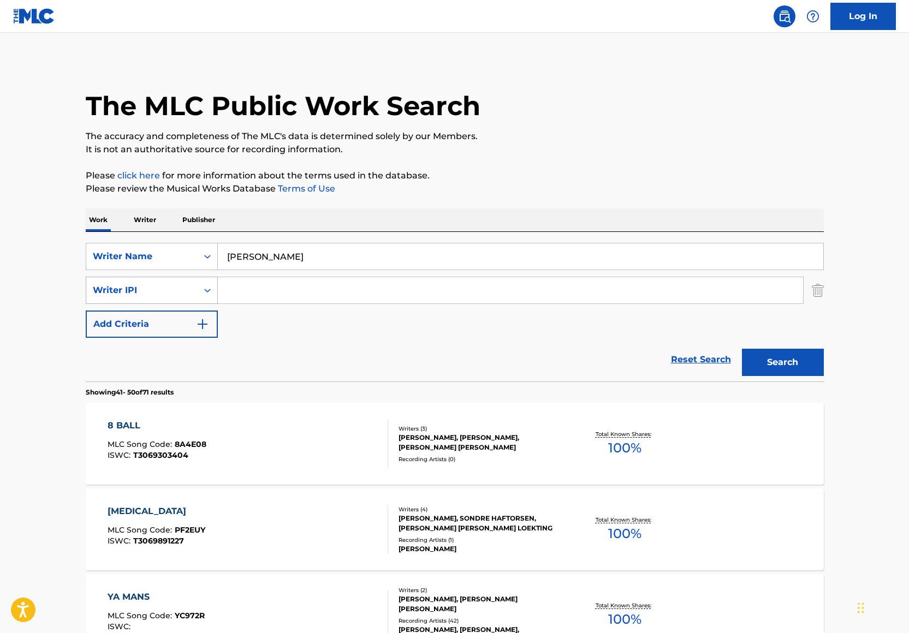
click at [202, 288] on icon "Search Form" at bounding box center [207, 290] width 11 height 11
click at [244, 252] on input "[PERSON_NAME]" at bounding box center [520, 256] width 605 height 26
click at [246, 252] on input "[PERSON_NAME]" at bounding box center [520, 256] width 605 height 26
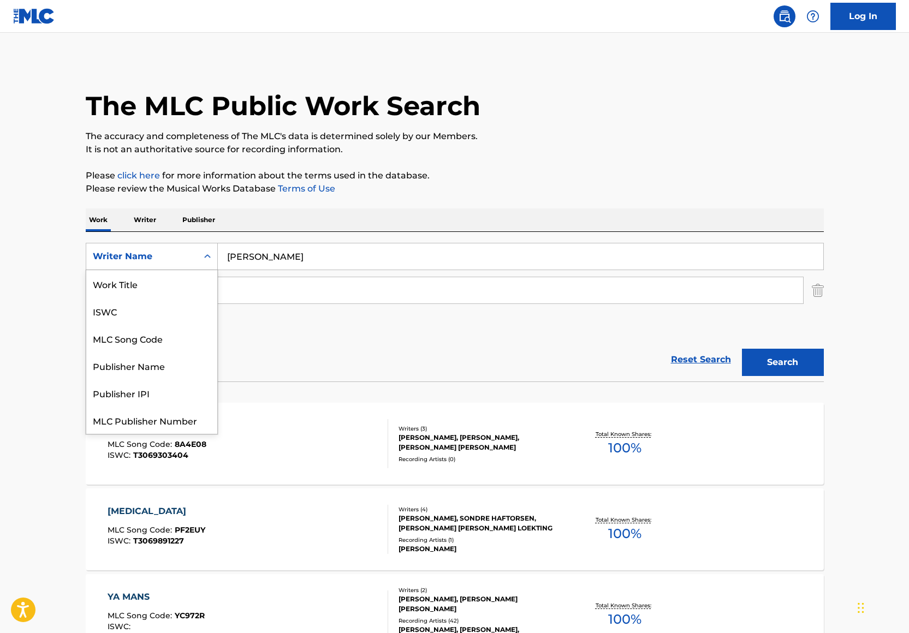
click at [147, 259] on div "Writer Name" at bounding box center [142, 256] width 98 height 13
click at [140, 284] on div "Work Title" at bounding box center [151, 283] width 131 height 27
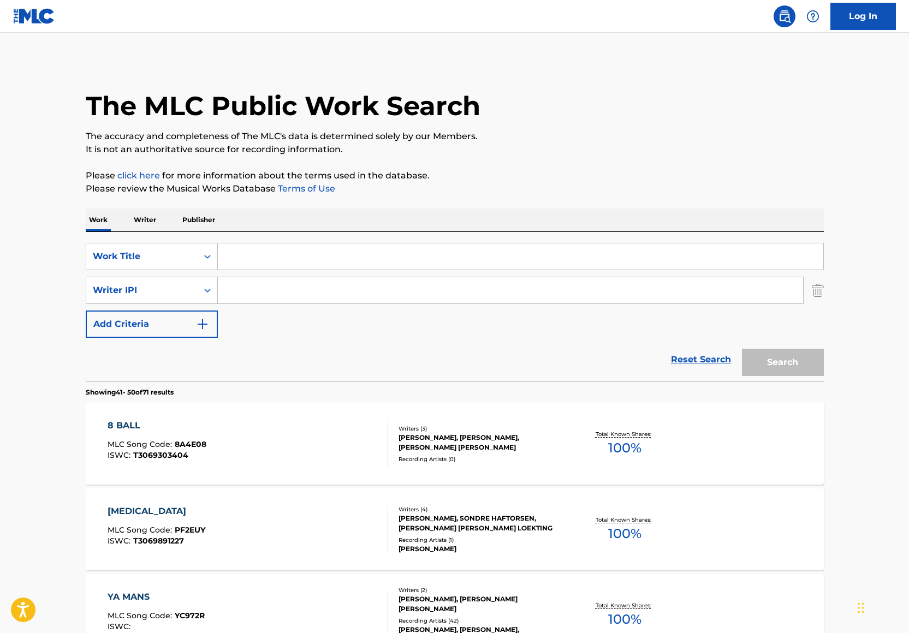
click at [251, 274] on div "SearchWithCriteria51af1b7a-d3eb-4da7-947f-ce2bd4738fc3 Work Title SearchWithCri…" at bounding box center [455, 290] width 738 height 95
click at [251, 258] on input "Search Form" at bounding box center [520, 256] width 605 height 26
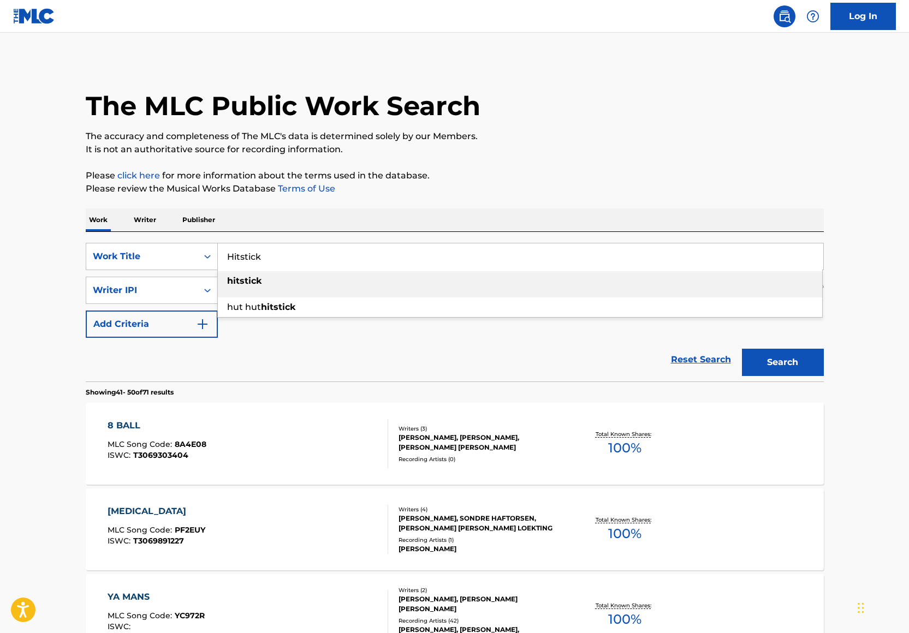
type input "Hitstick"
click at [109, 296] on div "Writer IPI" at bounding box center [142, 290] width 98 height 13
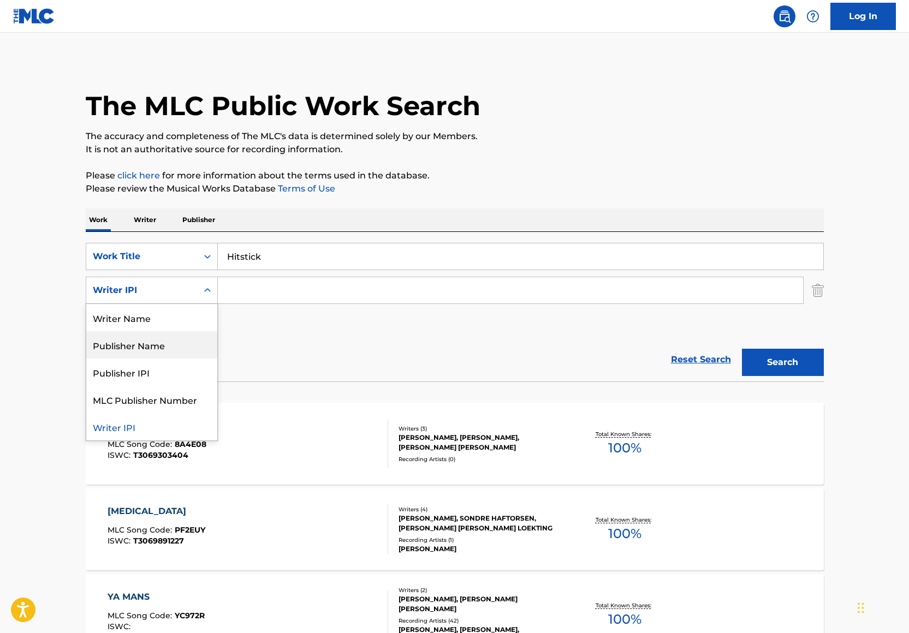
click at [131, 321] on div "Writer Name" at bounding box center [151, 317] width 131 height 27
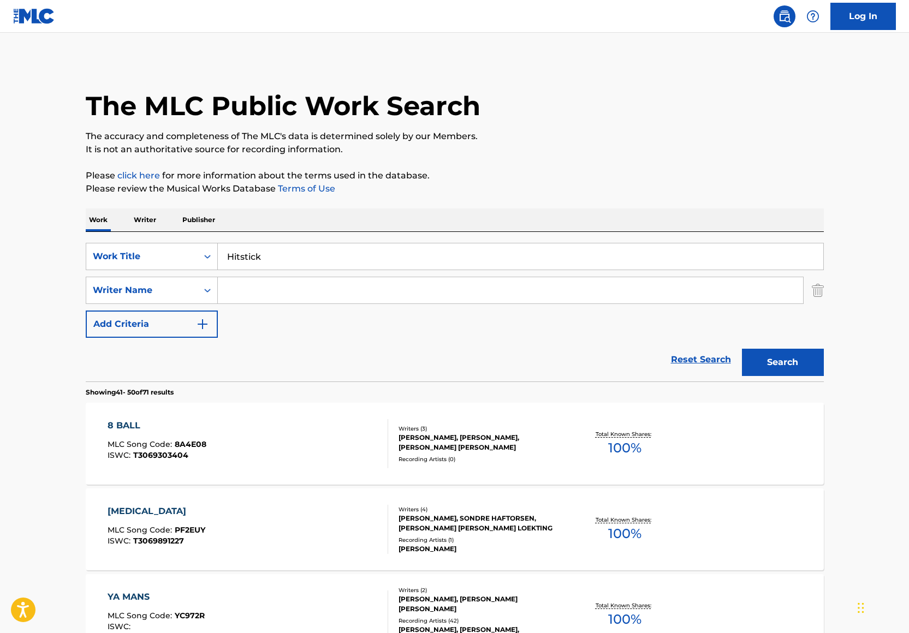
click at [255, 290] on input "Search Form" at bounding box center [510, 290] width 585 height 26
paste input "[PERSON_NAME]"
type input "[PERSON_NAME]"
click at [810, 361] on button "Search" at bounding box center [783, 362] width 82 height 27
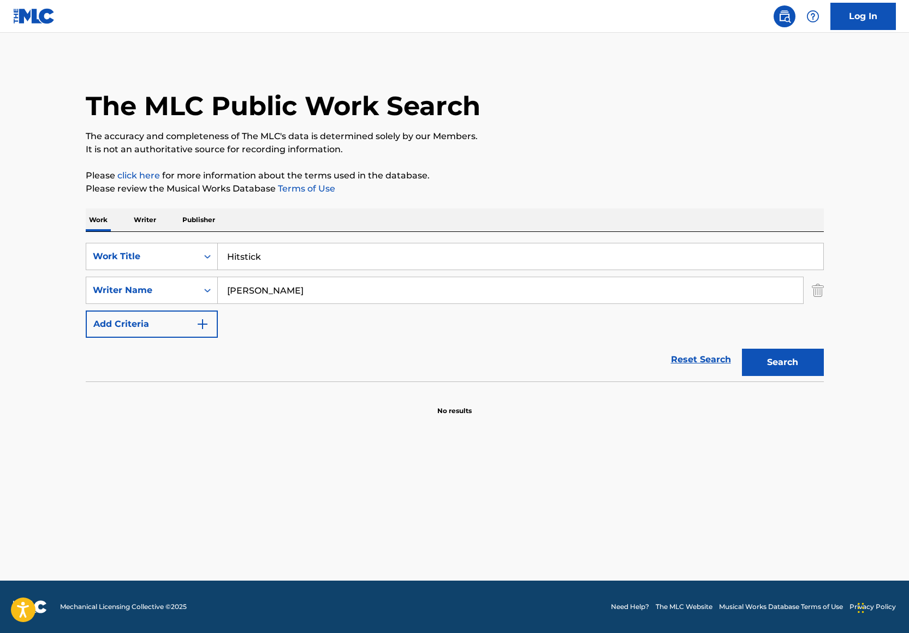
click at [242, 255] on input "Hitstick" at bounding box center [520, 256] width 605 height 26
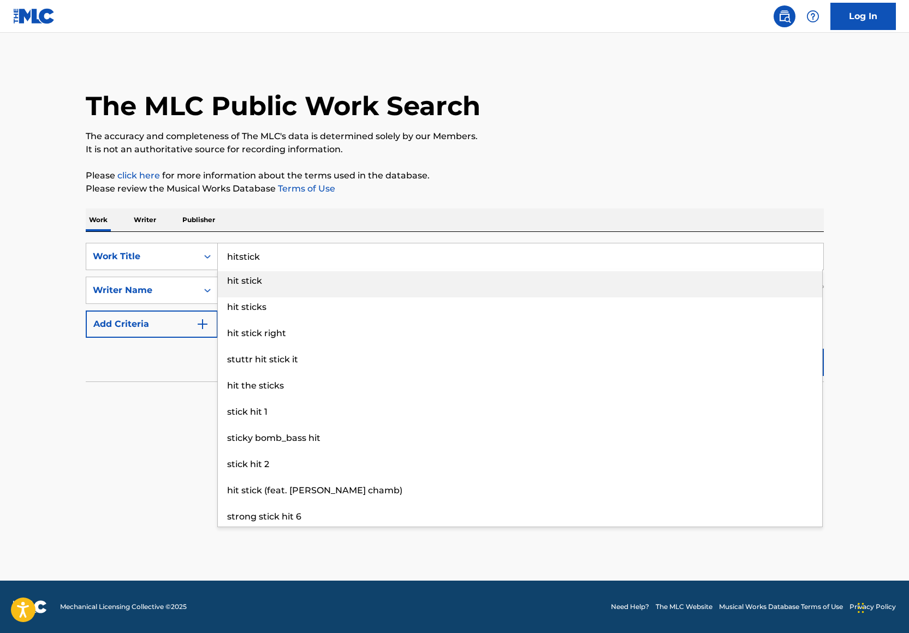
click at [236, 259] on input "hitstick" at bounding box center [520, 256] width 605 height 26
click at [238, 258] on input "hitstick" at bounding box center [520, 256] width 605 height 26
type input "hit stick"
click at [442, 194] on p "Please review the Musical Works Database Terms of Use" at bounding box center [455, 188] width 738 height 13
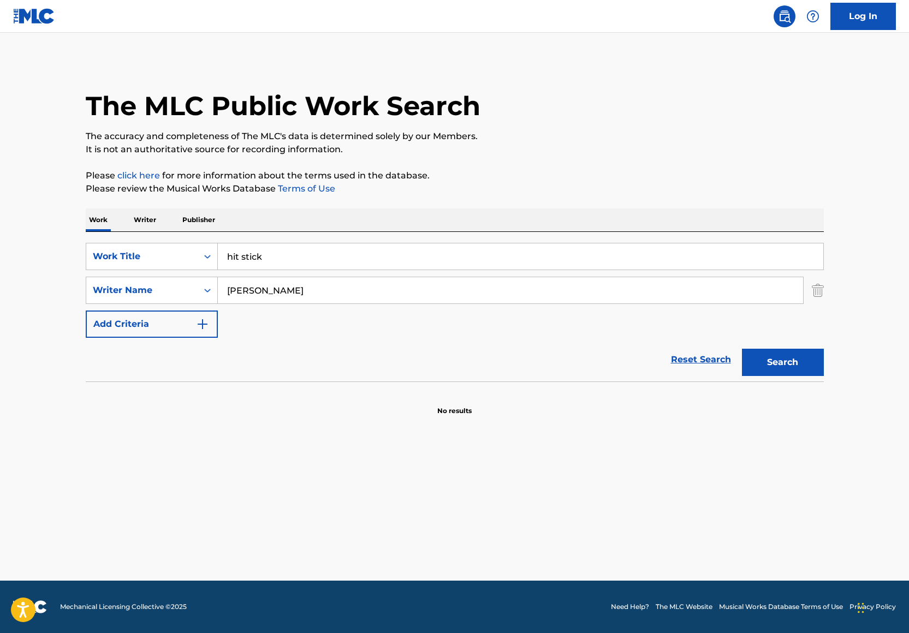
click at [761, 362] on button "Search" at bounding box center [783, 362] width 82 height 27
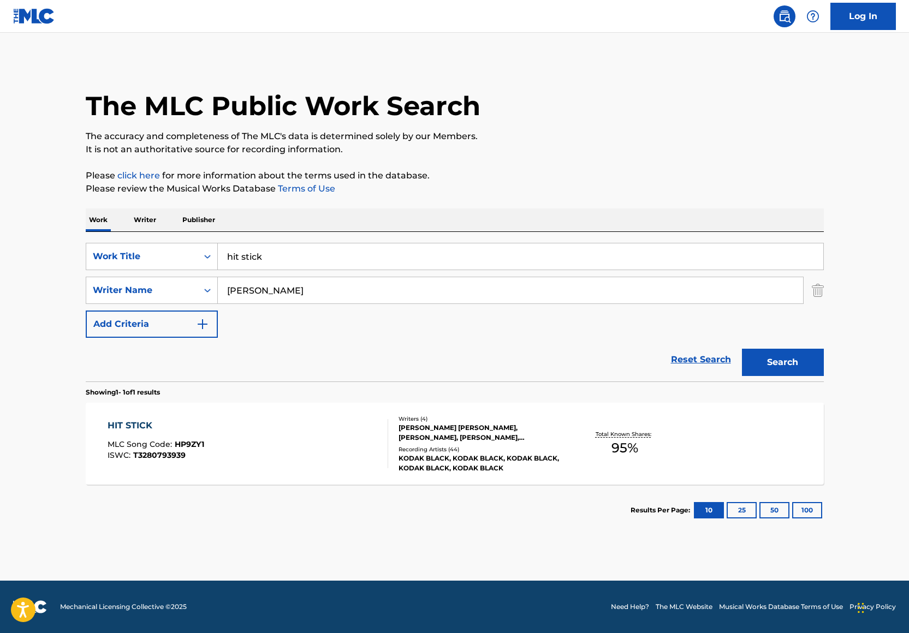
click at [319, 445] on div "HIT STICK MLC Song Code : HP9ZY1 ISWC : T3280793939" at bounding box center [248, 443] width 280 height 49
click at [271, 263] on input "hit stick" at bounding box center [520, 256] width 605 height 26
type input "Before fajr"
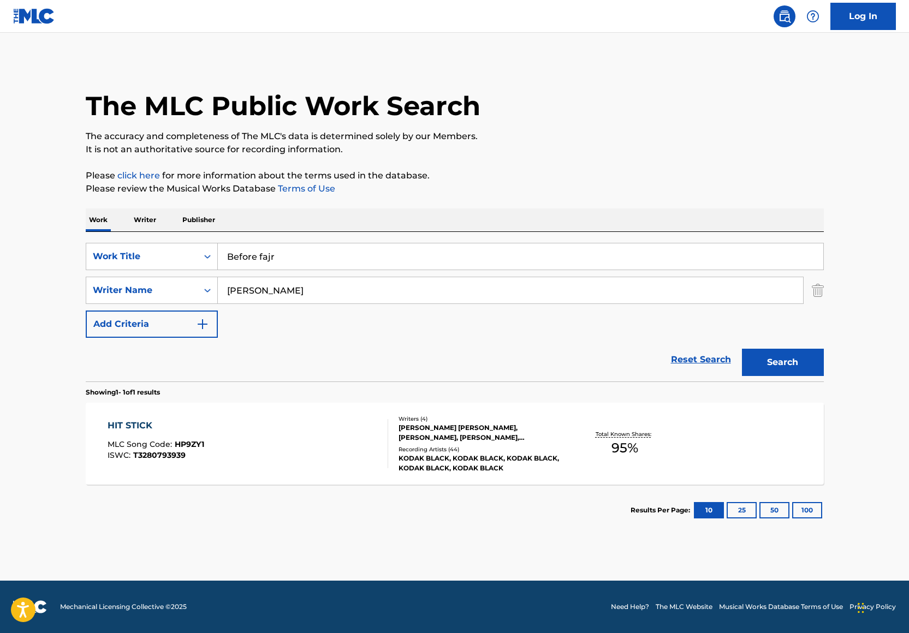
click at [381, 211] on div "Work Writer Publisher" at bounding box center [455, 219] width 738 height 23
click at [295, 291] on input "[PERSON_NAME]" at bounding box center [510, 290] width 585 height 26
click at [294, 291] on input "[PERSON_NAME]" at bounding box center [510, 290] width 585 height 26
paste input "[PERSON_NAME]"
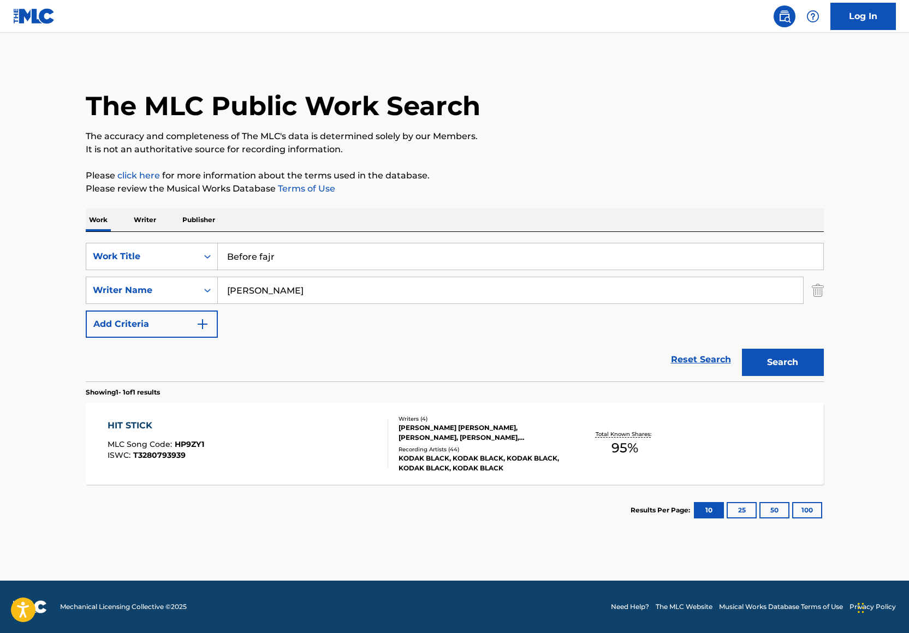
type input "[PERSON_NAME]"
click at [757, 356] on button "Search" at bounding box center [783, 362] width 82 height 27
click at [542, 434] on div "[PERSON_NAME], [PERSON_NAME] [PERSON_NAME] [PERSON_NAME], [PERSON_NAME], [PERSO…" at bounding box center [480, 433] width 165 height 20
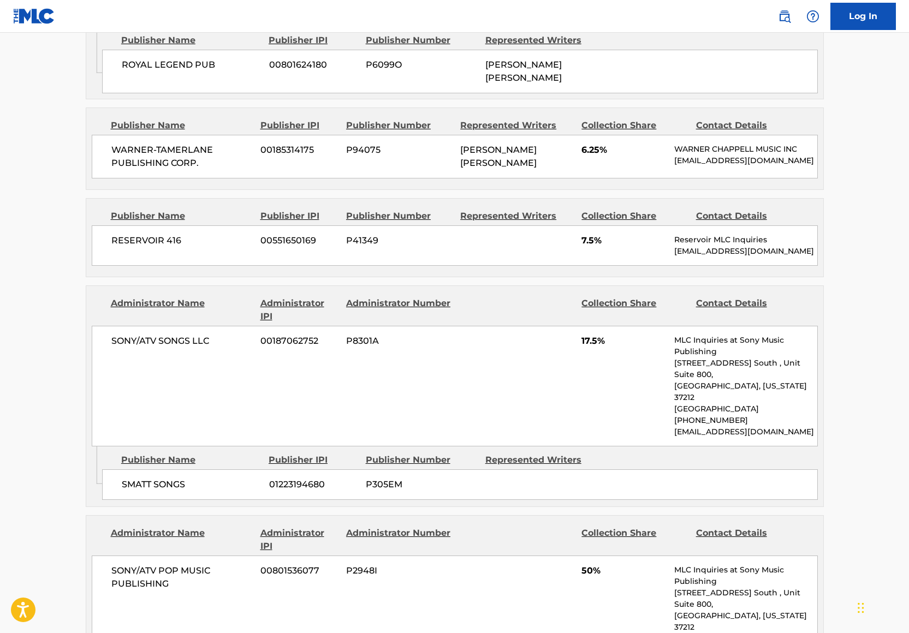
scroll to position [300, 0]
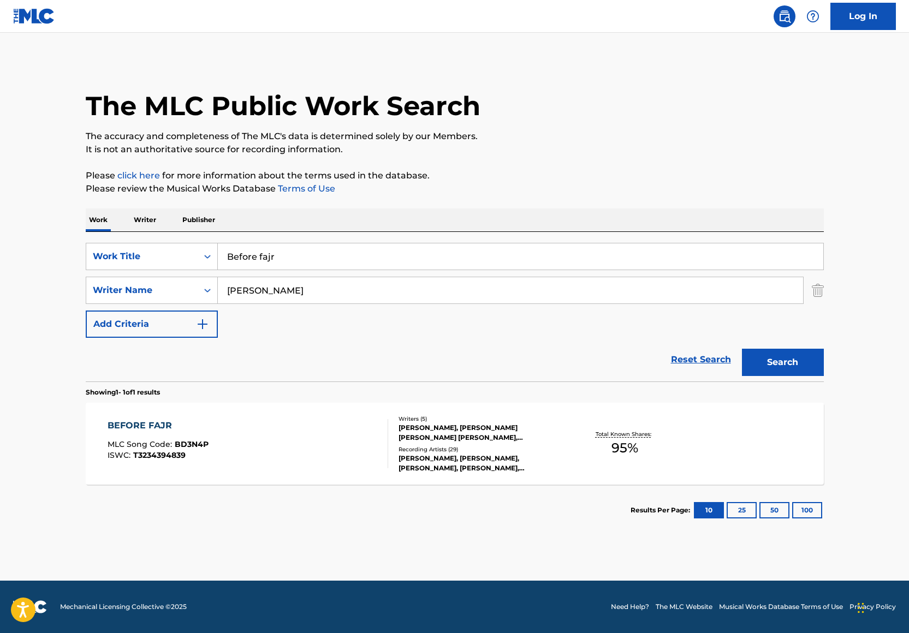
click at [818, 283] on img "Search Form" at bounding box center [817, 290] width 12 height 27
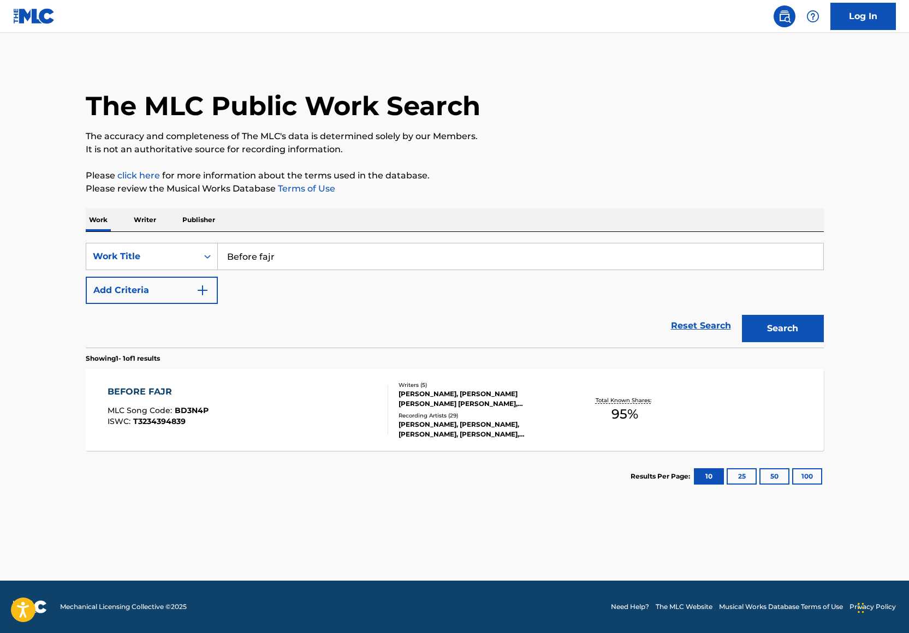
click at [218, 262] on input "Before fajr" at bounding box center [520, 256] width 605 height 26
click at [203, 259] on icon "Search Form" at bounding box center [207, 256] width 11 height 11
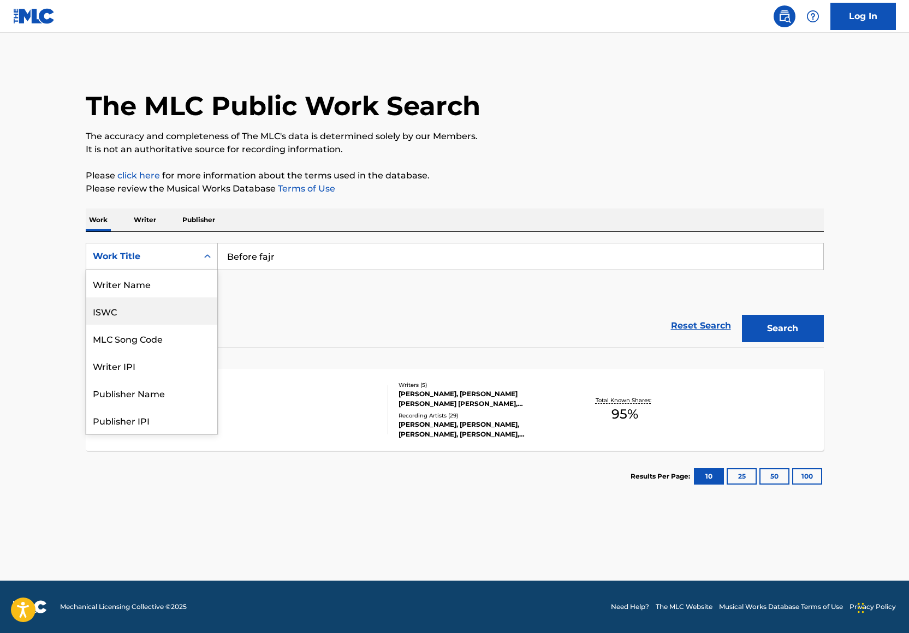
click at [173, 289] on div "Writer Name" at bounding box center [151, 283] width 131 height 27
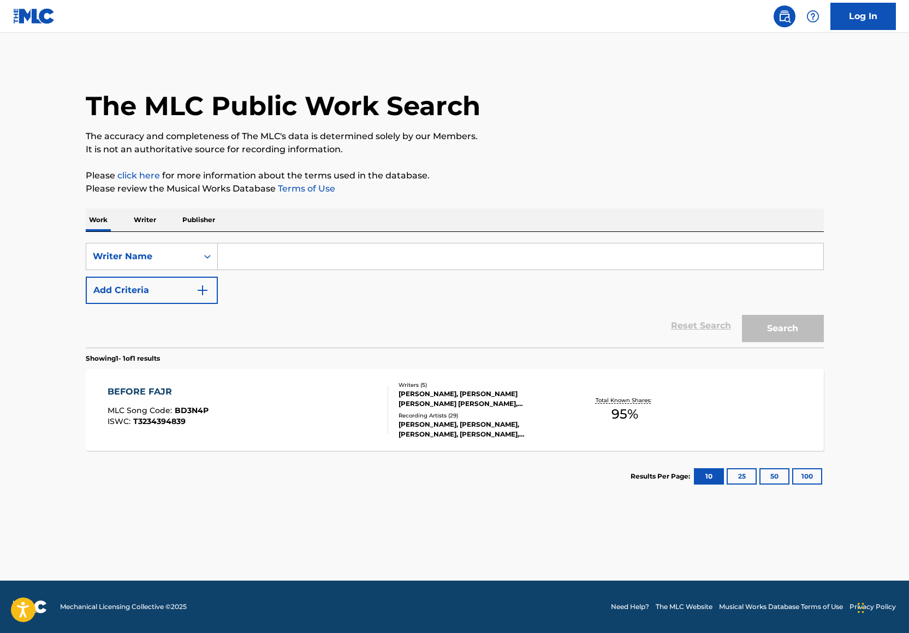
click at [271, 249] on input "Search Form" at bounding box center [520, 256] width 605 height 26
paste input "[PERSON_NAME]"
type input "[PERSON_NAME]"
click at [791, 317] on button "Search" at bounding box center [783, 328] width 82 height 27
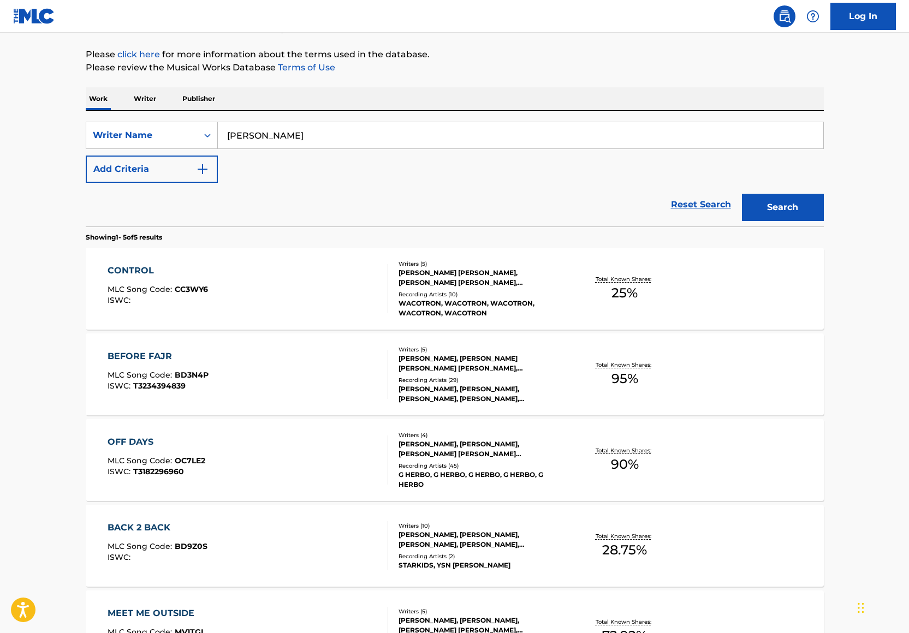
scroll to position [254, 0]
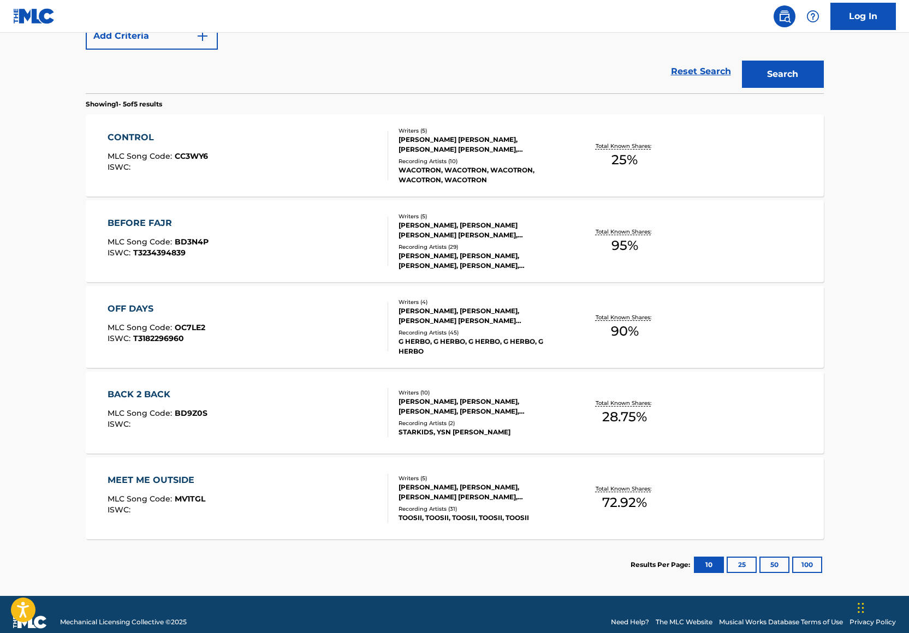
click at [494, 505] on div "Recording Artists ( 31 )" at bounding box center [480, 509] width 165 height 8
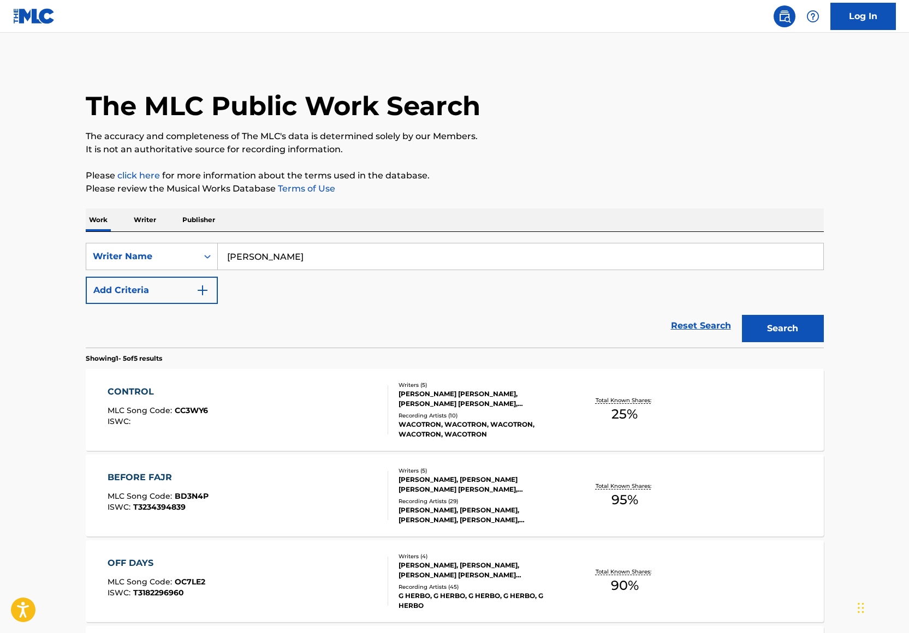
scroll to position [269, 0]
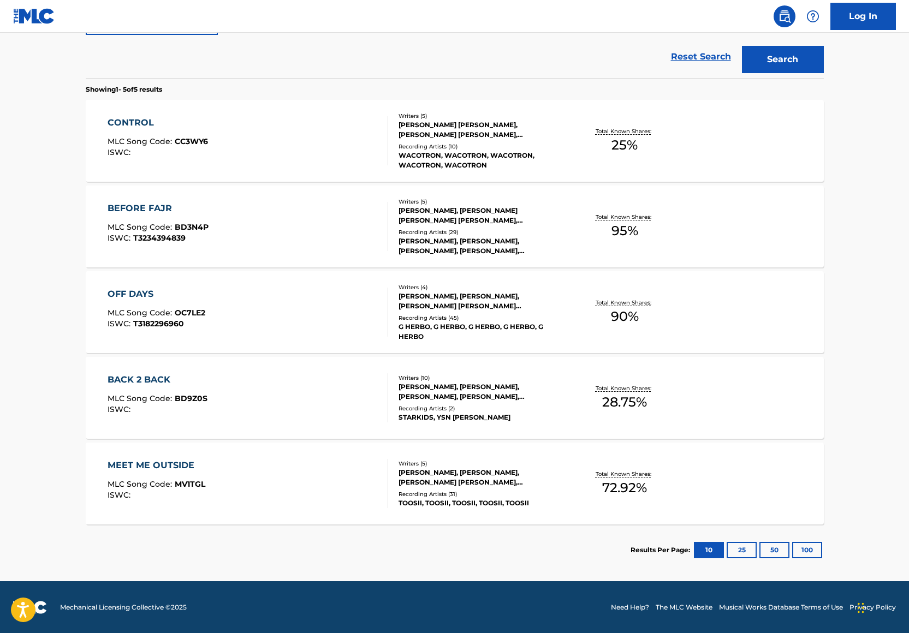
click at [194, 468] on div "MEET ME OUTSIDE" at bounding box center [157, 465] width 98 height 13
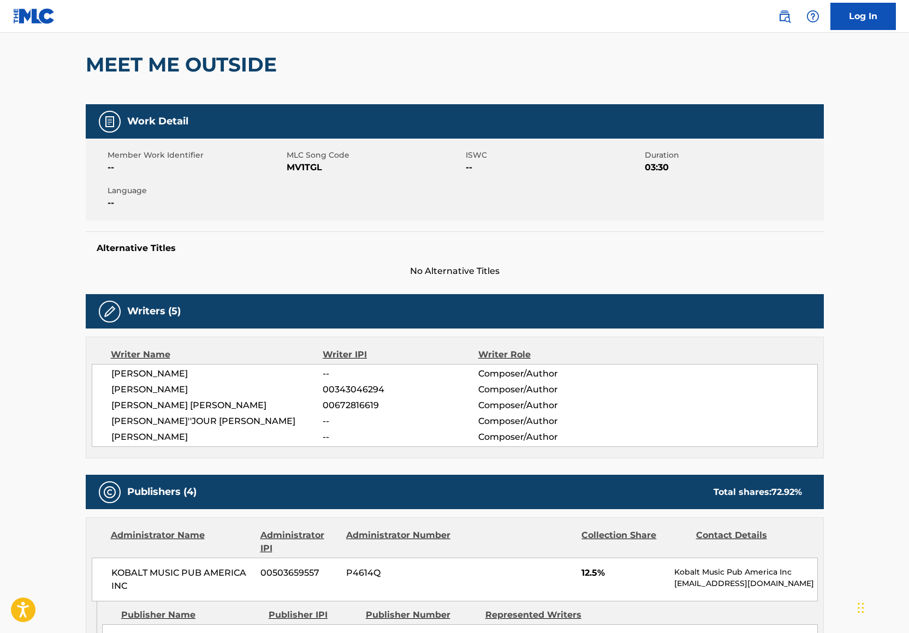
scroll to position [71, 0]
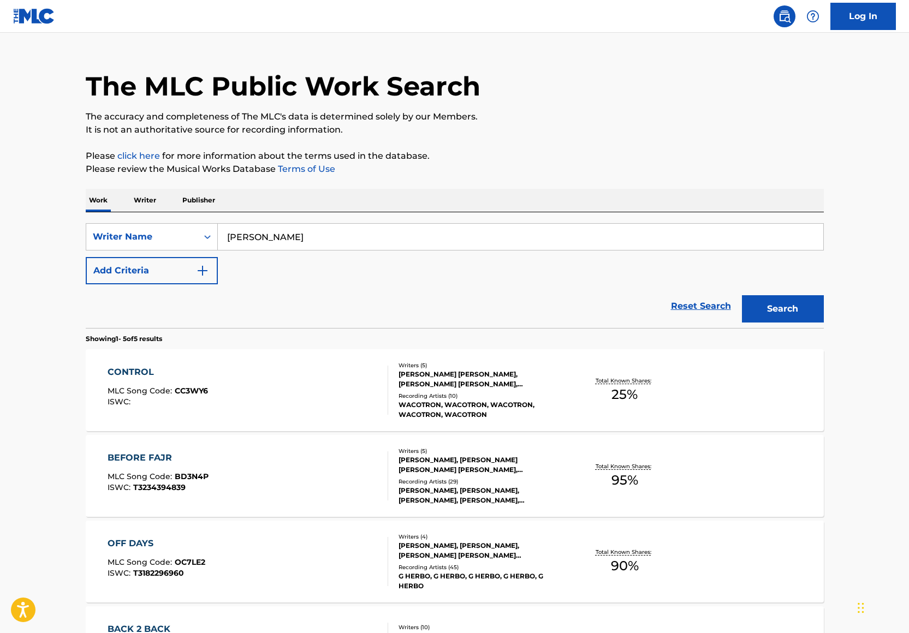
scroll to position [18, 0]
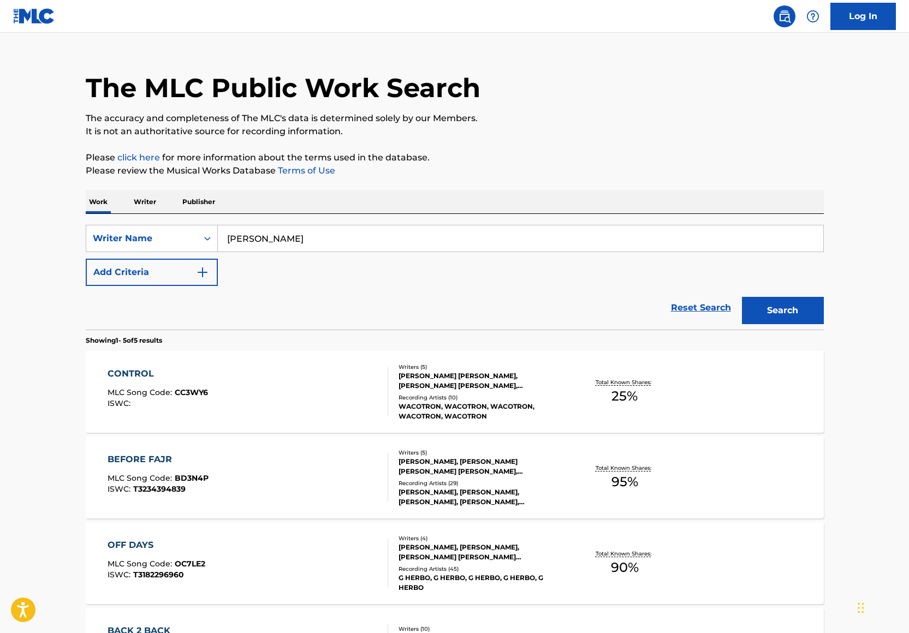
click at [256, 225] on input "[PERSON_NAME]" at bounding box center [520, 238] width 605 height 26
click at [256, 231] on input "[PERSON_NAME]" at bounding box center [520, 238] width 605 height 26
click at [264, 235] on input "[PERSON_NAME]" at bounding box center [520, 238] width 605 height 26
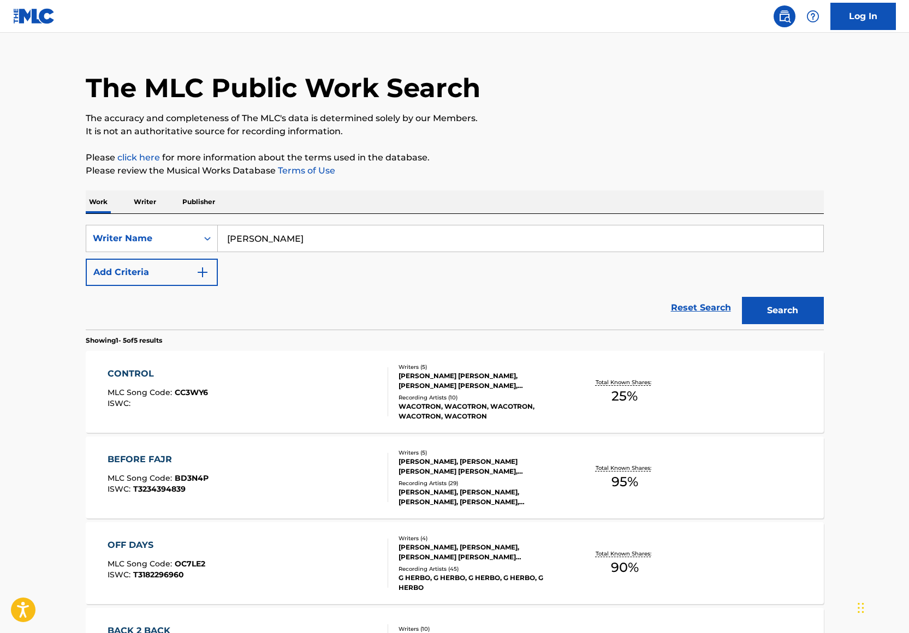
click at [264, 235] on input "[PERSON_NAME]" at bounding box center [520, 238] width 605 height 26
paste input "[PERSON_NAME]"
type input "[PERSON_NAME]"
click at [763, 308] on button "Search" at bounding box center [783, 310] width 82 height 27
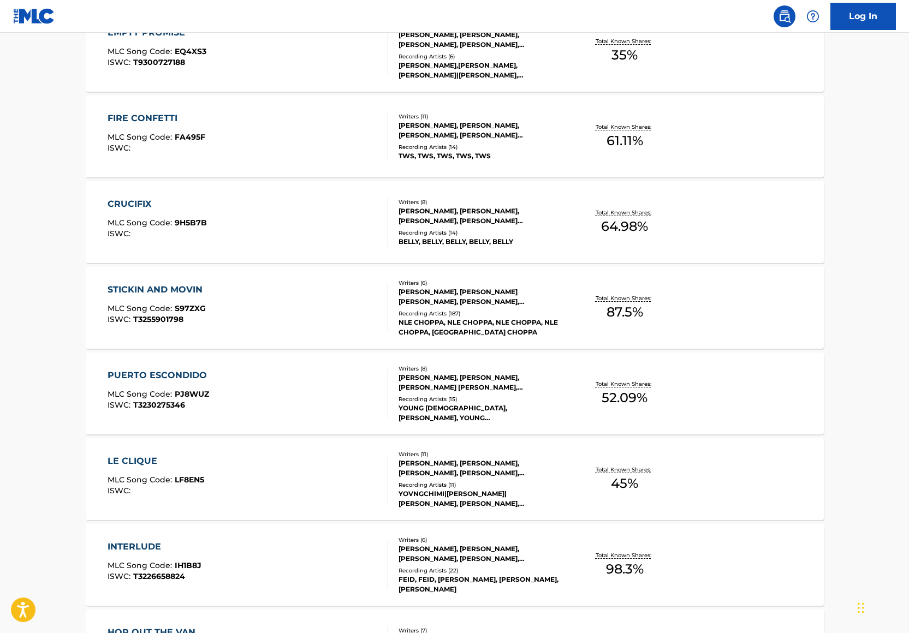
scroll to position [703, 0]
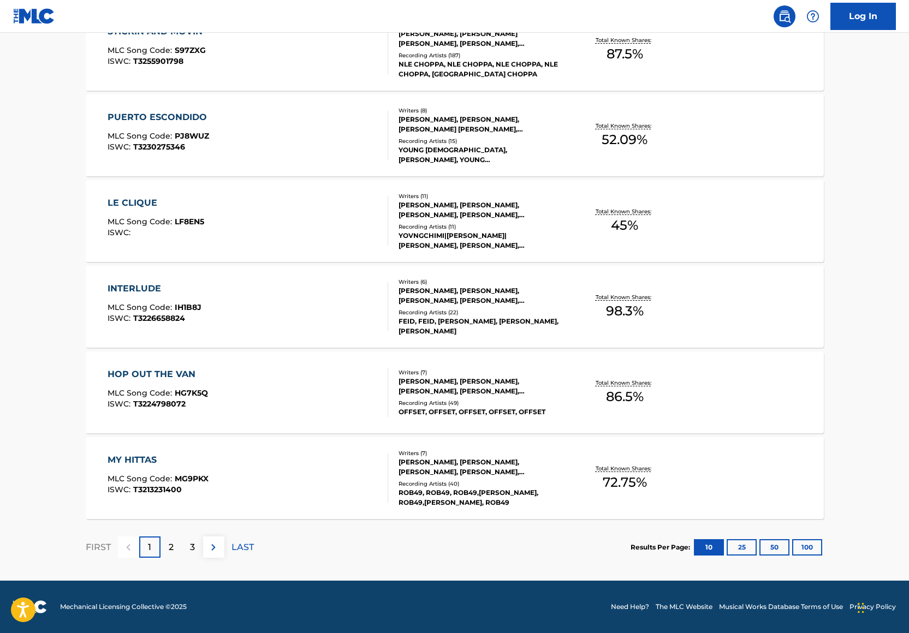
click at [172, 549] on p "2" at bounding box center [171, 547] width 5 height 13
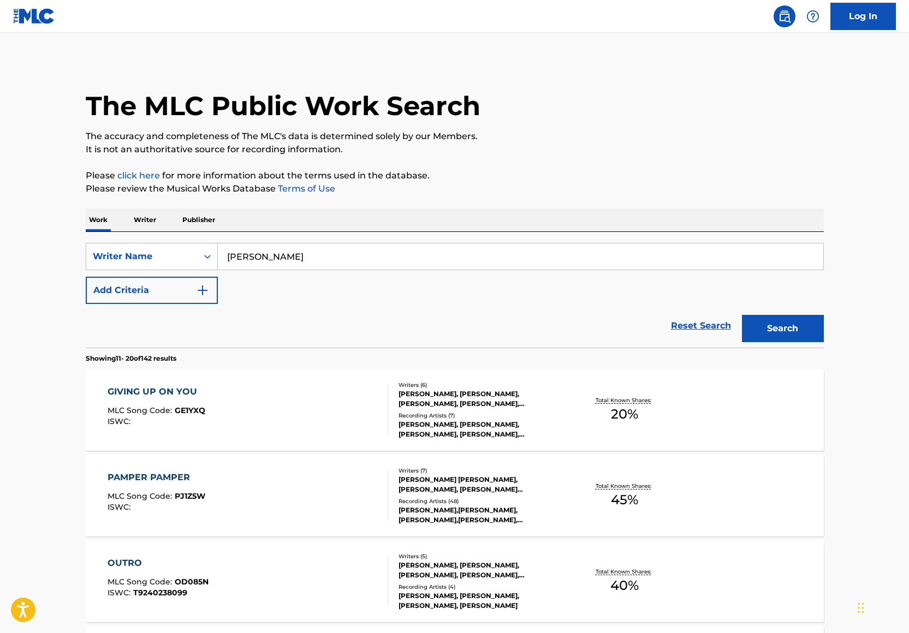
scroll to position [236, 0]
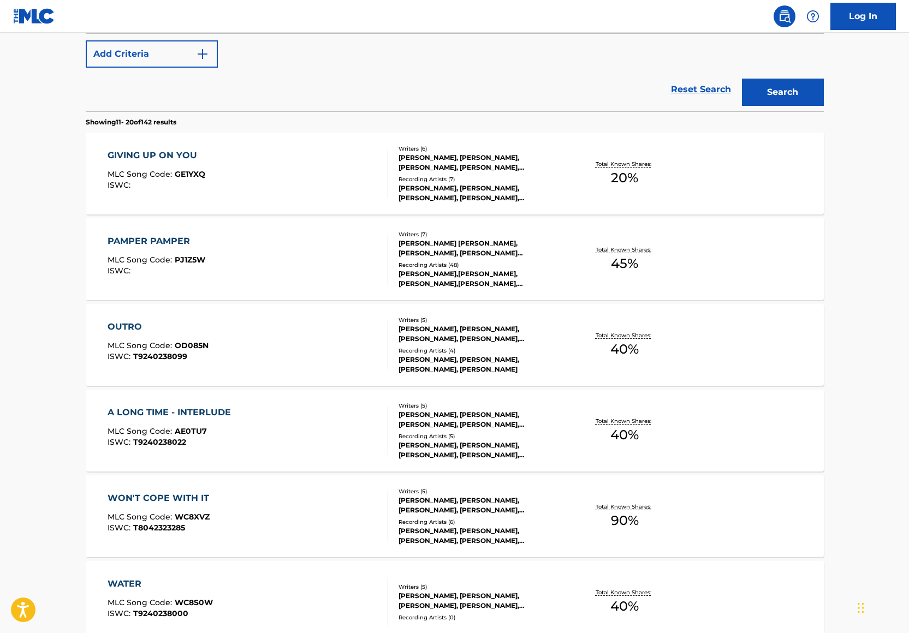
click at [295, 362] on div "OUTRO MLC Song Code : OD085N ISWC : T9240238099" at bounding box center [248, 344] width 280 height 49
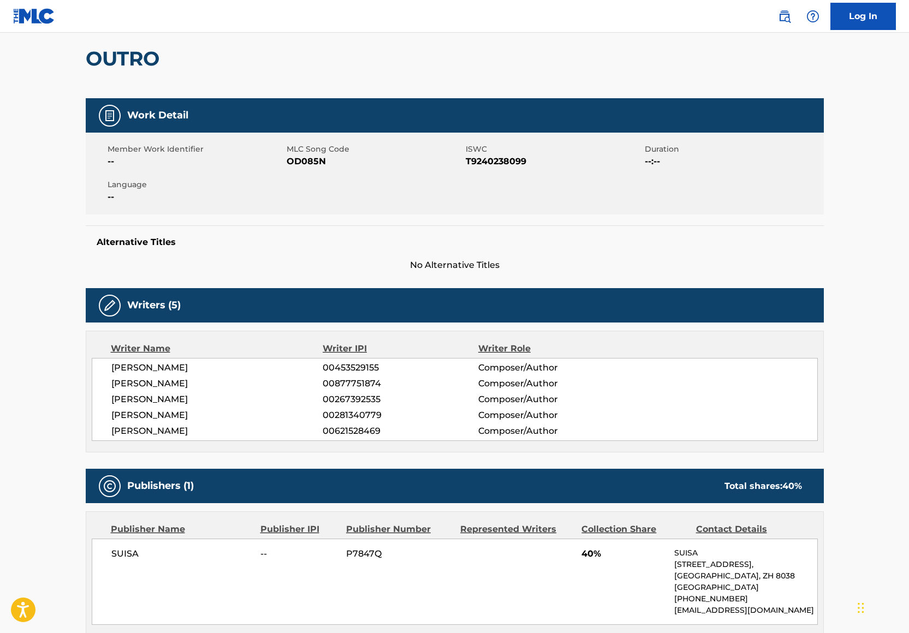
scroll to position [372, 0]
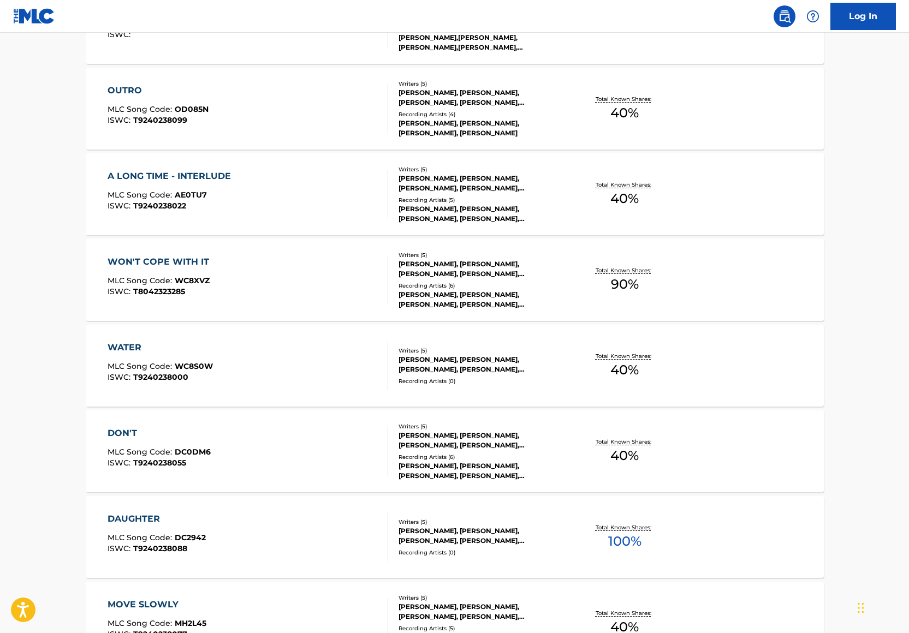
scroll to position [703, 0]
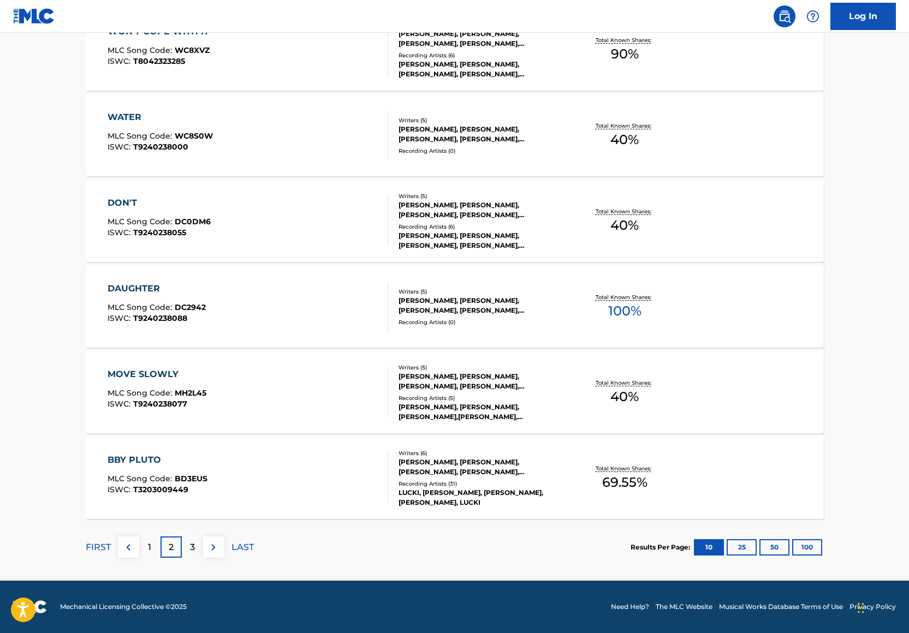
click at [282, 466] on div "BBY PLUTO MLC Song Code : BD3EUS ISWC : T3203009449" at bounding box center [248, 477] width 280 height 49
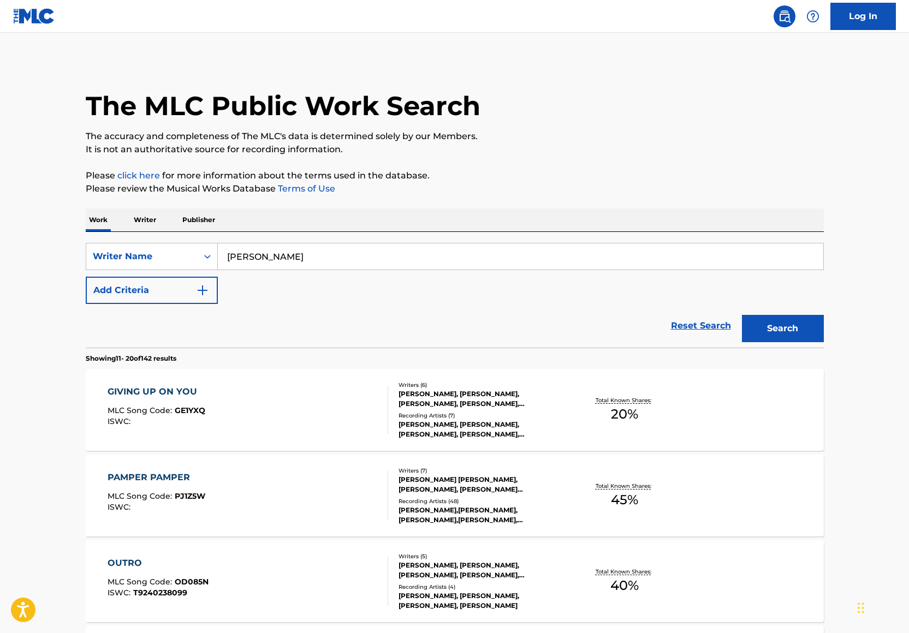
click at [297, 252] on input "[PERSON_NAME]" at bounding box center [520, 256] width 605 height 26
click at [104, 273] on div "SearchWithCriteria4fee5720-1a8a-4b10-bd26-9d46a351e9bb Writer Name [PERSON_NAME…" at bounding box center [455, 273] width 738 height 61
click at [139, 248] on div "Writer Name" at bounding box center [141, 256] width 111 height 21
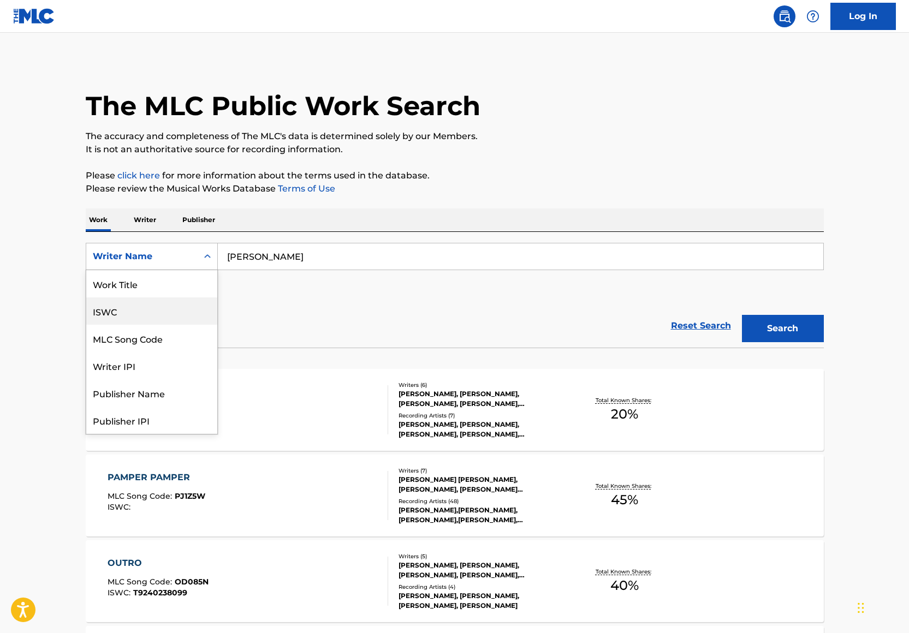
click at [142, 276] on div "Work Title" at bounding box center [151, 283] width 131 height 27
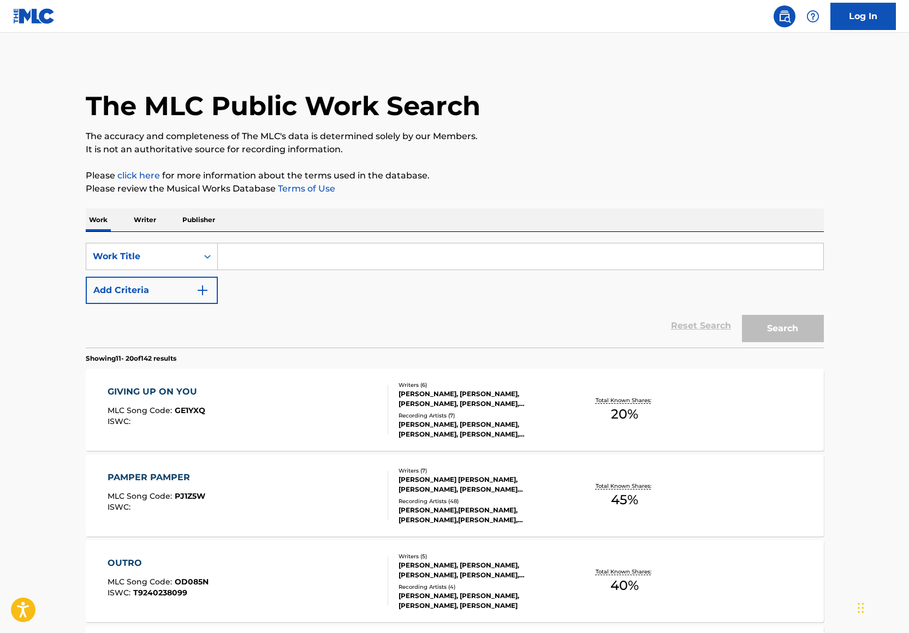
click at [250, 250] on input "Search Form" at bounding box center [520, 256] width 605 height 26
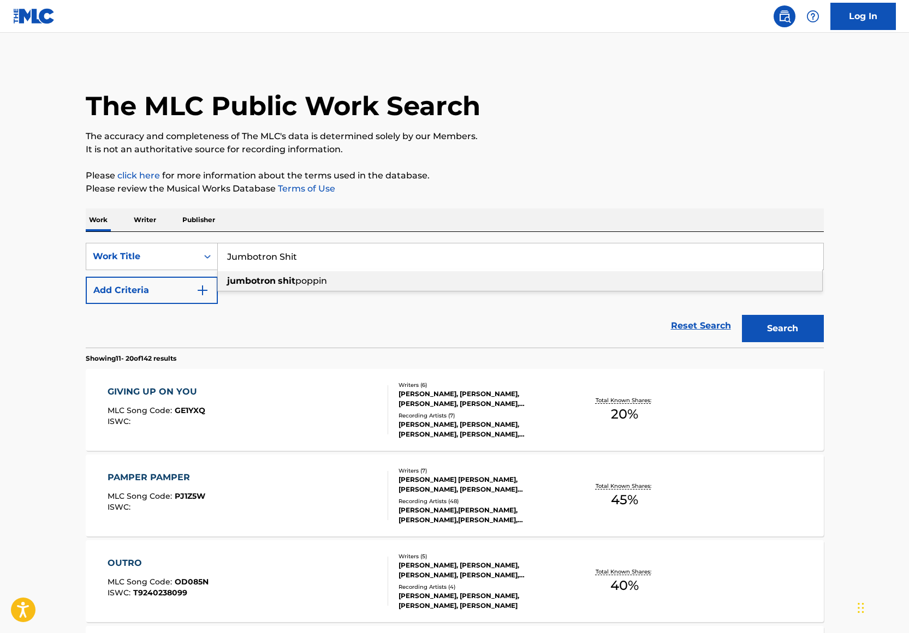
click at [261, 279] on strong "jumbotron" at bounding box center [251, 281] width 49 height 10
type input "jumbotron shit poppin"
click at [789, 330] on button "Search" at bounding box center [783, 328] width 82 height 27
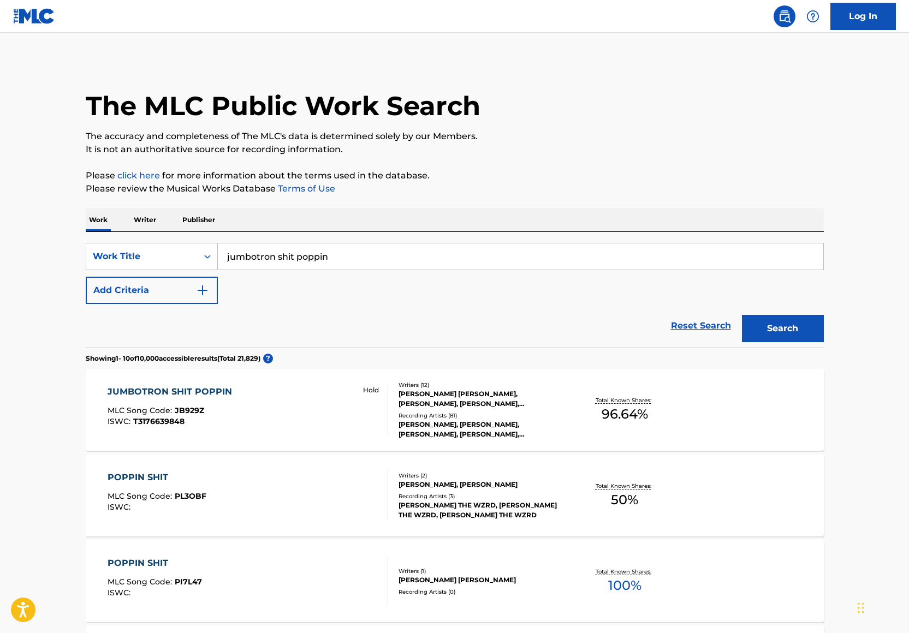
click at [310, 420] on div "JUMBOTRON SHIT POPPIN MLC Song Code : JB929Z ISWC : T3176639848 Hold" at bounding box center [248, 409] width 280 height 49
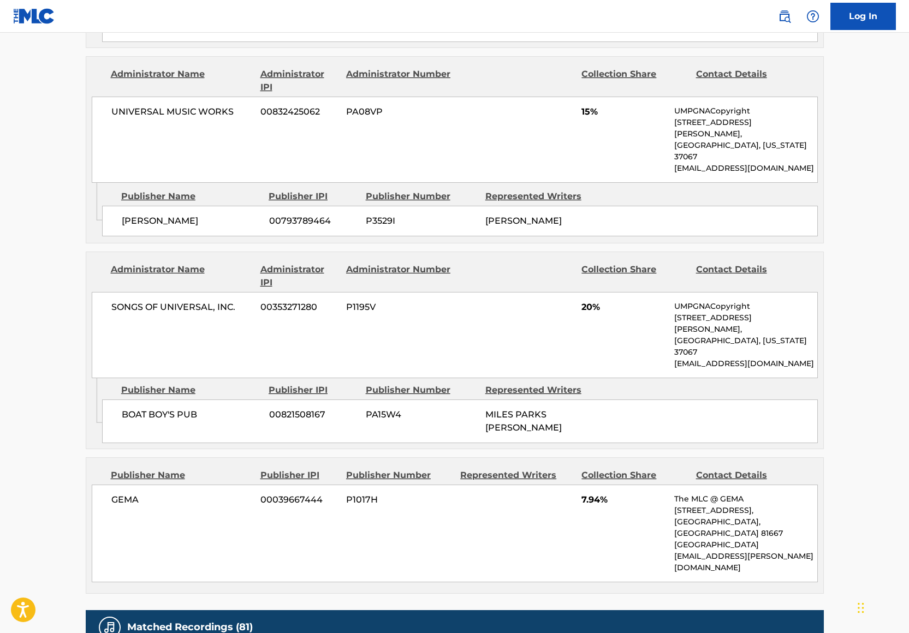
scroll to position [1601, 0]
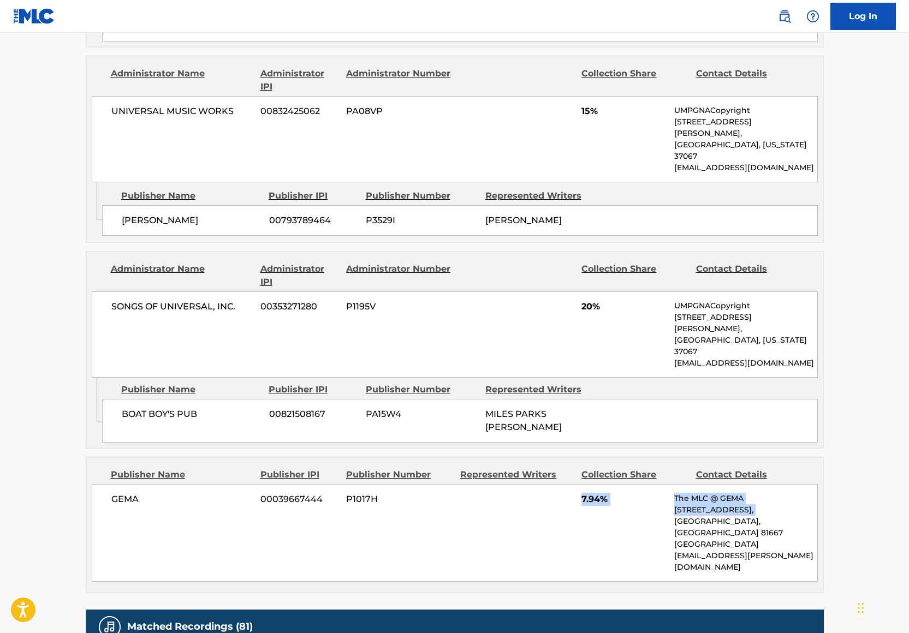
drag, startPoint x: 527, startPoint y: 388, endPoint x: 658, endPoint y: 424, distance: 136.4
click at [658, 484] on div "[PERSON_NAME] 00039667444 P1017H 7.94% The MLC @ GEMA [STREET_ADDRESS] [EMAIL_A…" at bounding box center [455, 533] width 726 height 98
click at [604, 484] on div "[PERSON_NAME] 00039667444 P1017H 7.94% The MLC @ GEMA [STREET_ADDRESS] [EMAIL_A…" at bounding box center [455, 533] width 726 height 98
click at [567, 484] on div "[PERSON_NAME] 00039667444 P1017H 7.94% The MLC @ GEMA [STREET_ADDRESS] [EMAIL_A…" at bounding box center [455, 533] width 726 height 98
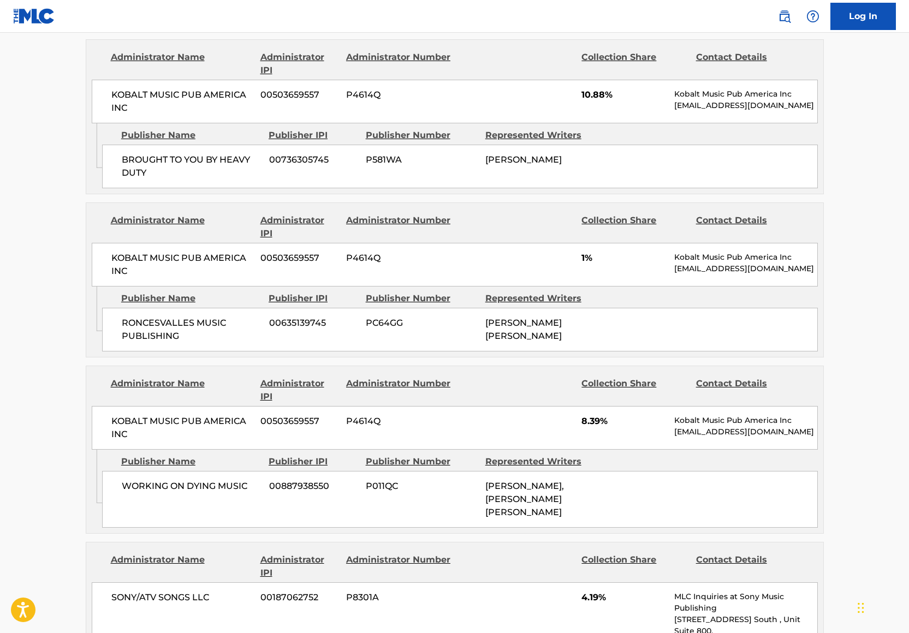
scroll to position [131, 0]
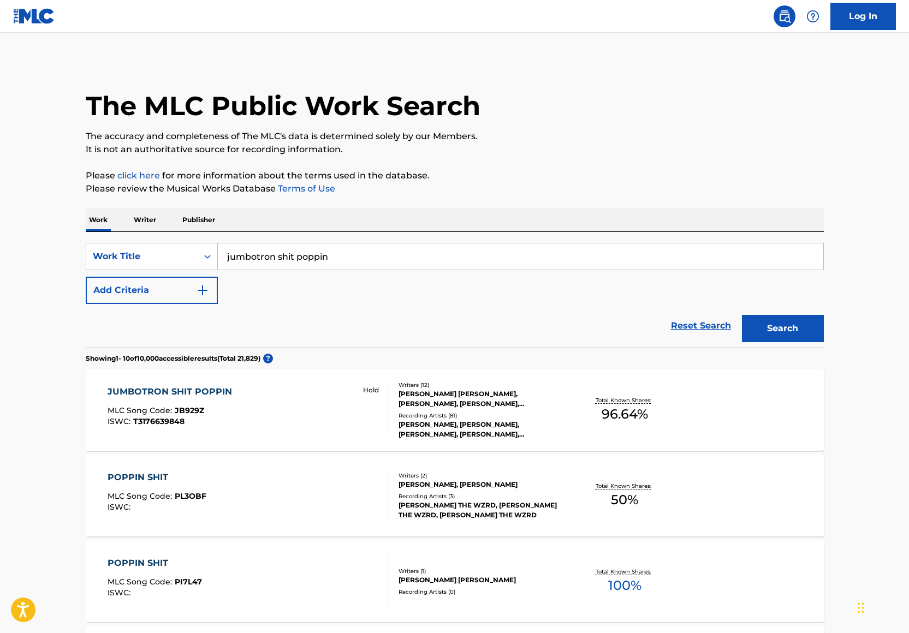
click at [259, 268] on input "jumbotron shit poppin" at bounding box center [520, 256] width 605 height 26
type input "Hop Out The Van"
click at [482, 188] on p "Please review the Musical Works Database Terms of Use" at bounding box center [455, 188] width 738 height 13
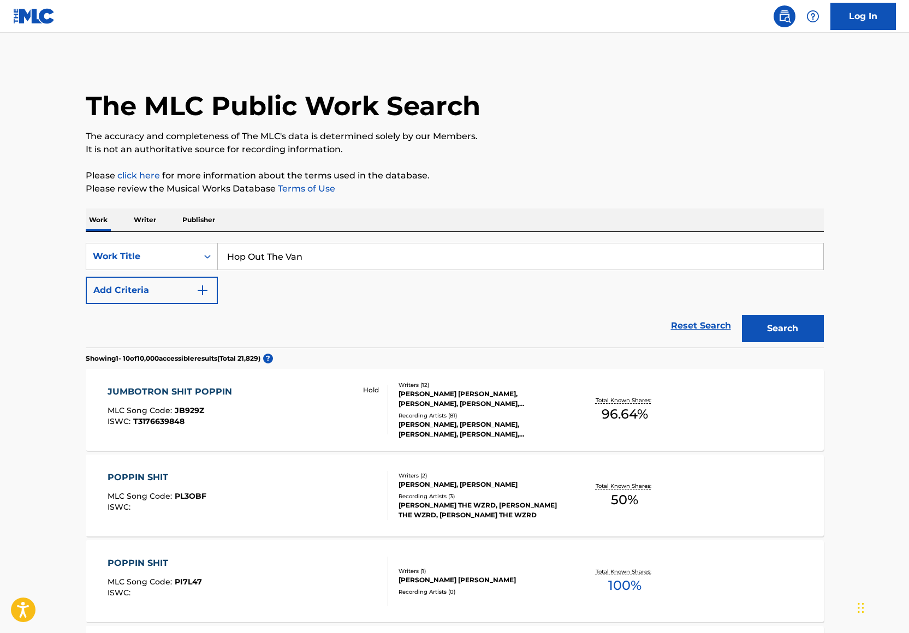
click at [775, 318] on button "Search" at bounding box center [783, 328] width 82 height 27
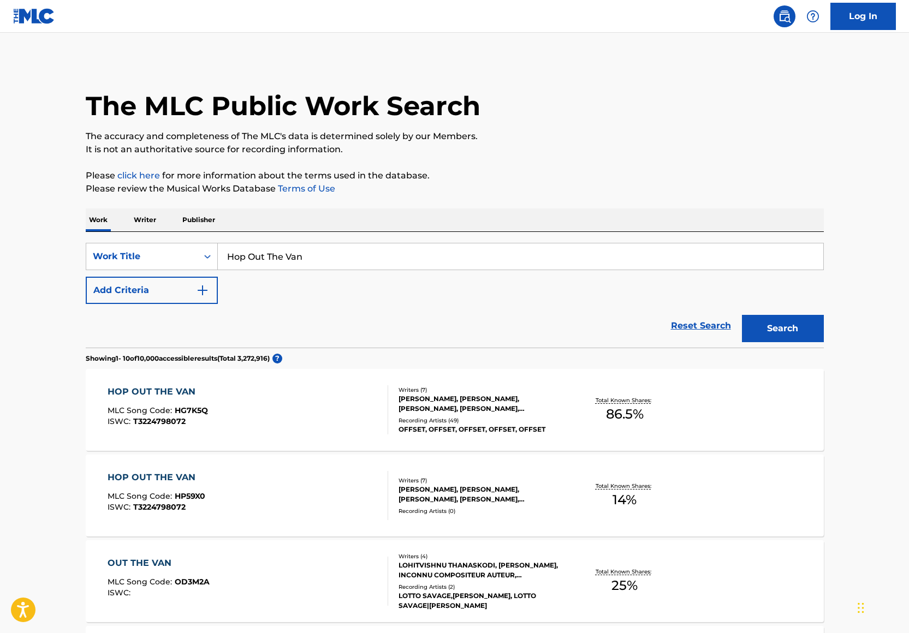
click at [523, 443] on div "HOP OUT THE VAN MLC Song Code : HG7K5Q ISWC : T3224798072 Writers ( 7 ) [PERSON…" at bounding box center [455, 410] width 738 height 82
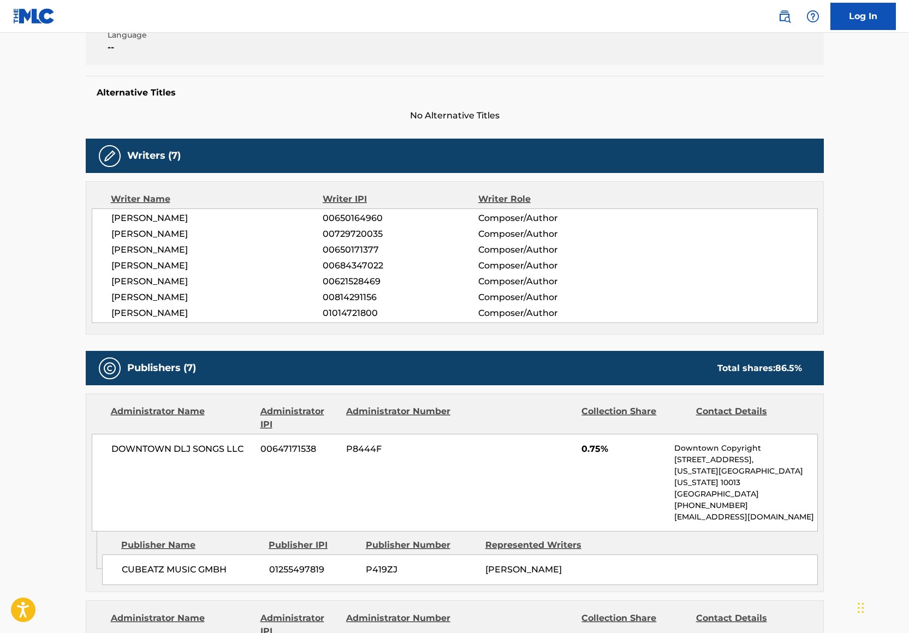
scroll to position [221, 0]
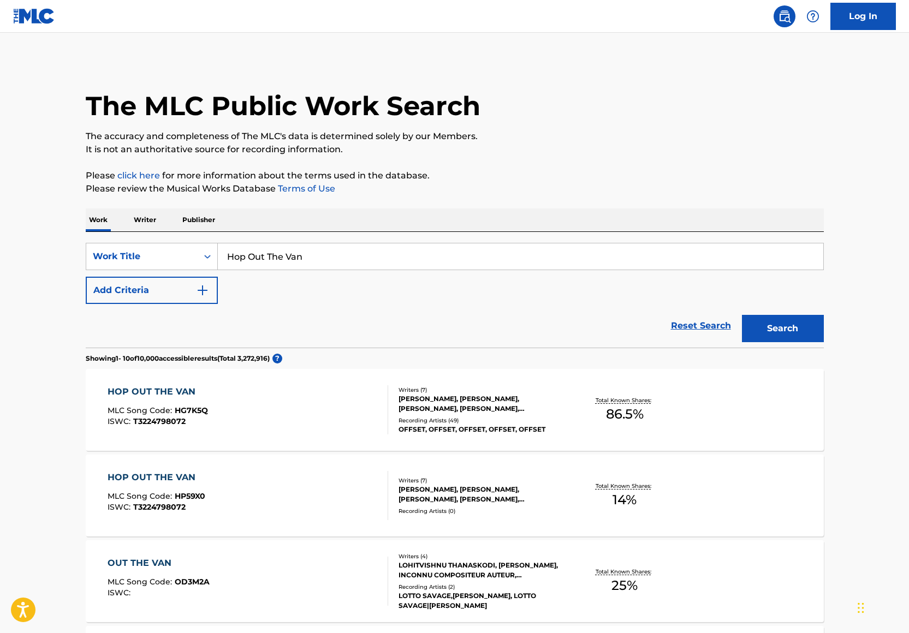
click at [176, 294] on button "Add Criteria" at bounding box center [152, 290] width 132 height 27
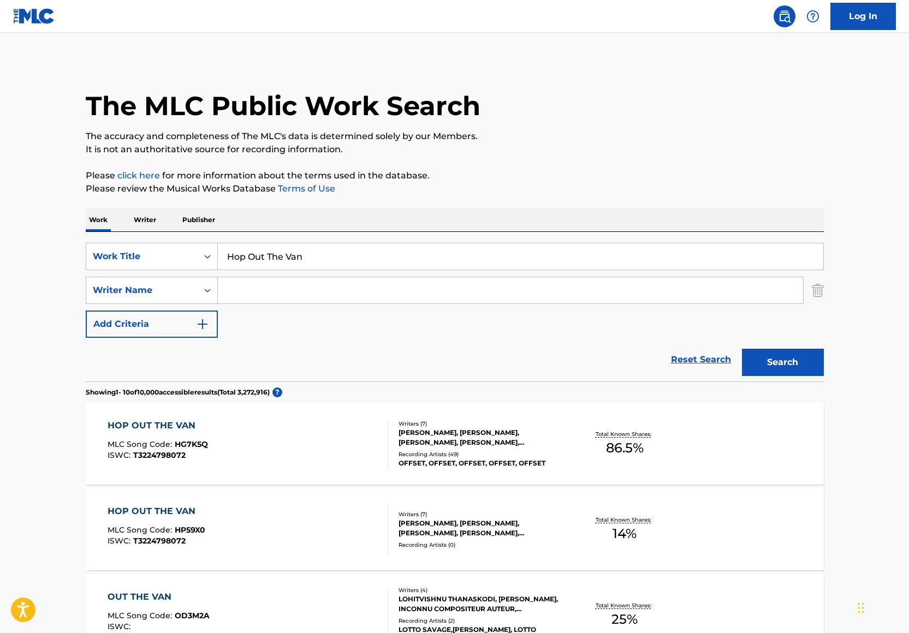
click at [252, 257] on input "Hop Out The Van" at bounding box center [520, 256] width 605 height 26
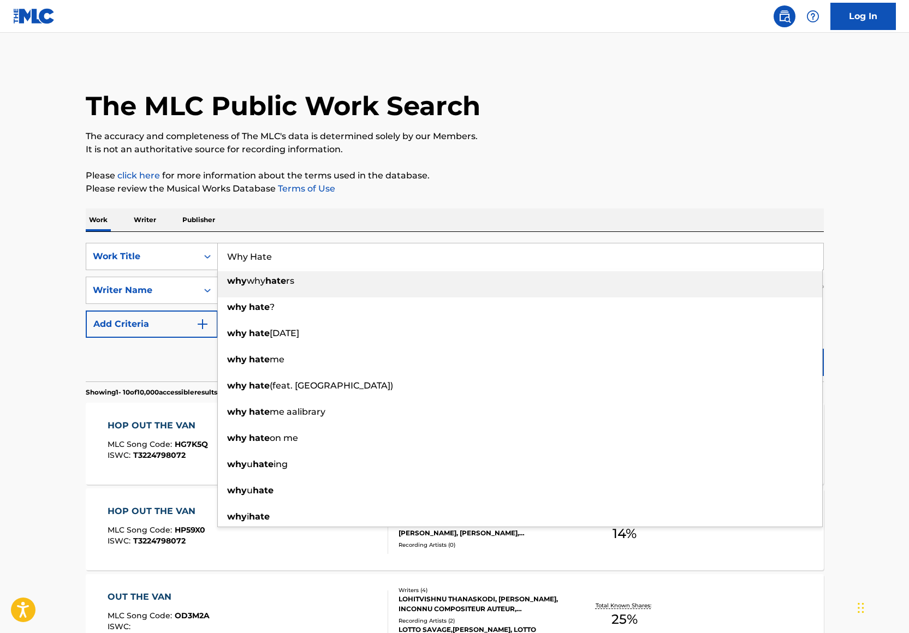
type input "Why Hate"
click at [449, 187] on p "Please review the Musical Works Database Terms of Use" at bounding box center [455, 188] width 738 height 13
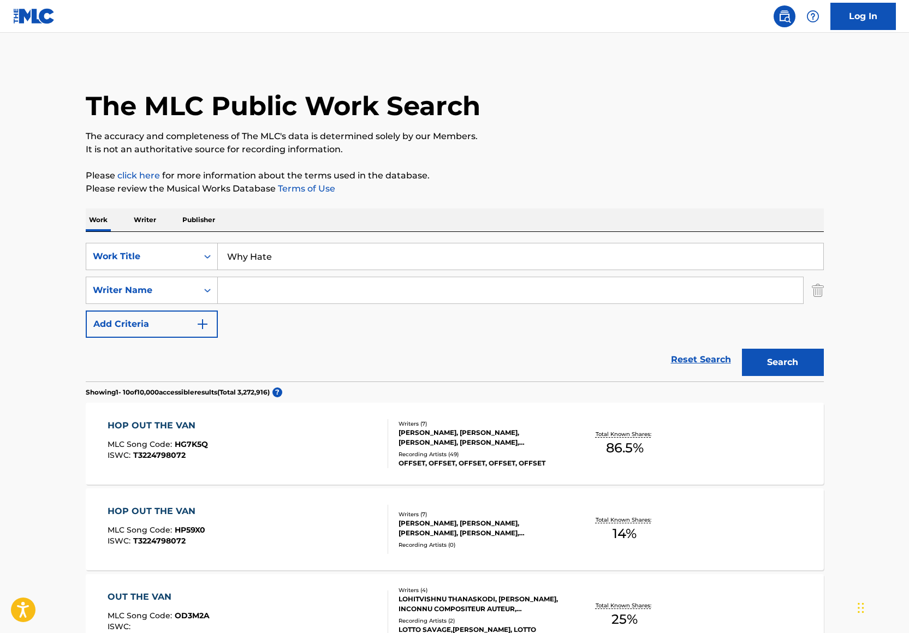
click at [268, 284] on input "Search Form" at bounding box center [510, 290] width 585 height 26
paste input "[URL][DOMAIN_NAME]"
type input "[URL][DOMAIN_NAME]"
click at [282, 289] on input "Si" at bounding box center [510, 290] width 585 height 26
click at [281, 289] on input "Si" at bounding box center [510, 290] width 585 height 26
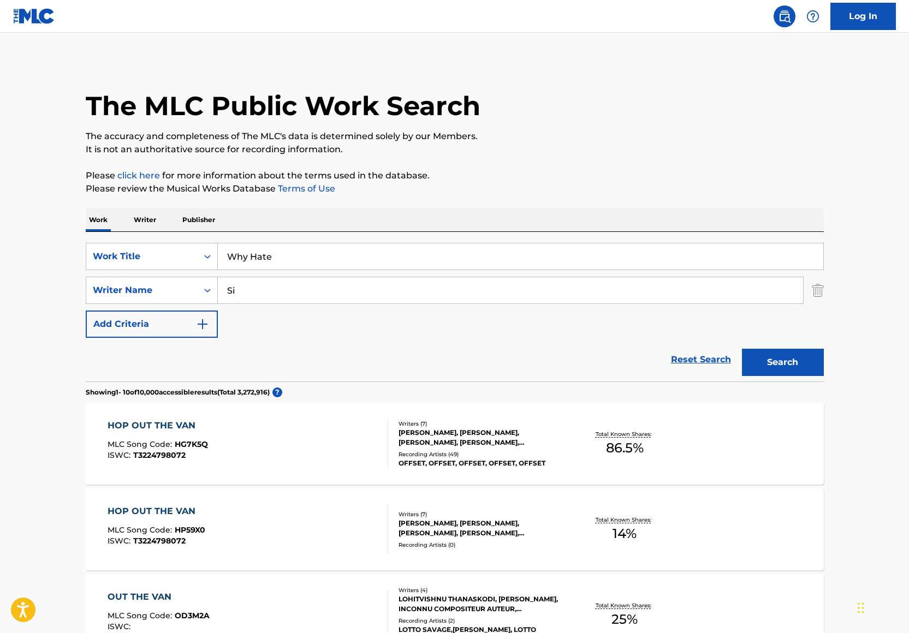
paste input "mon Gaudes"
type input "[PERSON_NAME]"
click at [765, 371] on button "Search" at bounding box center [783, 362] width 82 height 27
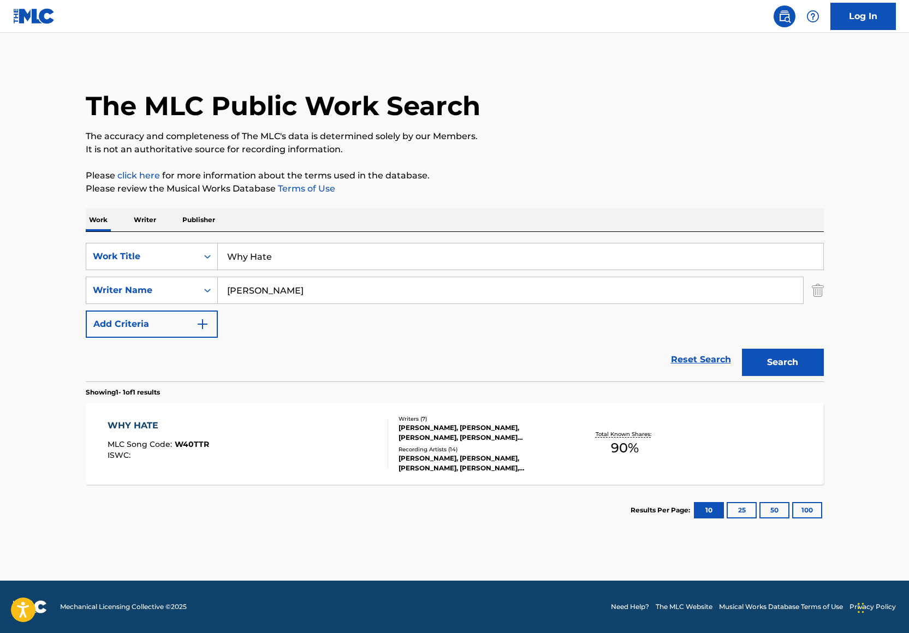
click at [532, 465] on div "[PERSON_NAME], [PERSON_NAME], [PERSON_NAME], [PERSON_NAME], [PERSON_NAME]" at bounding box center [480, 463] width 165 height 20
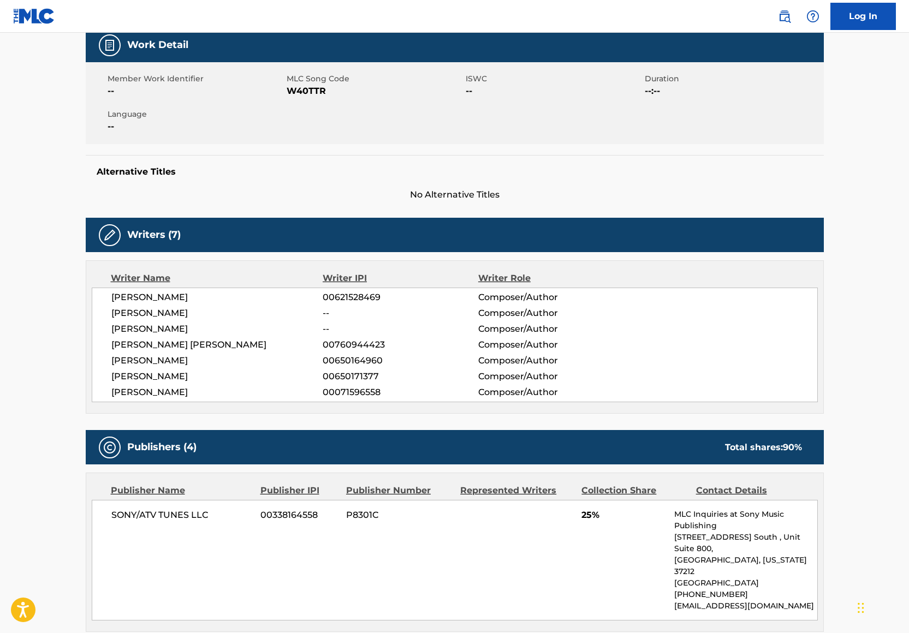
scroll to position [364, 0]
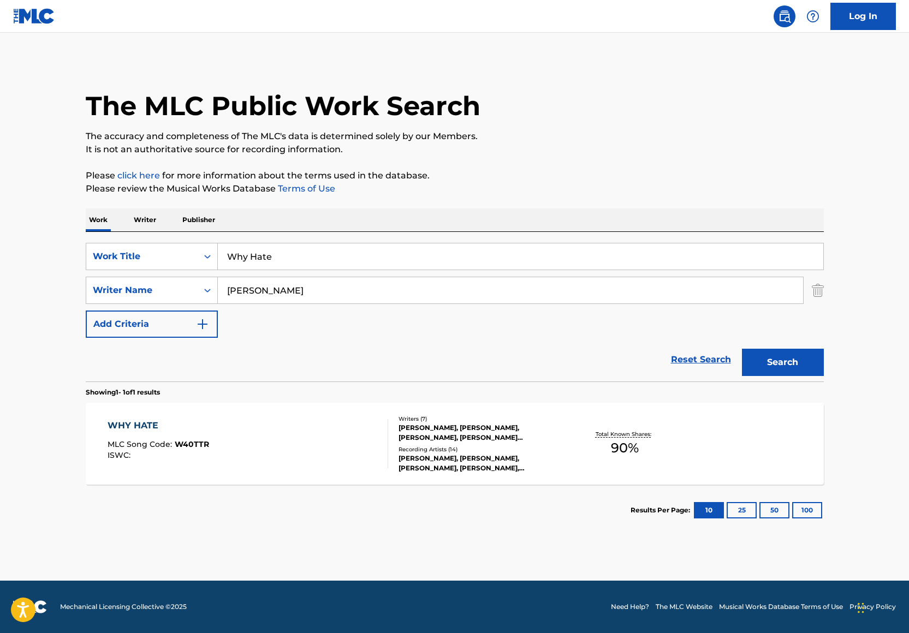
click at [298, 241] on div "SearchWithCriteriaf215e309-f5fe-4f3e-8b0a-00f026febda2 Work Title Why Hate Sear…" at bounding box center [455, 307] width 738 height 150
click at [297, 242] on div "SearchWithCriteriaf215e309-f5fe-4f3e-8b0a-00f026febda2 Work Title Why Hate Sear…" at bounding box center [455, 307] width 738 height 150
click at [297, 252] on input "Why Hate" at bounding box center [520, 256] width 605 height 26
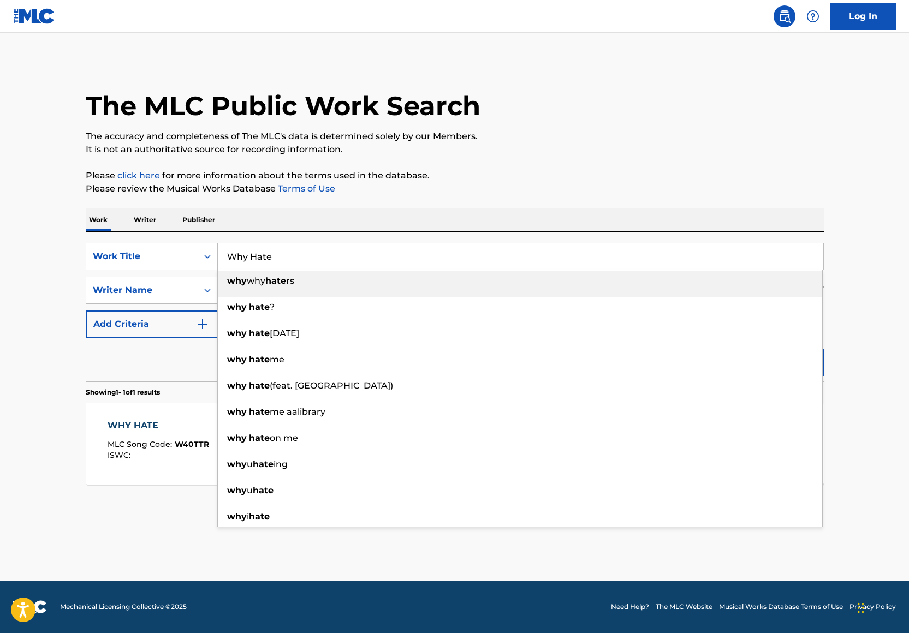
click at [297, 252] on input "Why Hate" at bounding box center [520, 256] width 605 height 26
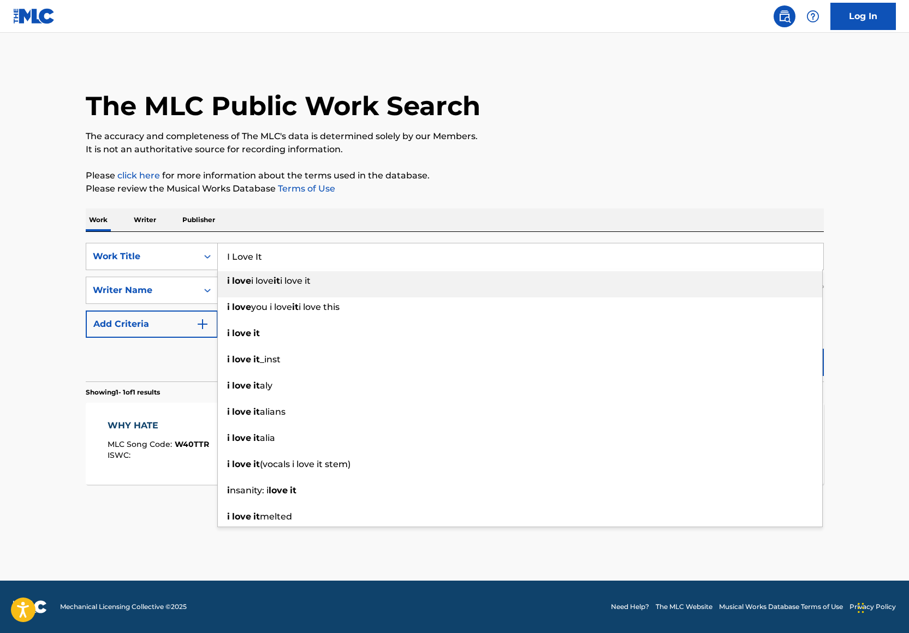
click at [612, 138] on p "The accuracy and completeness of The MLC's data is determined solely by our Mem…" at bounding box center [455, 136] width 738 height 13
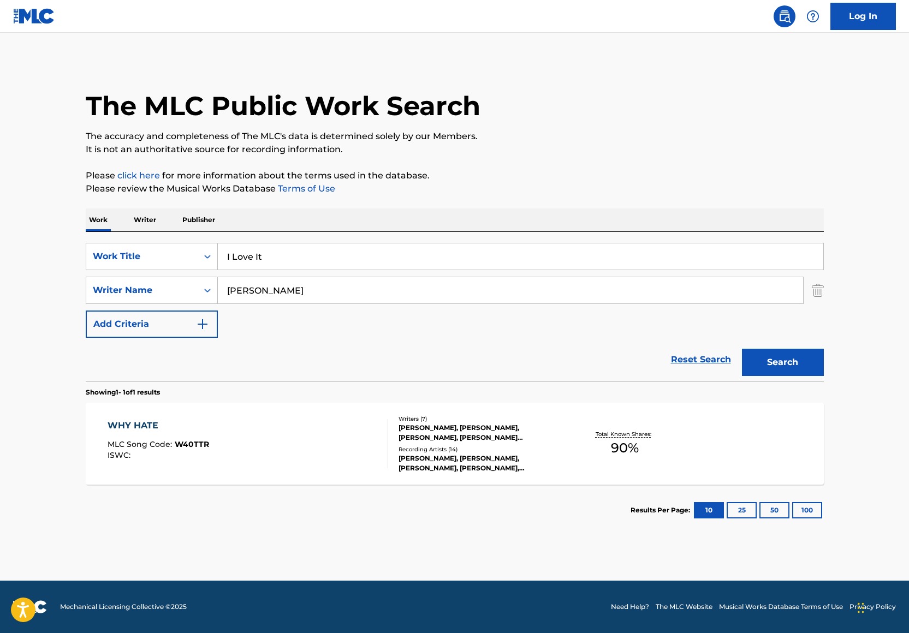
click at [805, 367] on button "Search" at bounding box center [783, 362] width 82 height 27
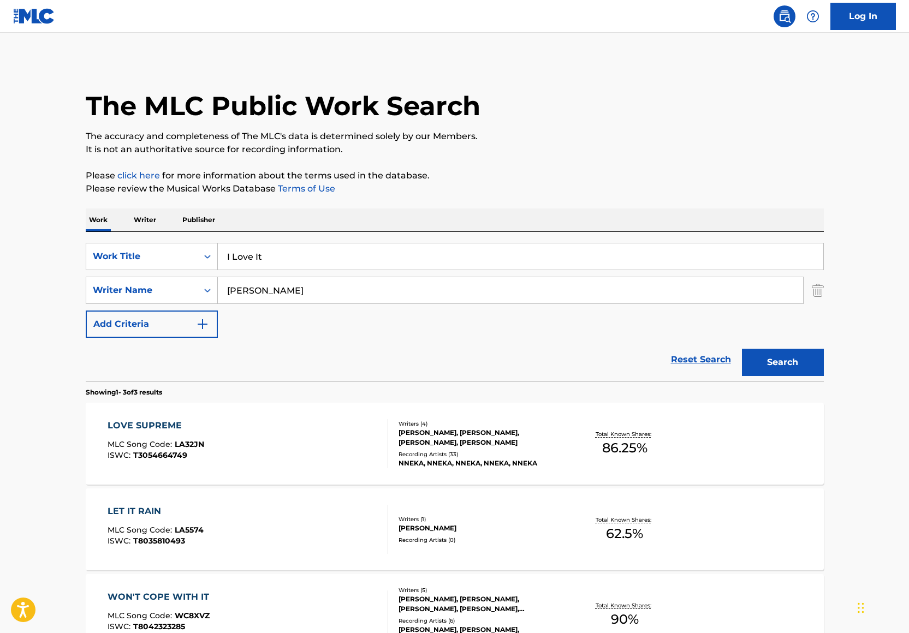
scroll to position [132, 0]
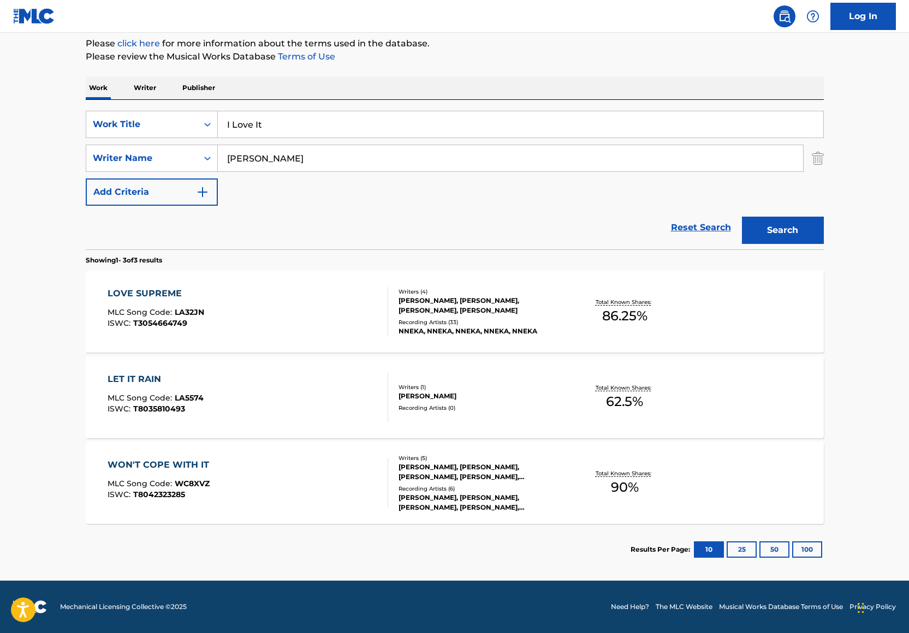
click at [270, 134] on input "I Love It" at bounding box center [520, 124] width 605 height 26
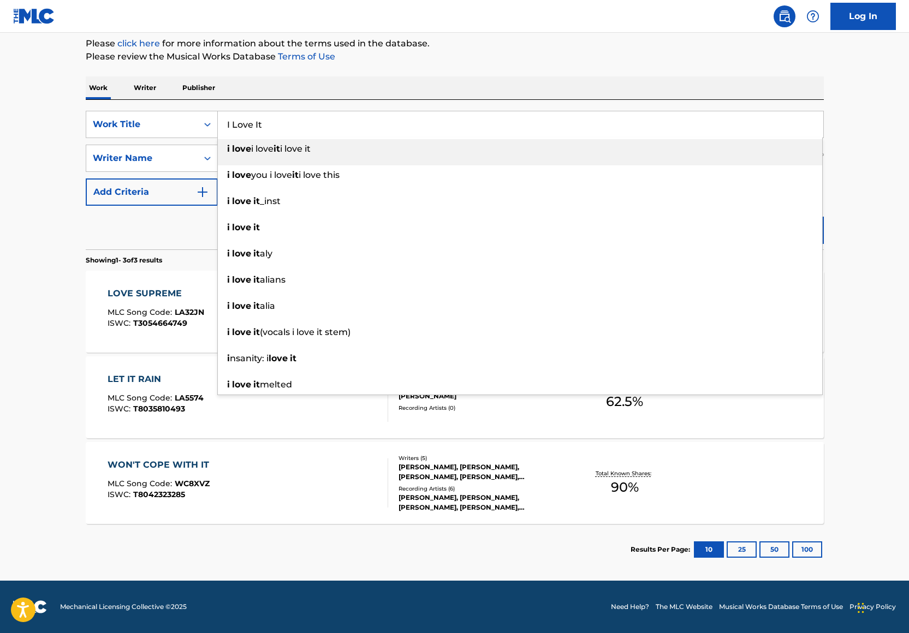
click at [270, 134] on input "I Love It" at bounding box center [520, 124] width 605 height 26
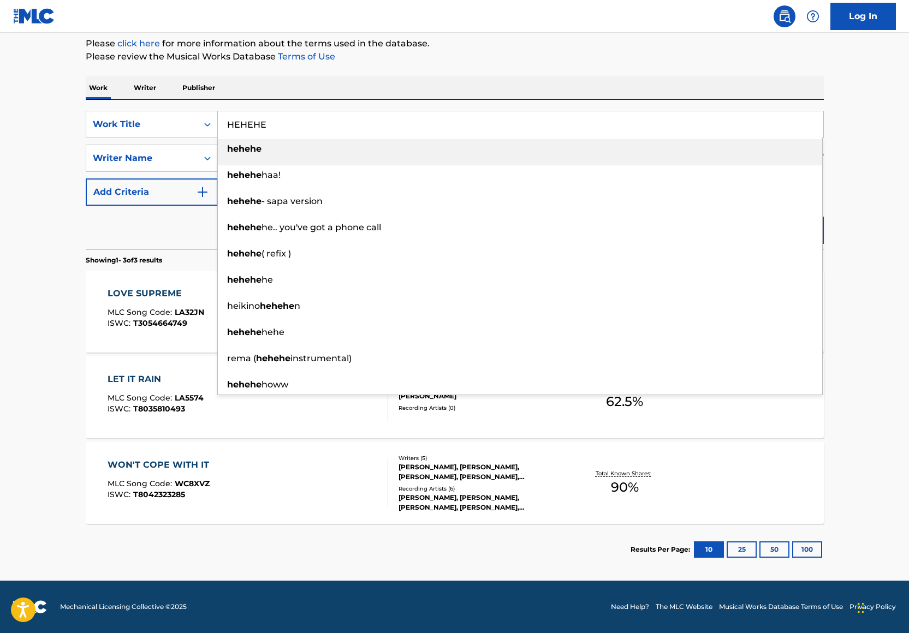
type input "HEHEHE"
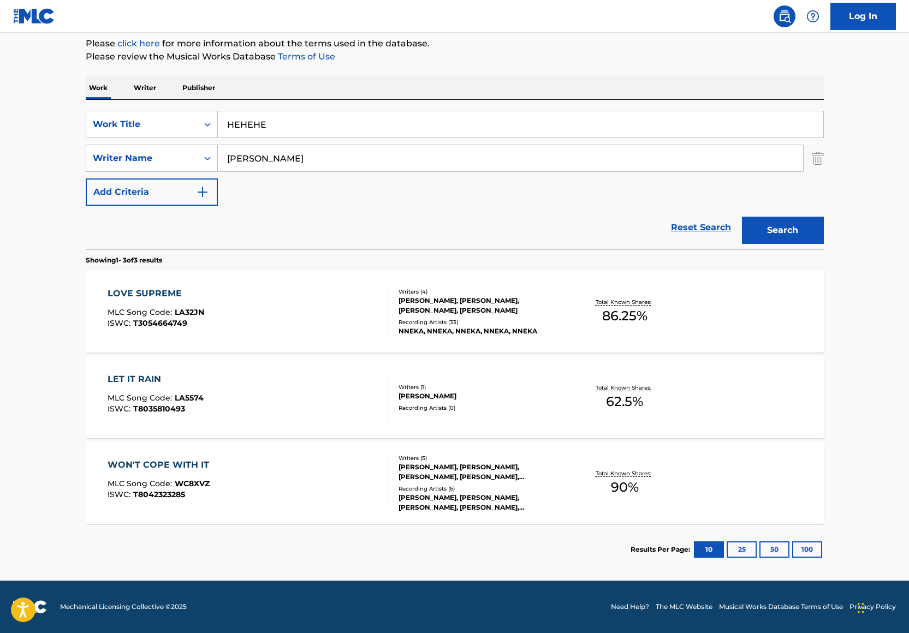
click at [479, 100] on div "SearchWithCriteriaf215e309-f5fe-4f3e-8b0a-00f026febda2 Work Title HEHEHE Search…" at bounding box center [455, 175] width 738 height 150
click at [794, 227] on button "Search" at bounding box center [783, 230] width 82 height 27
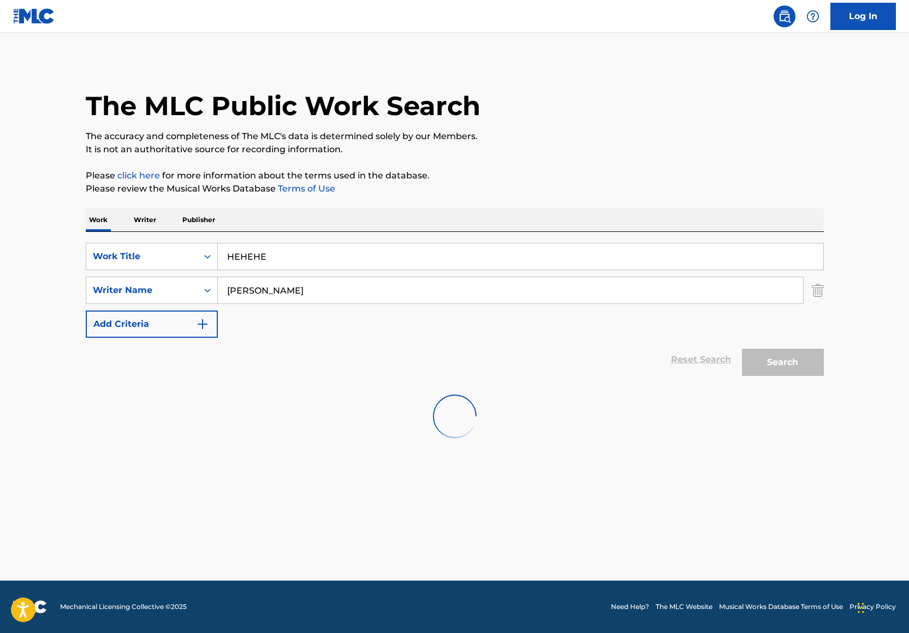
scroll to position [0, 0]
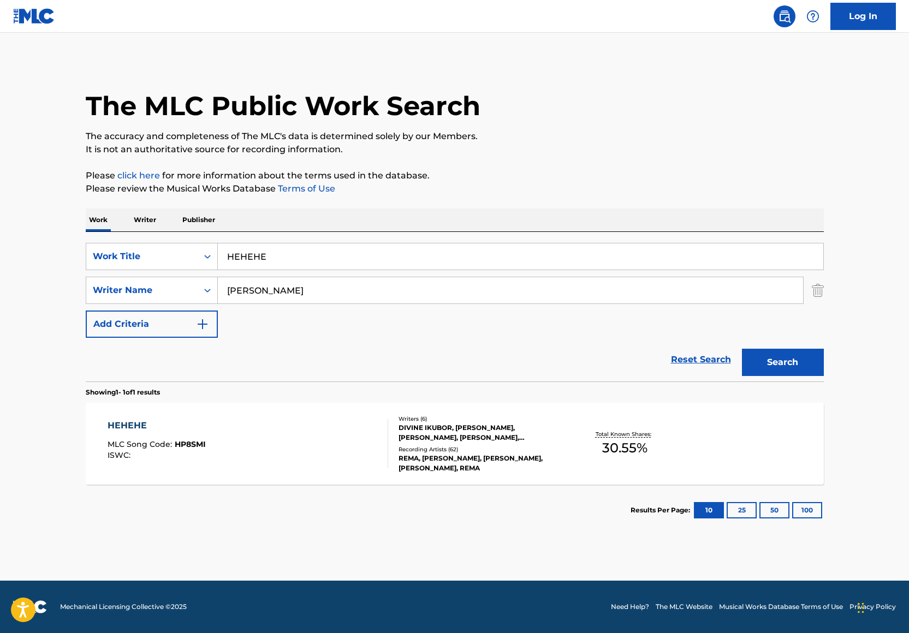
click at [304, 420] on div "HEHEHE MLC Song Code : HP8SMI ISWC :" at bounding box center [248, 443] width 280 height 49
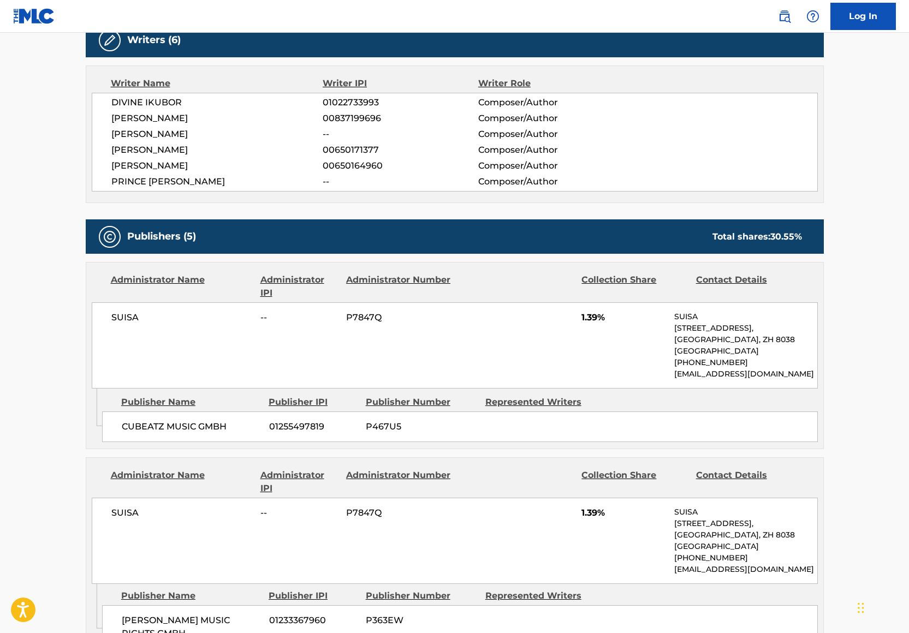
scroll to position [333, 0]
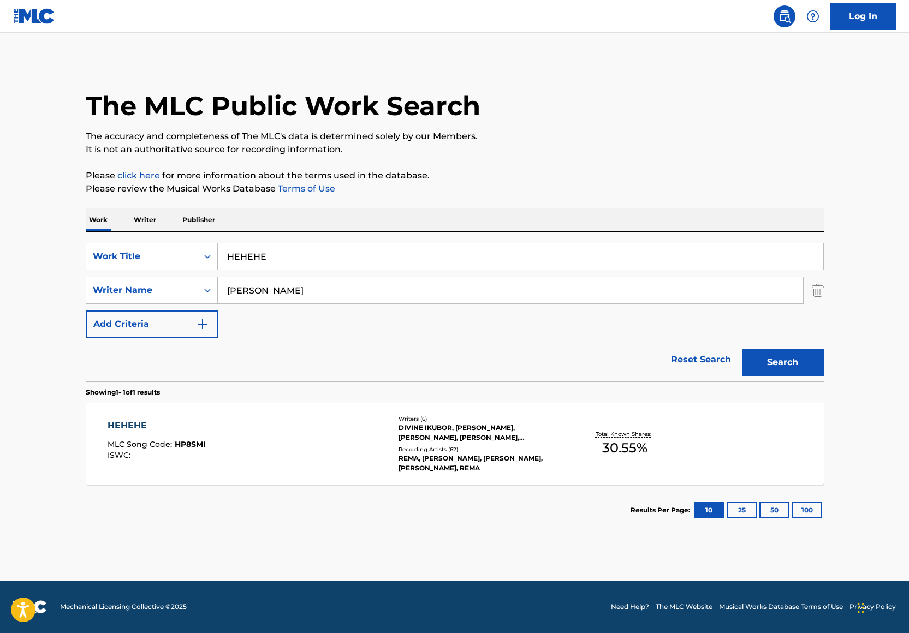
click at [327, 260] on input "HEHEHE" at bounding box center [520, 256] width 605 height 26
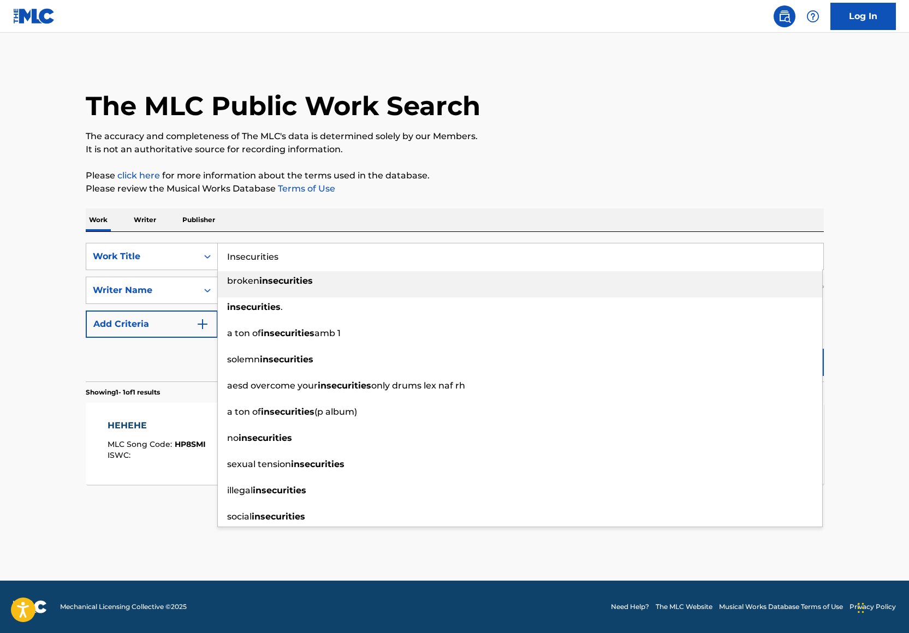
type input "Insecurities"
click at [442, 210] on div "Work Writer Publisher" at bounding box center [455, 219] width 738 height 23
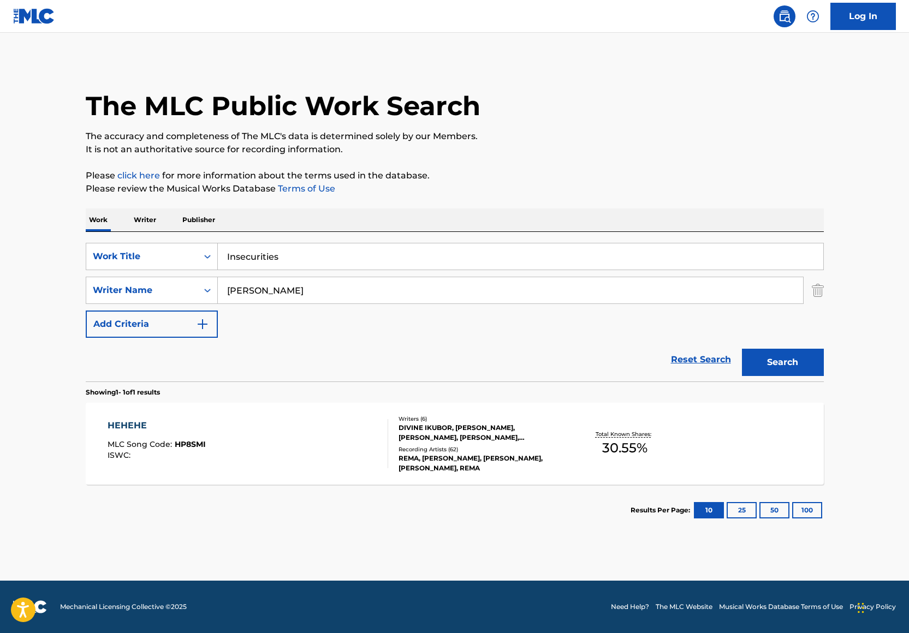
click at [772, 350] on button "Search" at bounding box center [783, 362] width 82 height 27
click at [357, 435] on div "INSECURITIES MLC Song Code : I33IES ISWC :" at bounding box center [248, 443] width 280 height 49
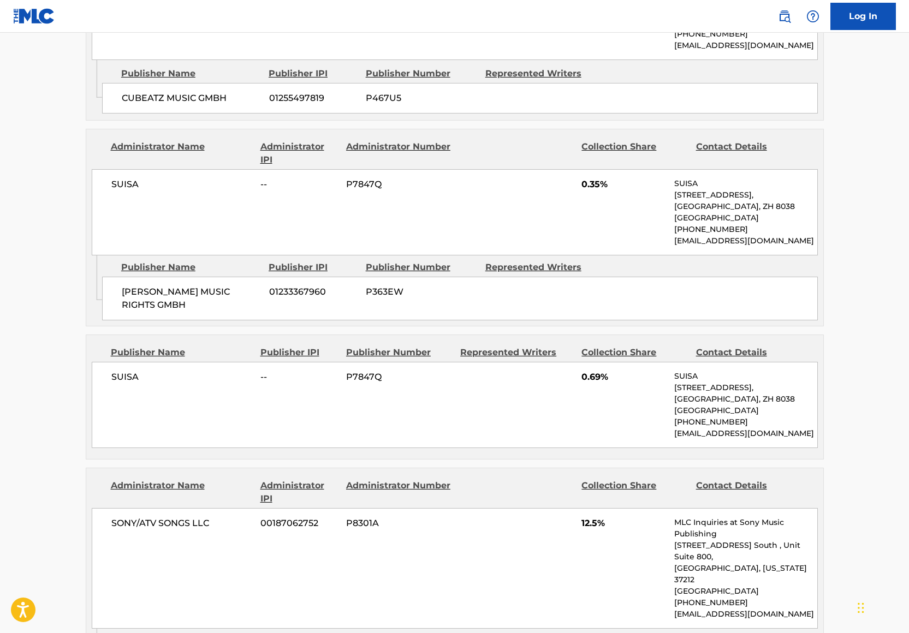
scroll to position [682, 0]
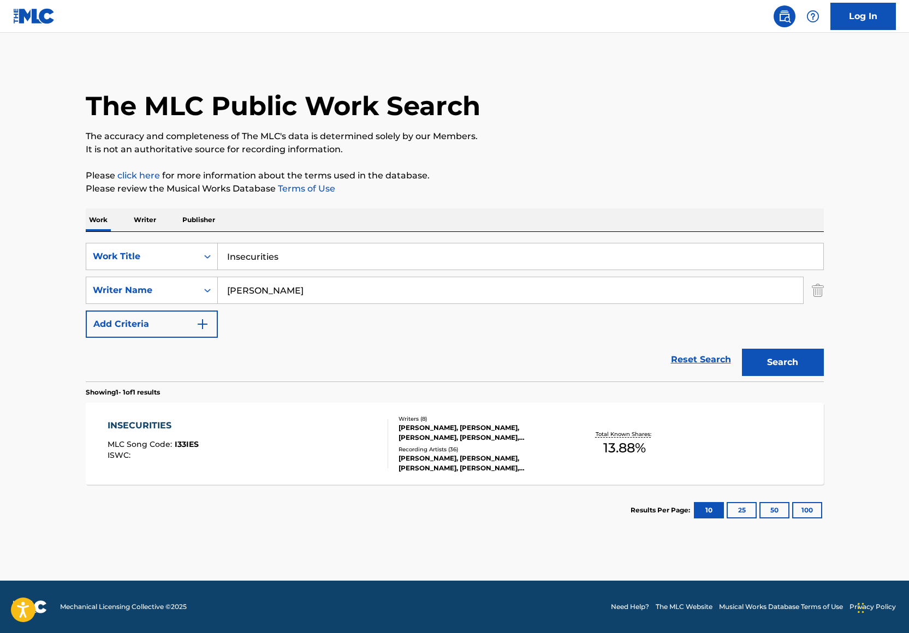
click at [222, 262] on input "Insecurities" at bounding box center [520, 256] width 605 height 26
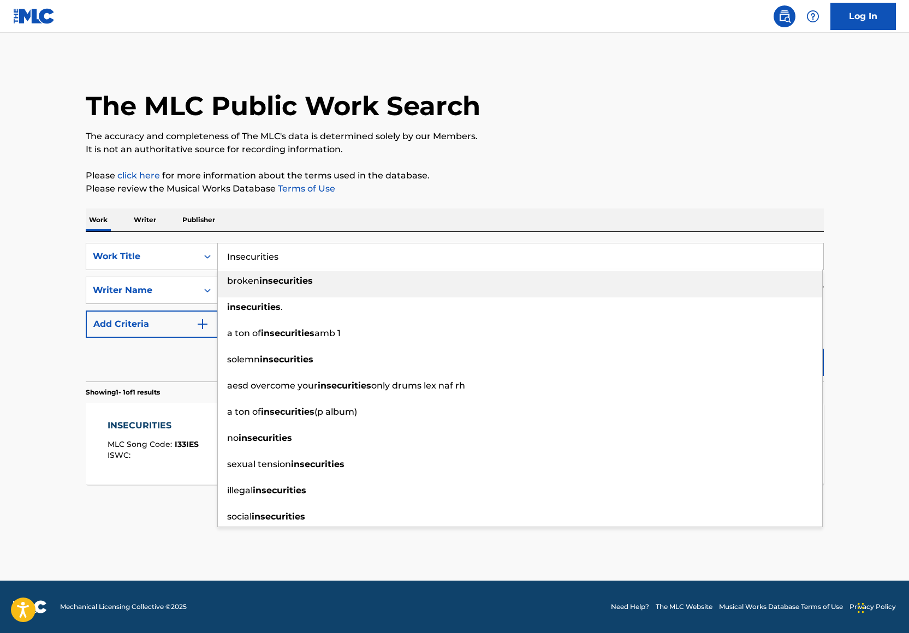
click at [224, 262] on input "Insecurities" at bounding box center [520, 256] width 605 height 26
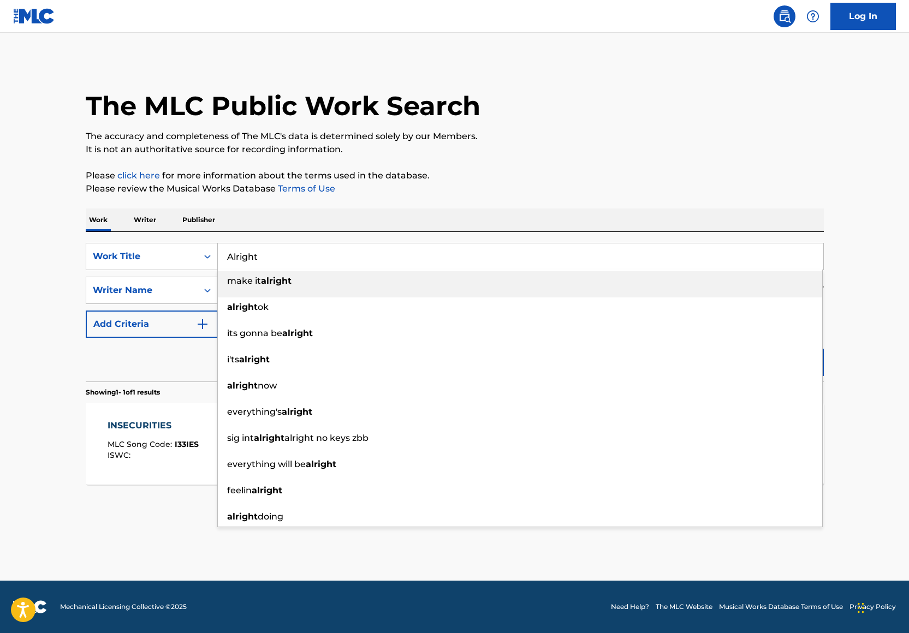
type input "Alright"
click at [343, 189] on p "Please review the Musical Works Database Terms of Use" at bounding box center [455, 188] width 738 height 13
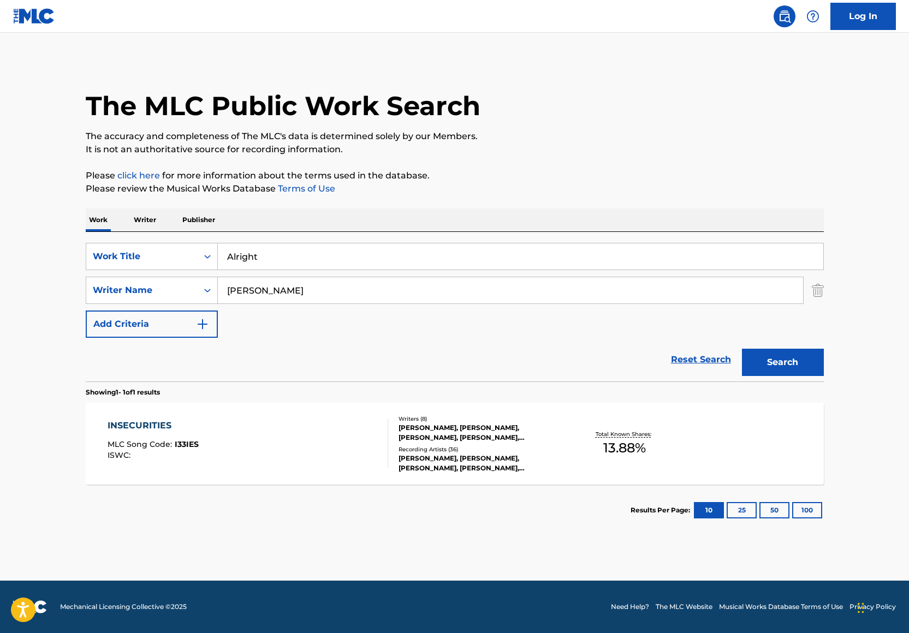
click at [748, 368] on button "Search" at bounding box center [783, 362] width 82 height 27
click at [480, 434] on div "[PERSON_NAME], [PERSON_NAME] [PERSON_NAME] SELOMUN [PERSON_NAME], [PERSON_NAME]…" at bounding box center [480, 433] width 165 height 20
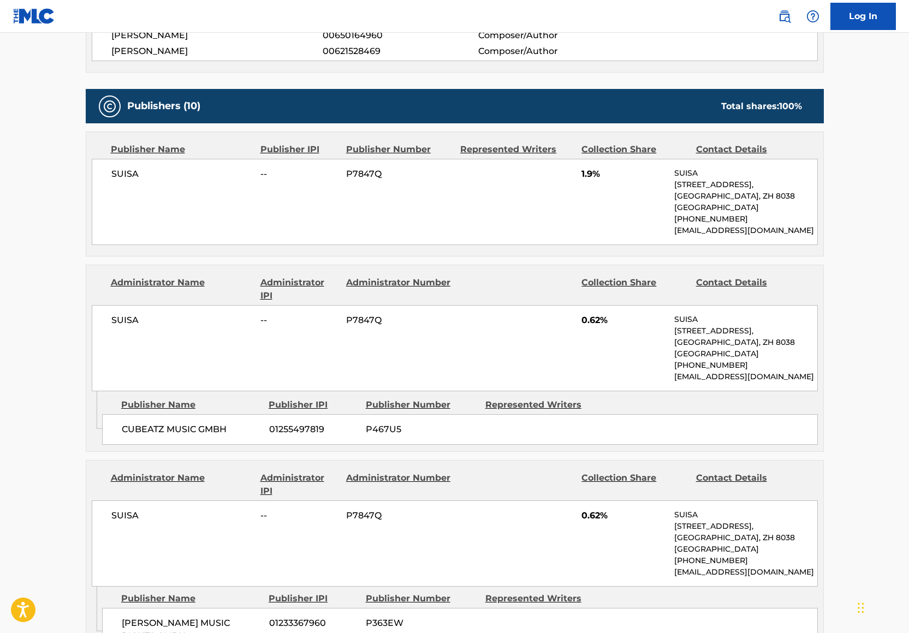
scroll to position [208, 0]
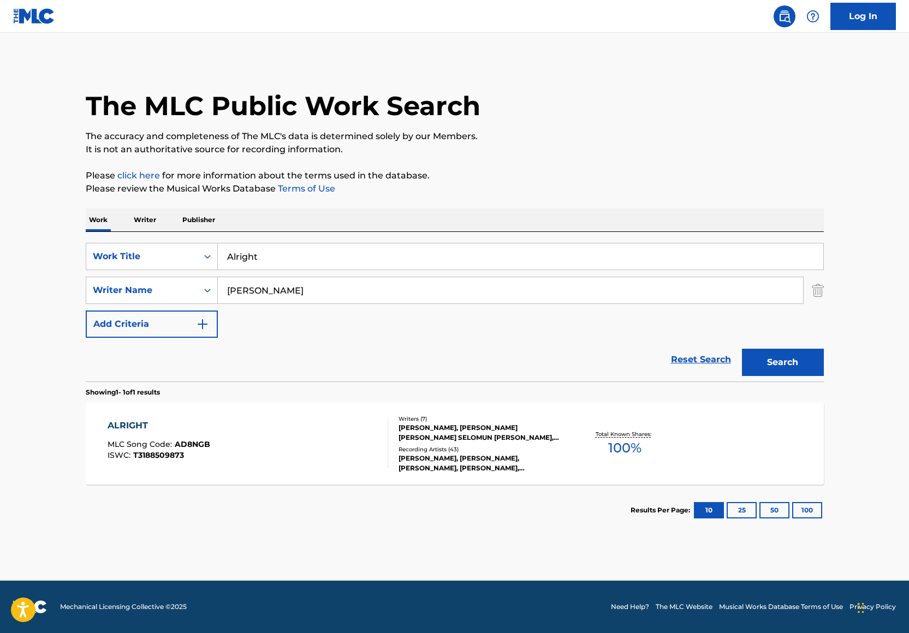
click at [277, 252] on input "Alright" at bounding box center [520, 256] width 605 height 26
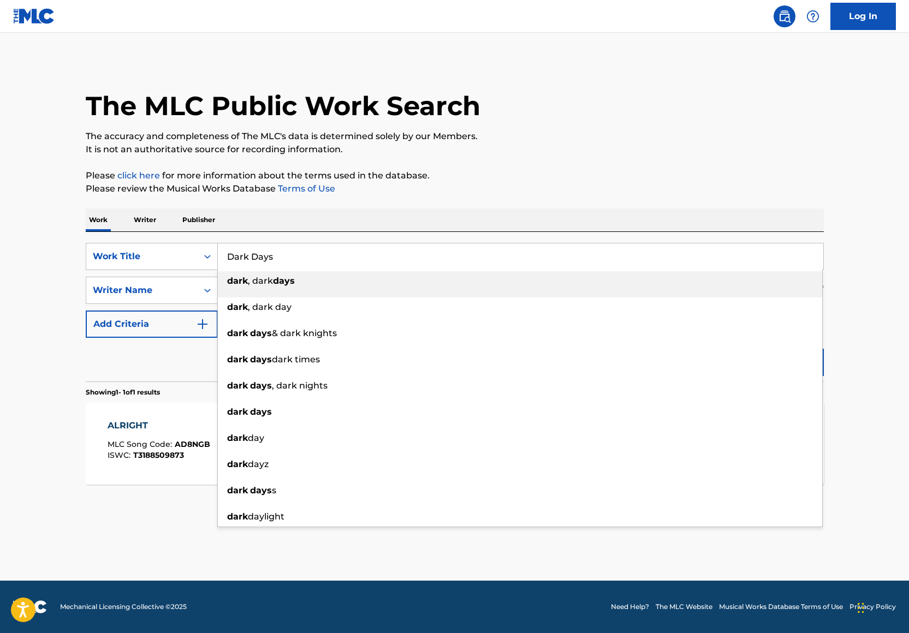
type input "Dark Days"
click at [547, 199] on div "The MLC Public Work Search The accuracy and completeness of The MLC's data is d…" at bounding box center [455, 298] width 764 height 476
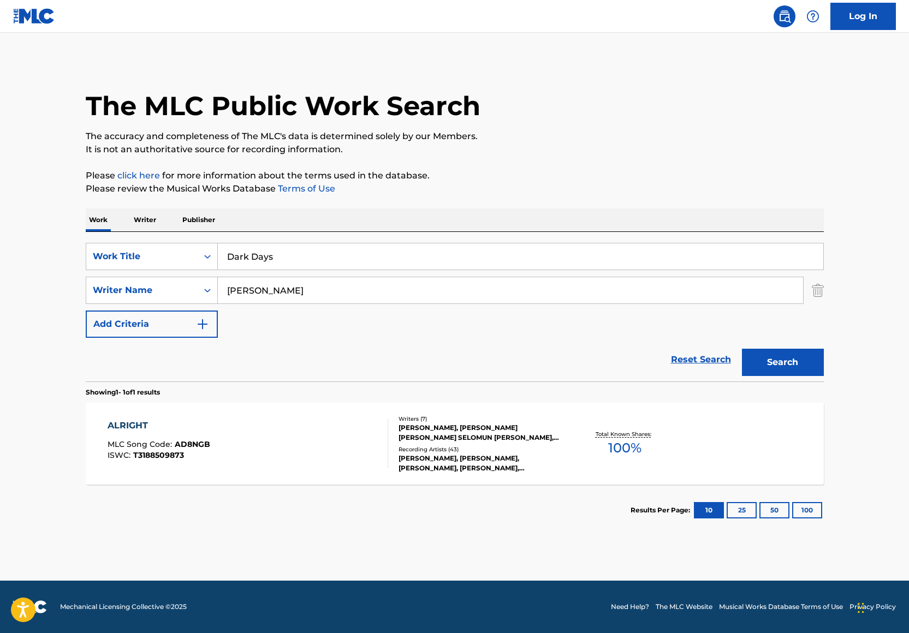
click at [320, 284] on input "[PERSON_NAME]" at bounding box center [510, 290] width 585 height 26
type input "[PERSON_NAME]"
click at [518, 199] on div "The MLC Public Work Search The accuracy and completeness of The MLC's data is d…" at bounding box center [455, 298] width 764 height 476
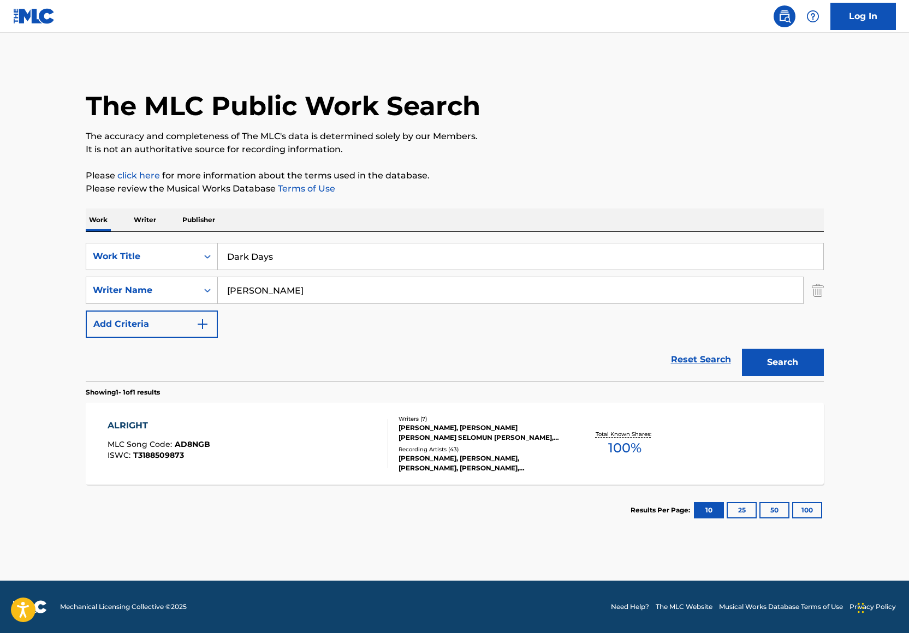
click at [795, 368] on button "Search" at bounding box center [783, 362] width 82 height 27
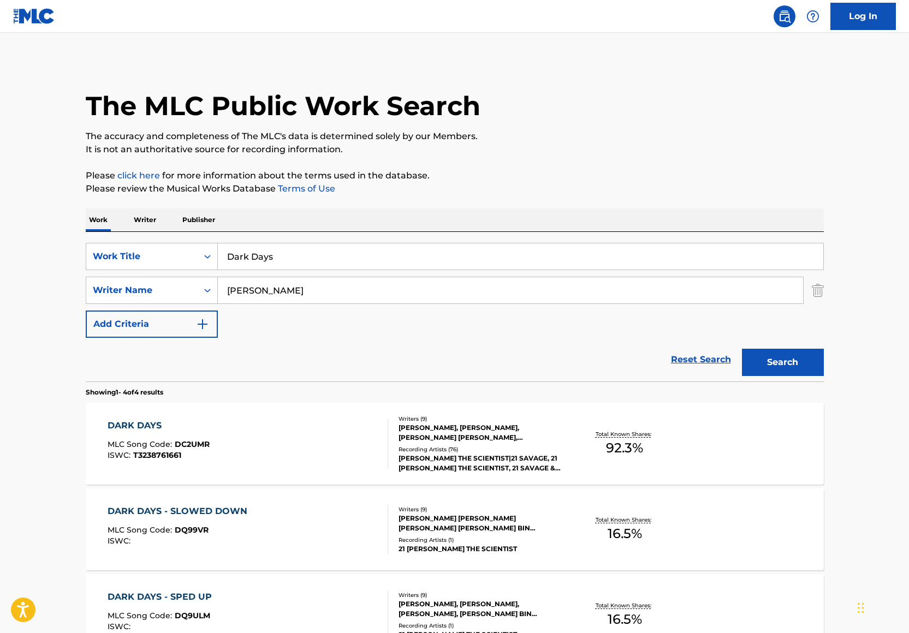
click at [488, 426] on div "[PERSON_NAME], [PERSON_NAME], [PERSON_NAME] [PERSON_NAME], [PERSON_NAME], [PERS…" at bounding box center [480, 433] width 165 height 20
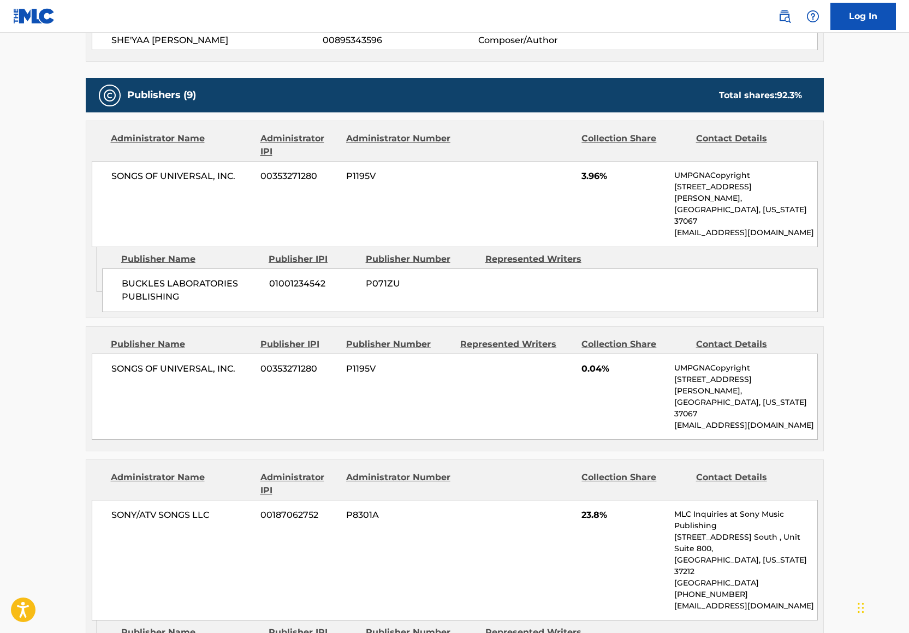
scroll to position [546, 0]
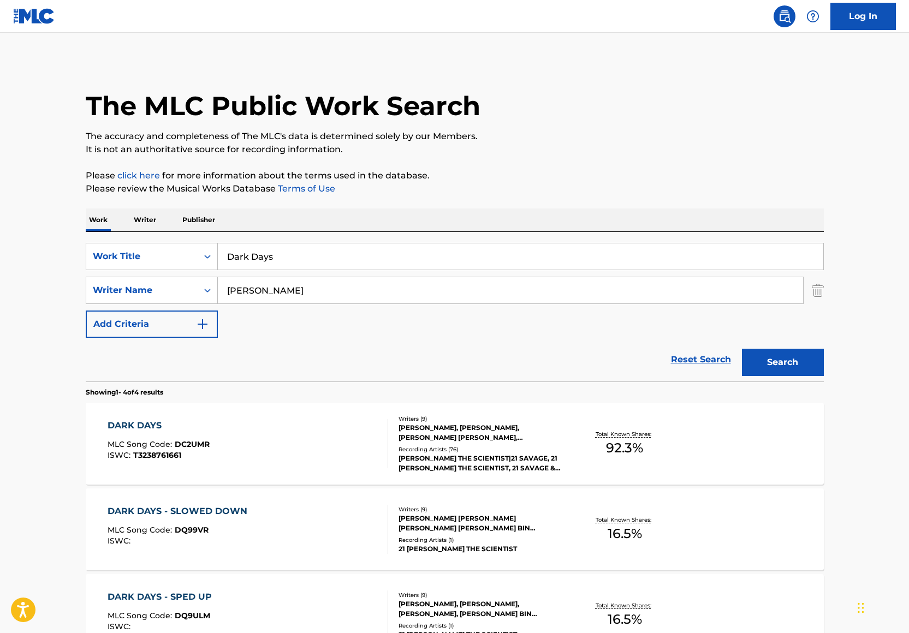
click at [285, 240] on div "SearchWithCriteriaf215e309-f5fe-4f3e-8b0a-00f026febda2 Work Title Dark Days Sea…" at bounding box center [455, 307] width 738 height 150
click at [284, 260] on input "Dark Days" at bounding box center [520, 256] width 605 height 26
click at [270, 259] on input "No We'reStrangers" at bounding box center [520, 256] width 605 height 26
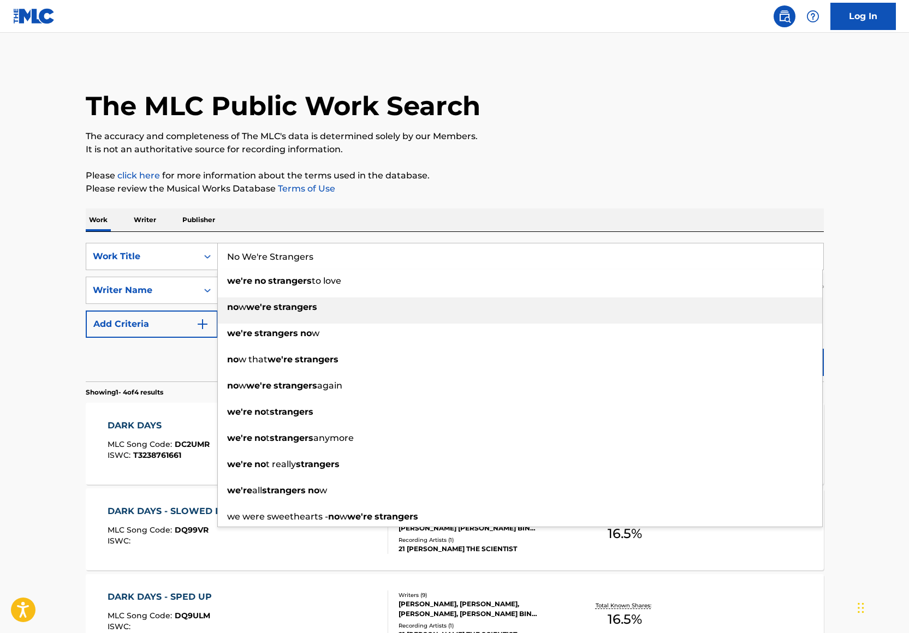
type input "No We're Strangers"
click at [738, 132] on p "The accuracy and completeness of The MLC's data is determined solely by our Mem…" at bounding box center [455, 136] width 738 height 13
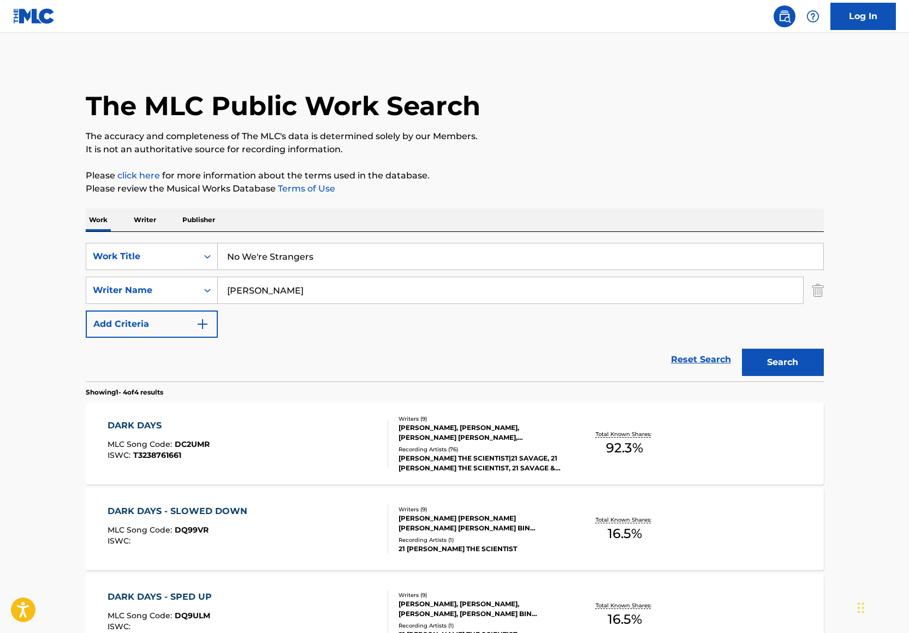
click at [811, 359] on button "Search" at bounding box center [783, 362] width 82 height 27
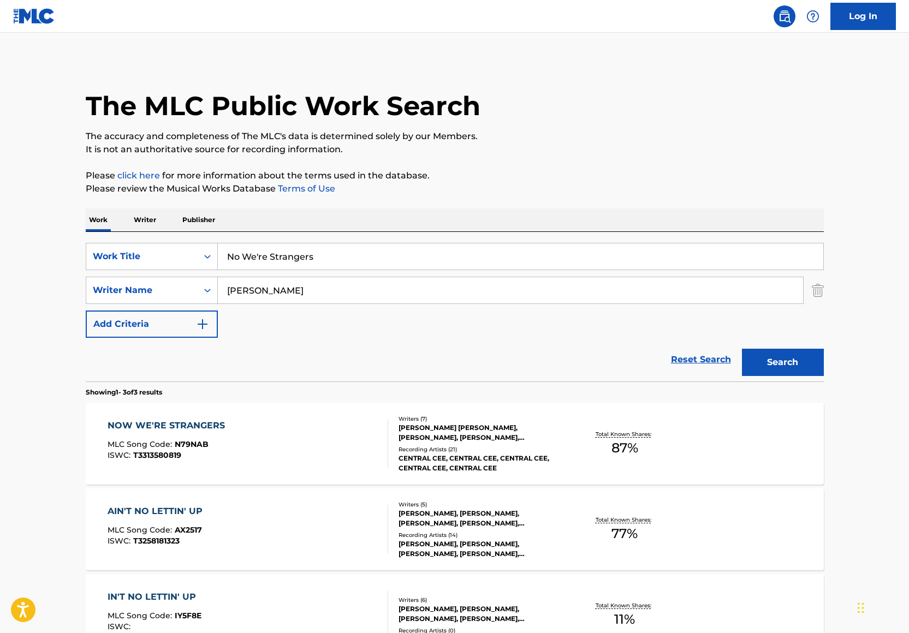
click at [512, 441] on div "[PERSON_NAME] [PERSON_NAME], [PERSON_NAME], [PERSON_NAME], [PERSON_NAME], [PERS…" at bounding box center [480, 433] width 165 height 20
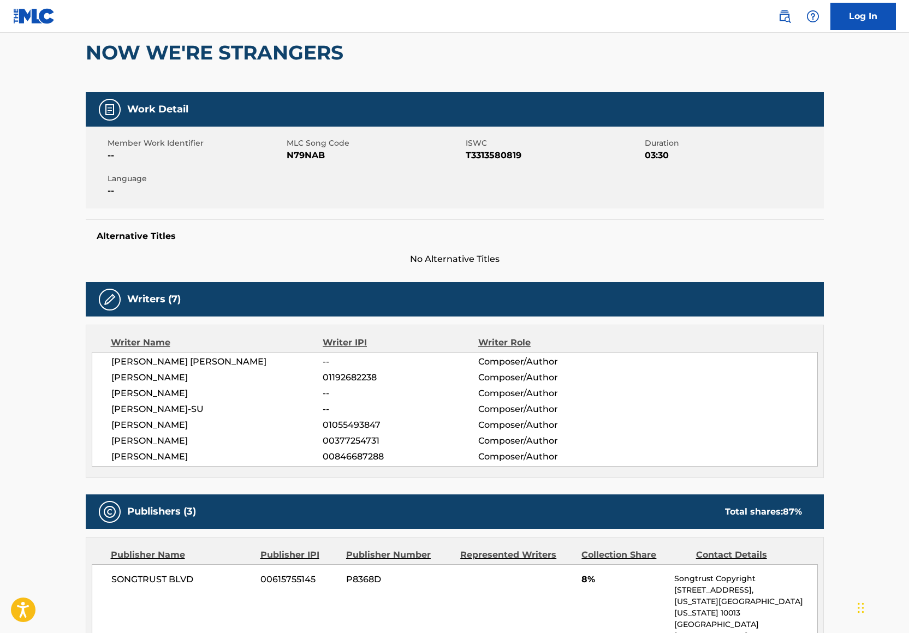
scroll to position [103, 0]
